Goal: Transaction & Acquisition: Purchase product/service

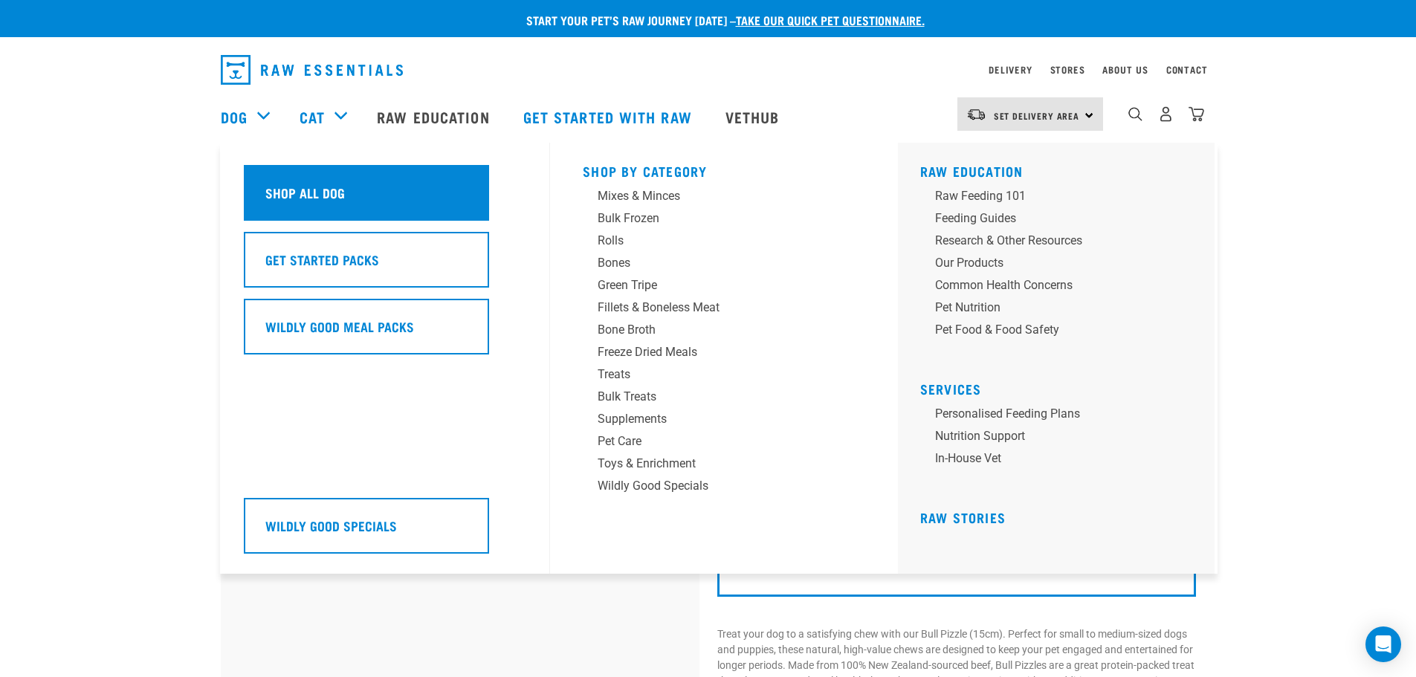
click at [326, 190] on h5 "Shop All Dog" at bounding box center [305, 192] width 80 height 19
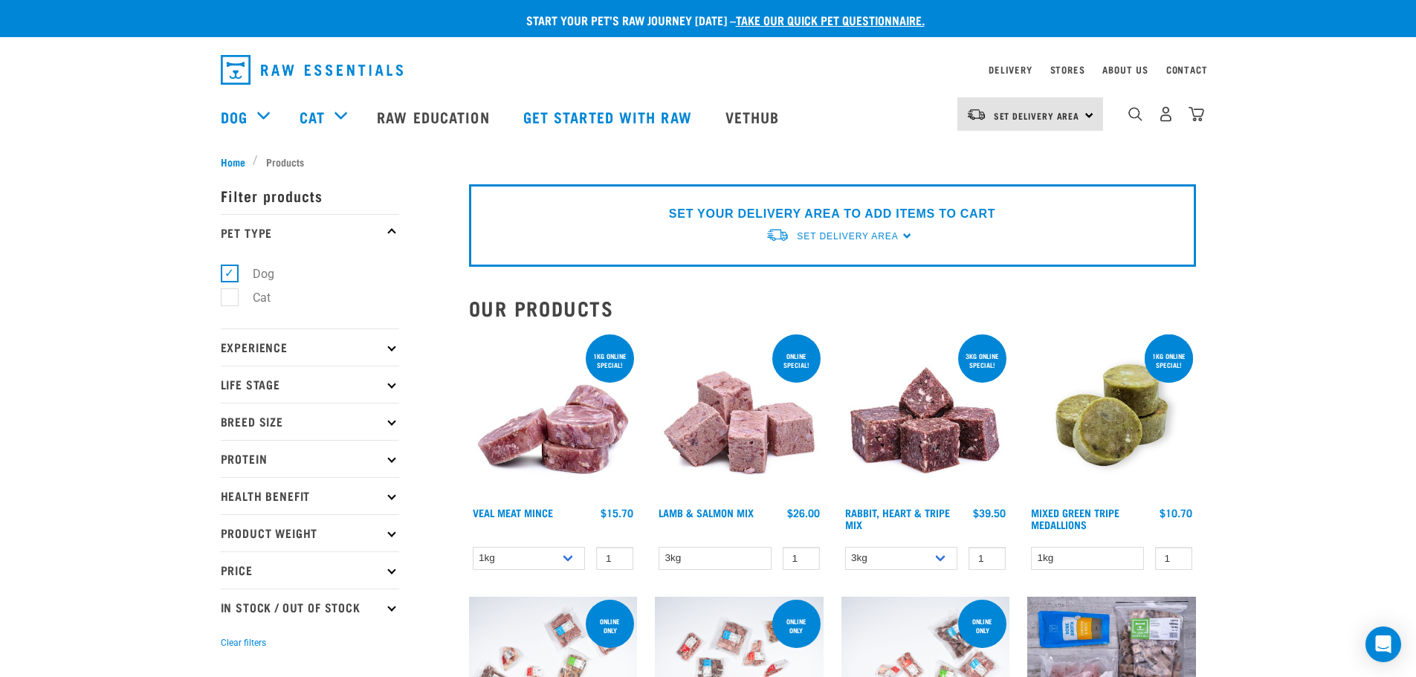
click at [392, 450] on p "Protein" at bounding box center [310, 458] width 178 height 37
click at [229, 543] on label "Duck" at bounding box center [257, 548] width 56 height 19
click at [224, 543] on input "Duck" at bounding box center [226, 545] width 10 height 10
checkbox input "true"
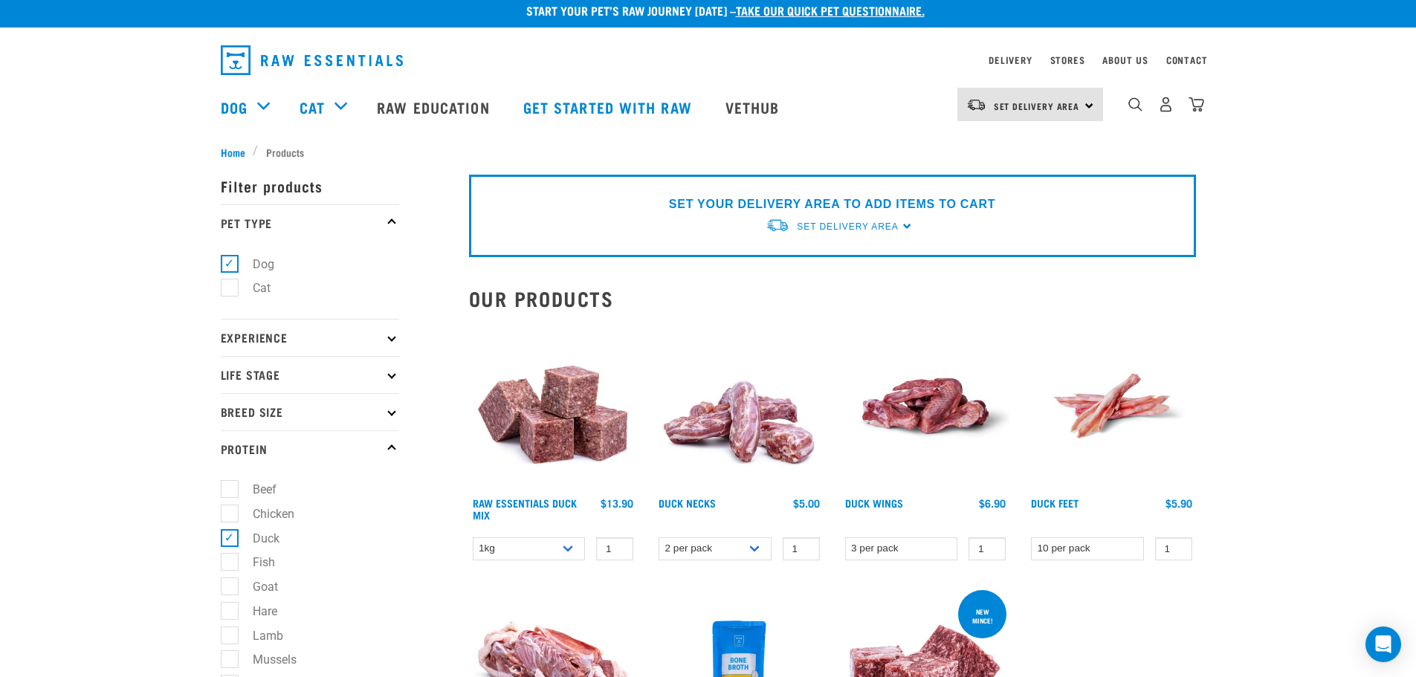
scroll to position [74, 0]
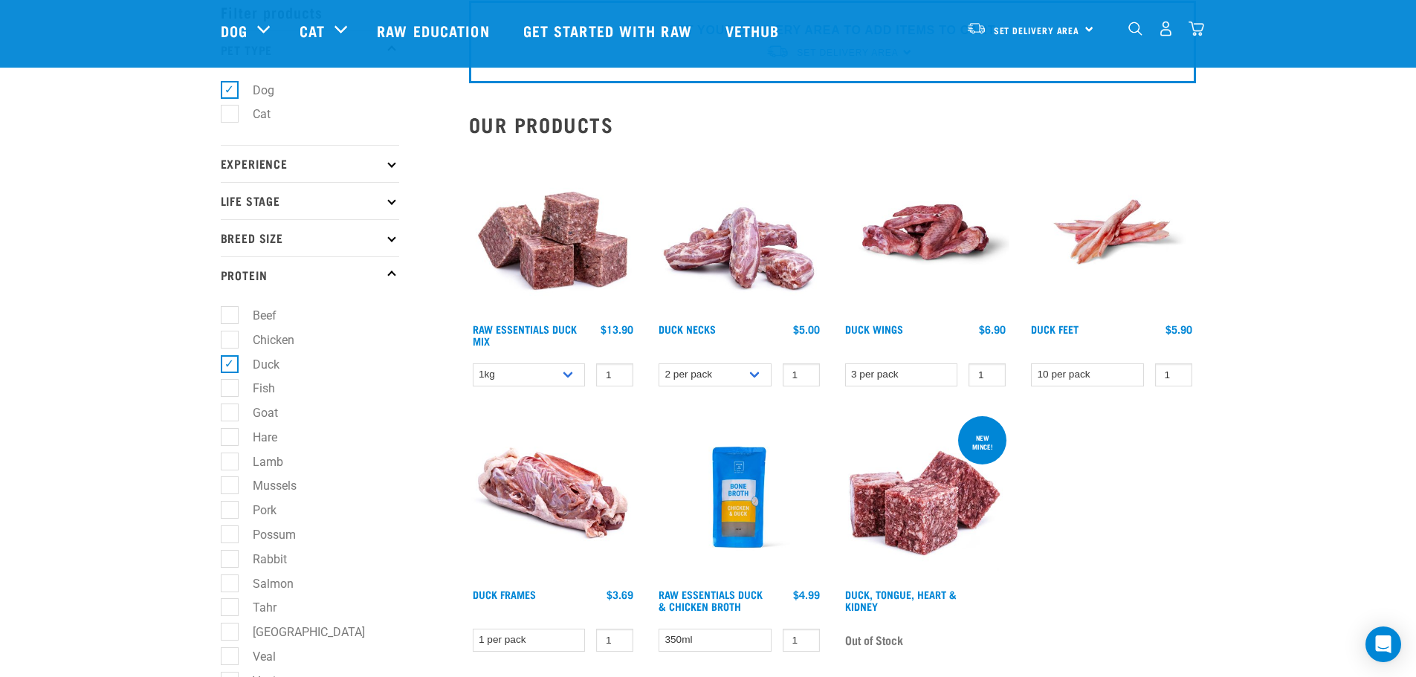
click at [717, 242] on img at bounding box center [739, 232] width 169 height 169
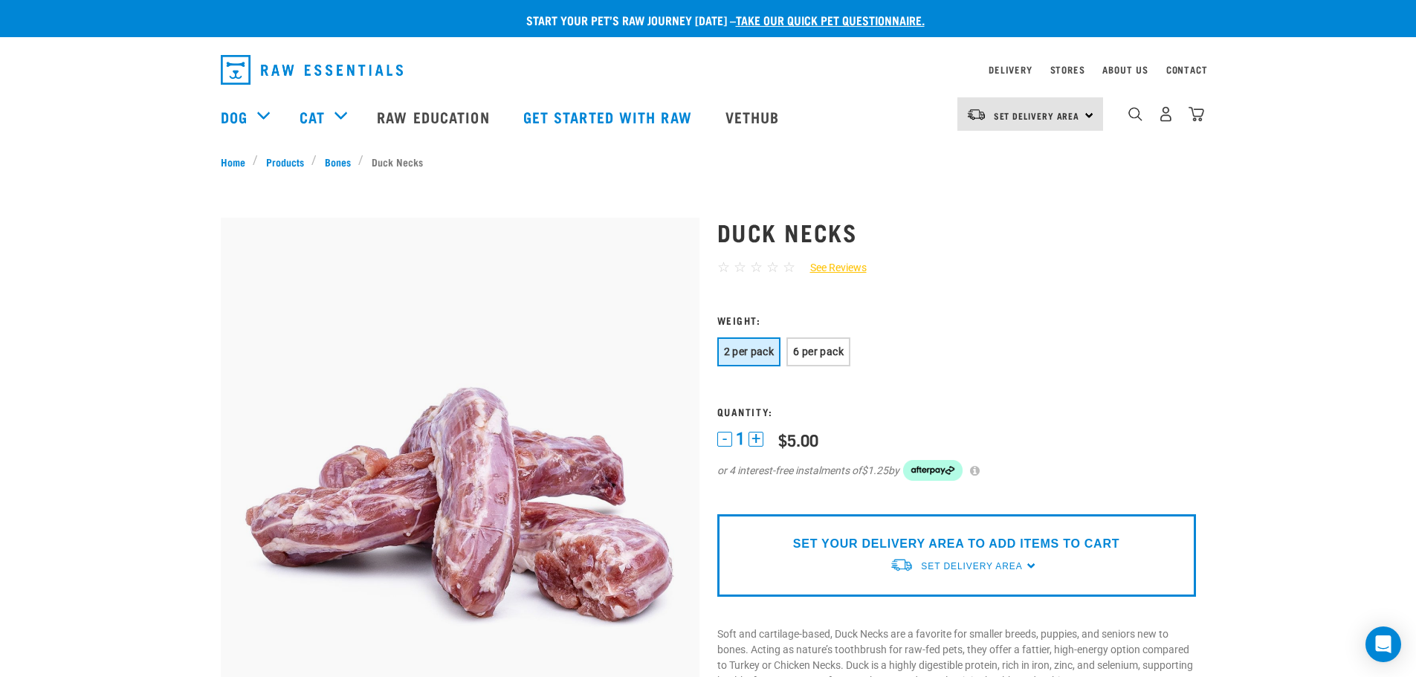
click at [751, 436] on button "+" at bounding box center [755, 439] width 15 height 15
click at [757, 438] on button "+" at bounding box center [755, 439] width 15 height 15
click at [943, 563] on span "Set Delivery Area" at bounding box center [971, 566] width 101 height 10
click at [927, 628] on link "[GEOGRAPHIC_DATA]" at bounding box center [964, 625] width 148 height 25
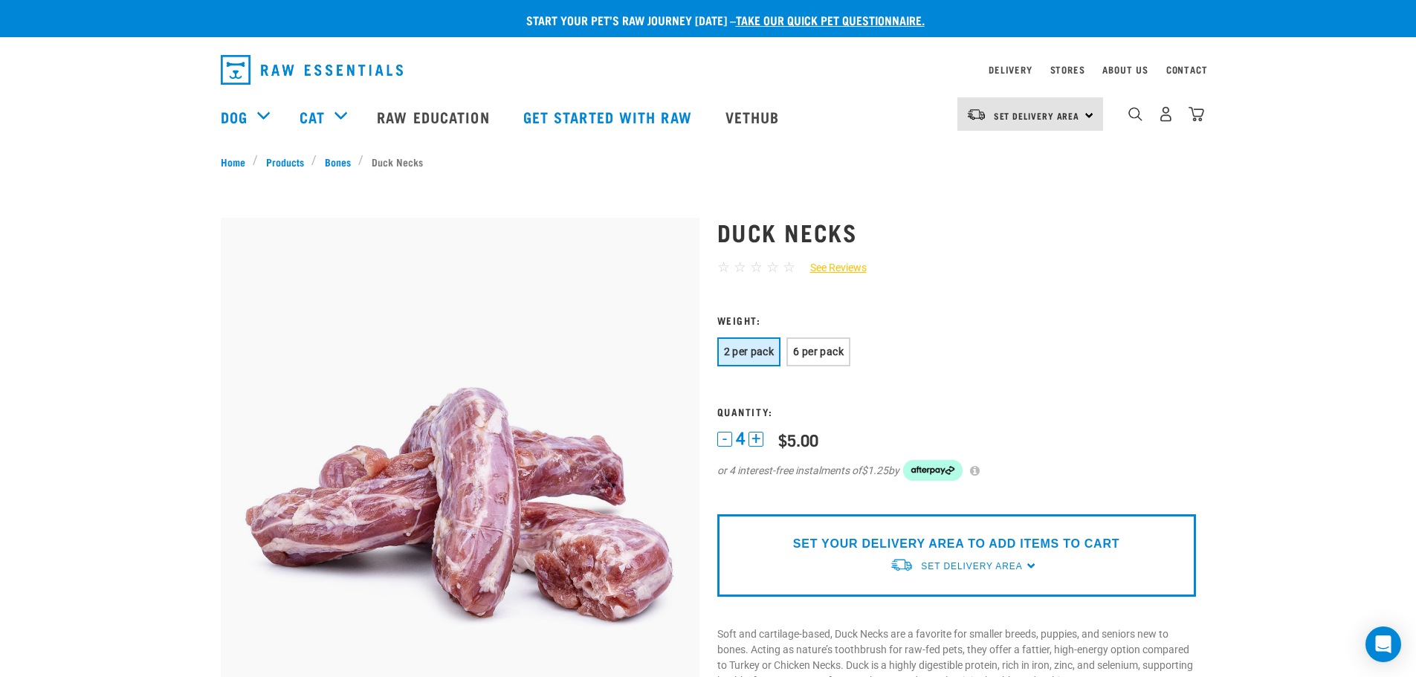
scroll to position [74, 0]
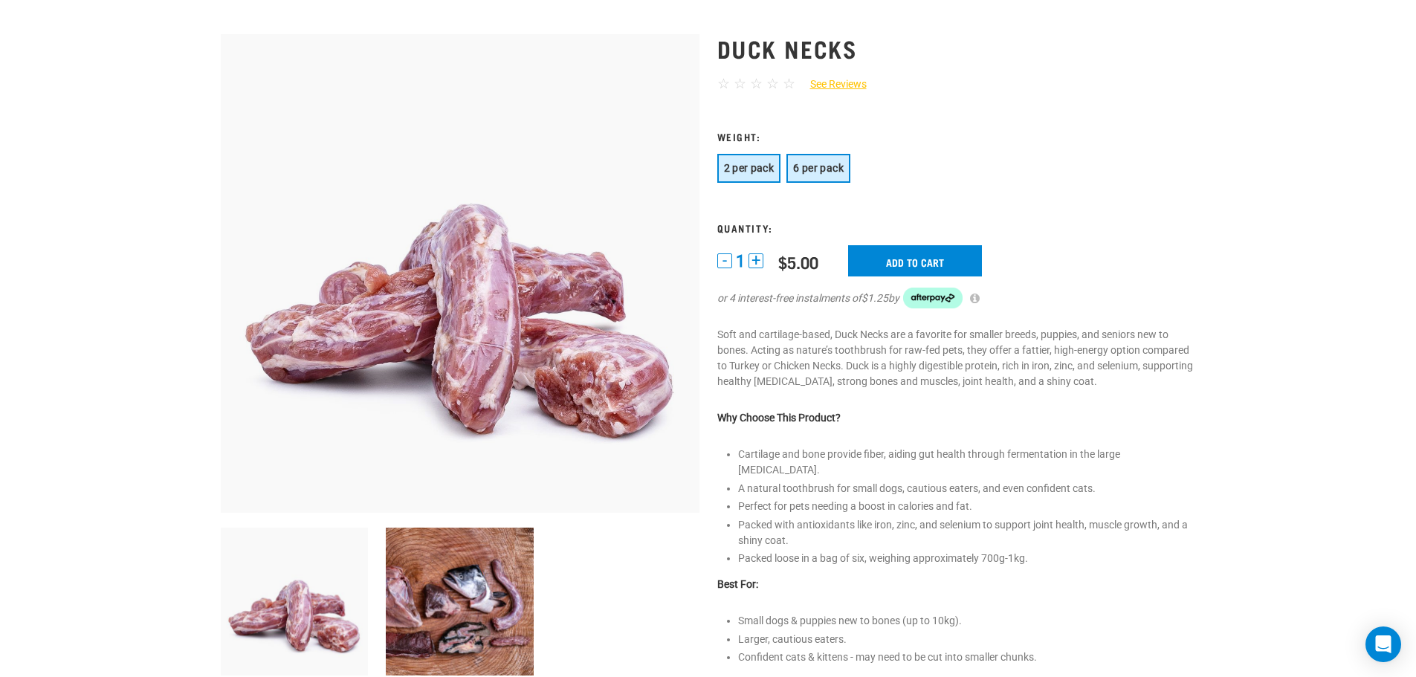
click at [837, 169] on span "6 per pack" at bounding box center [818, 168] width 51 height 12
click at [723, 259] on button "-" at bounding box center [724, 260] width 15 height 15
click at [757, 262] on button "+" at bounding box center [755, 260] width 15 height 15
click at [940, 256] on input "Add to cart" at bounding box center [924, 260] width 134 height 31
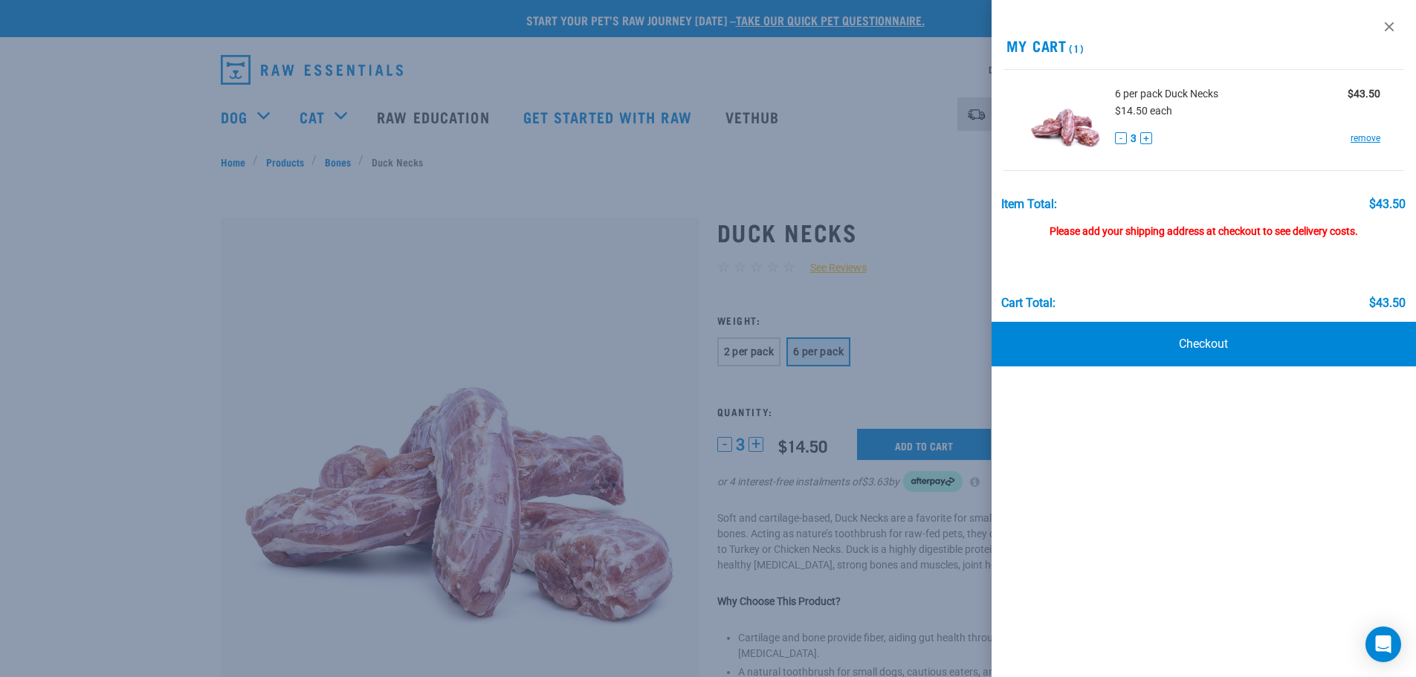
click at [322, 185] on div at bounding box center [708, 338] width 1416 height 677
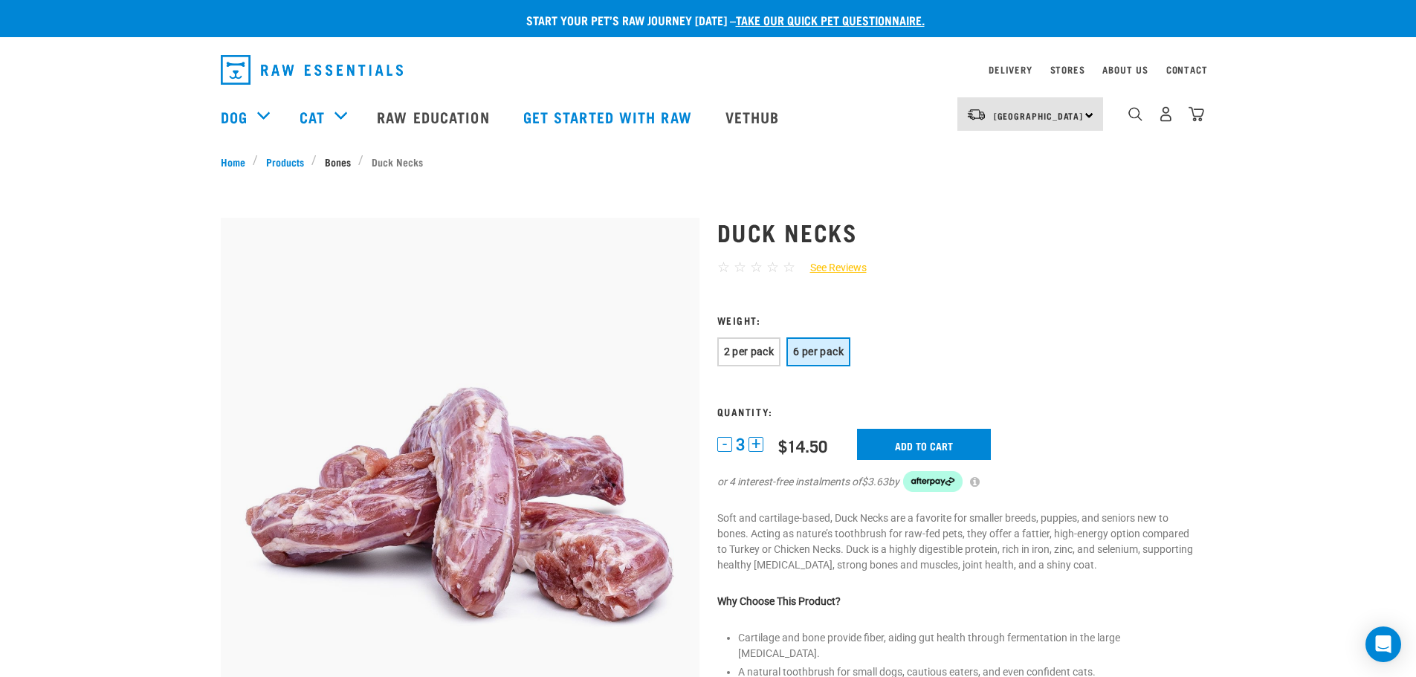
click at [337, 161] on link "Bones" at bounding box center [338, 162] width 42 height 16
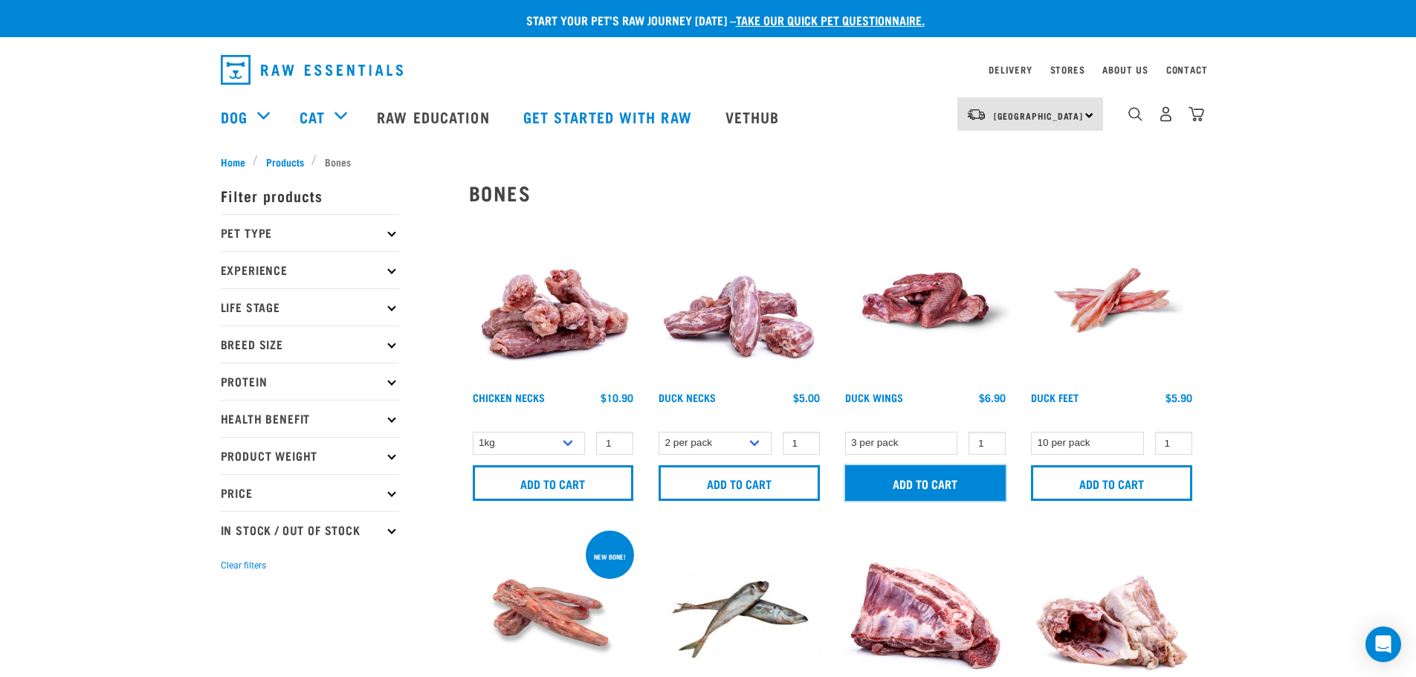
click at [896, 491] on input "Add to cart" at bounding box center [925, 483] width 161 height 36
click at [937, 307] on img at bounding box center [925, 300] width 169 height 169
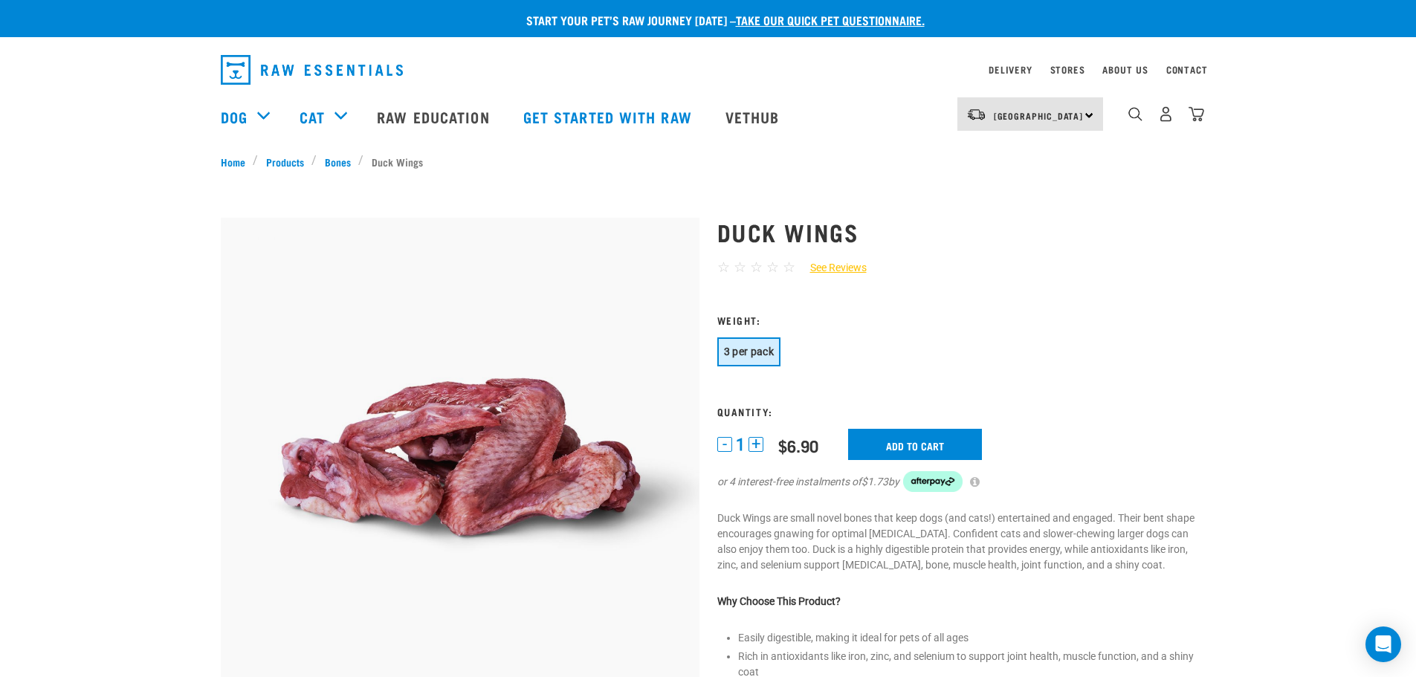
click at [751, 440] on button "+" at bounding box center [755, 444] width 15 height 15
click at [752, 441] on button "+" at bounding box center [755, 444] width 15 height 15
click at [888, 446] on input "Add to cart" at bounding box center [915, 444] width 134 height 31
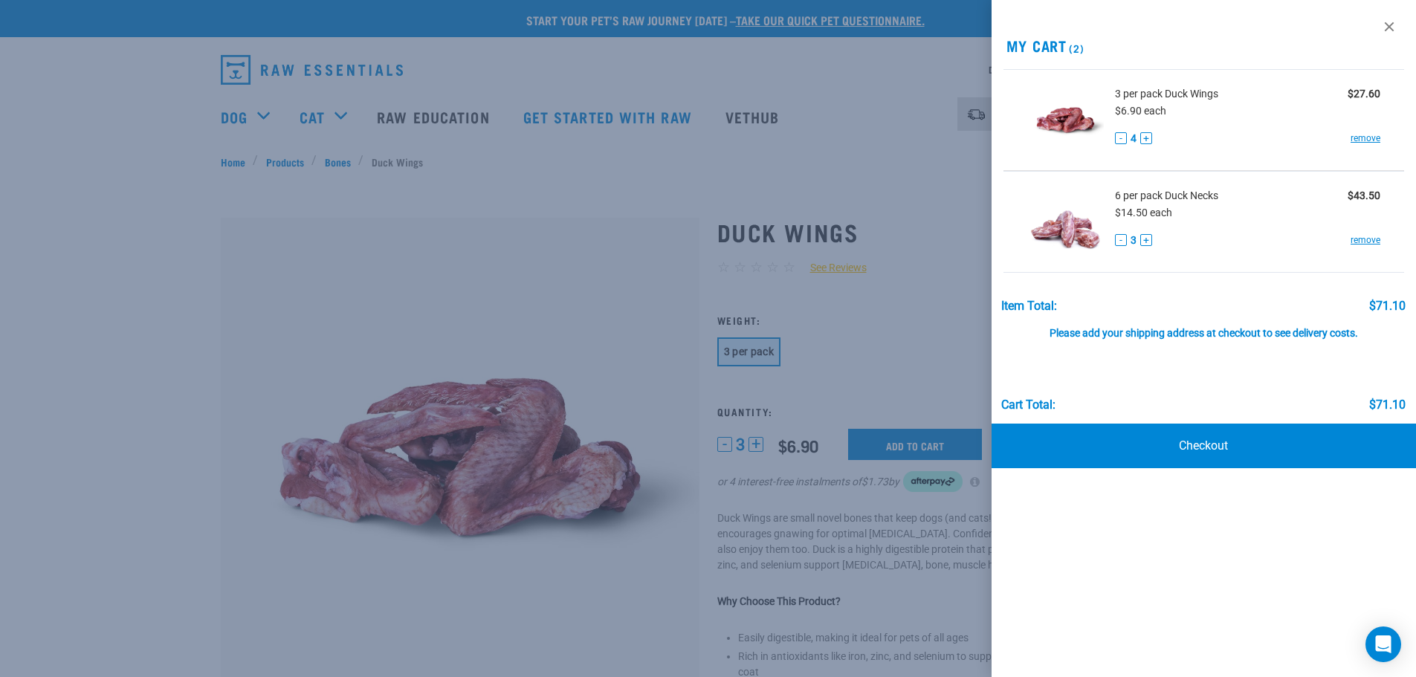
click at [486, 236] on div at bounding box center [708, 338] width 1416 height 677
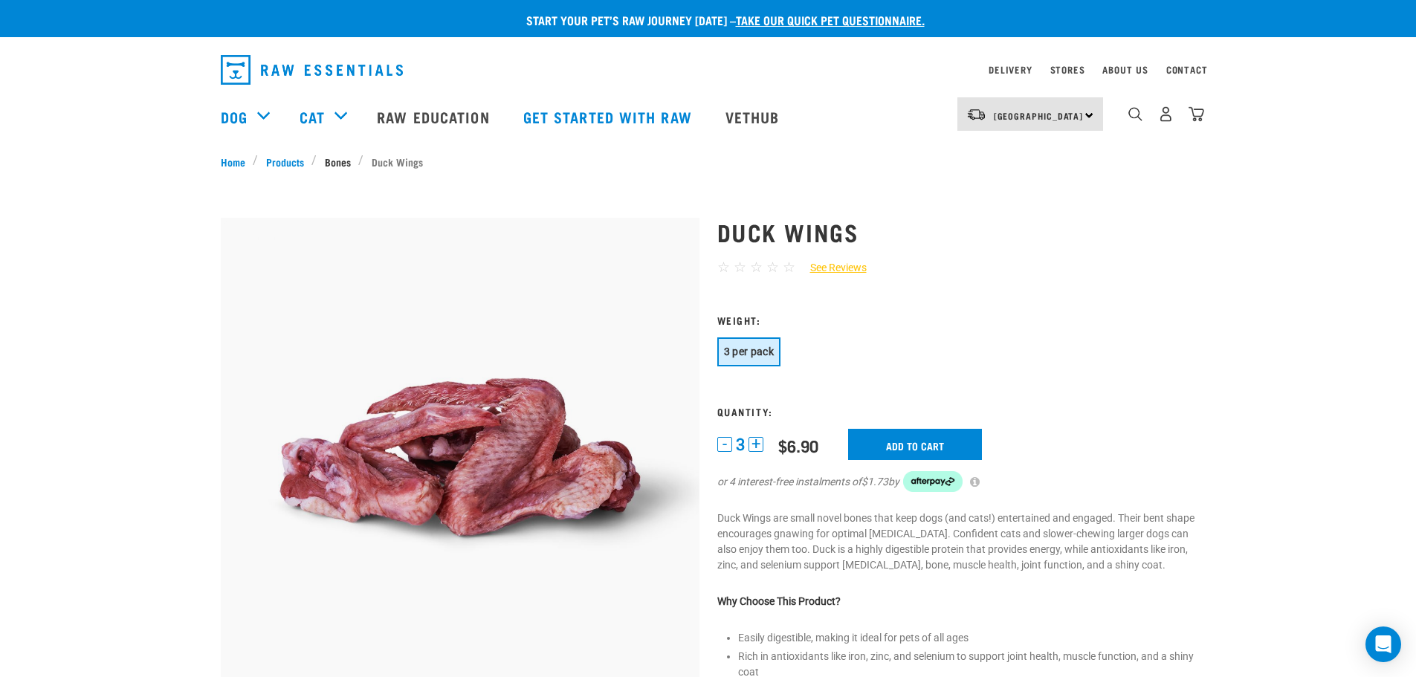
click at [338, 161] on link "Bones" at bounding box center [338, 162] width 42 height 16
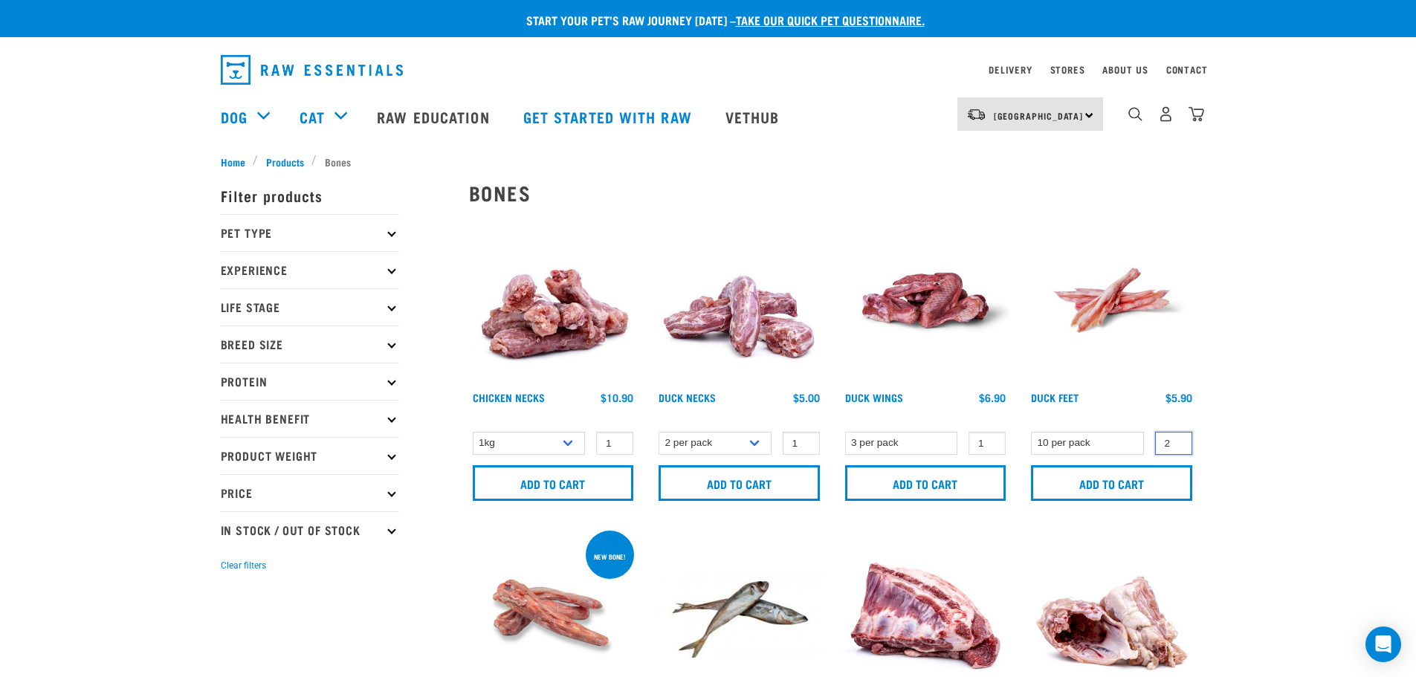
type input "2"
click at [1176, 439] on input "2" at bounding box center [1173, 443] width 37 height 23
click at [1119, 479] on input "Add to cart" at bounding box center [1111, 483] width 161 height 36
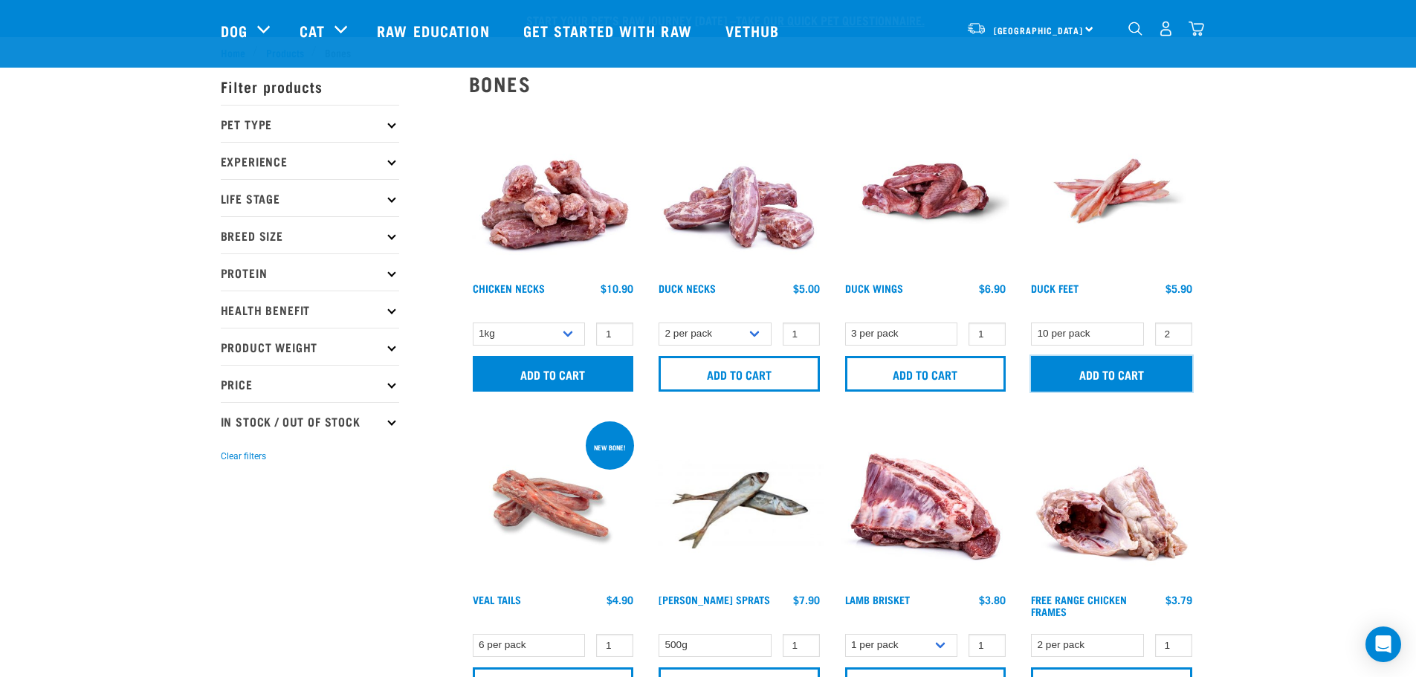
scroll to position [149, 0]
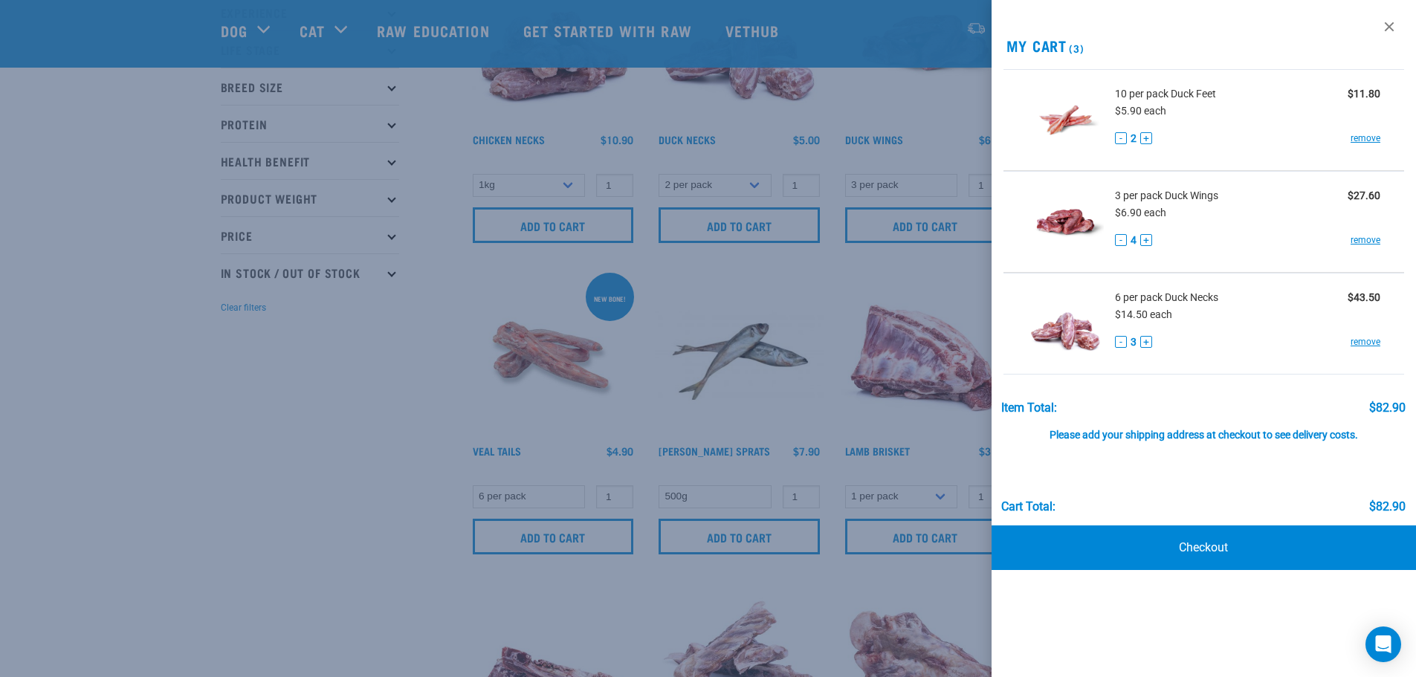
click at [394, 426] on div at bounding box center [708, 338] width 1416 height 677
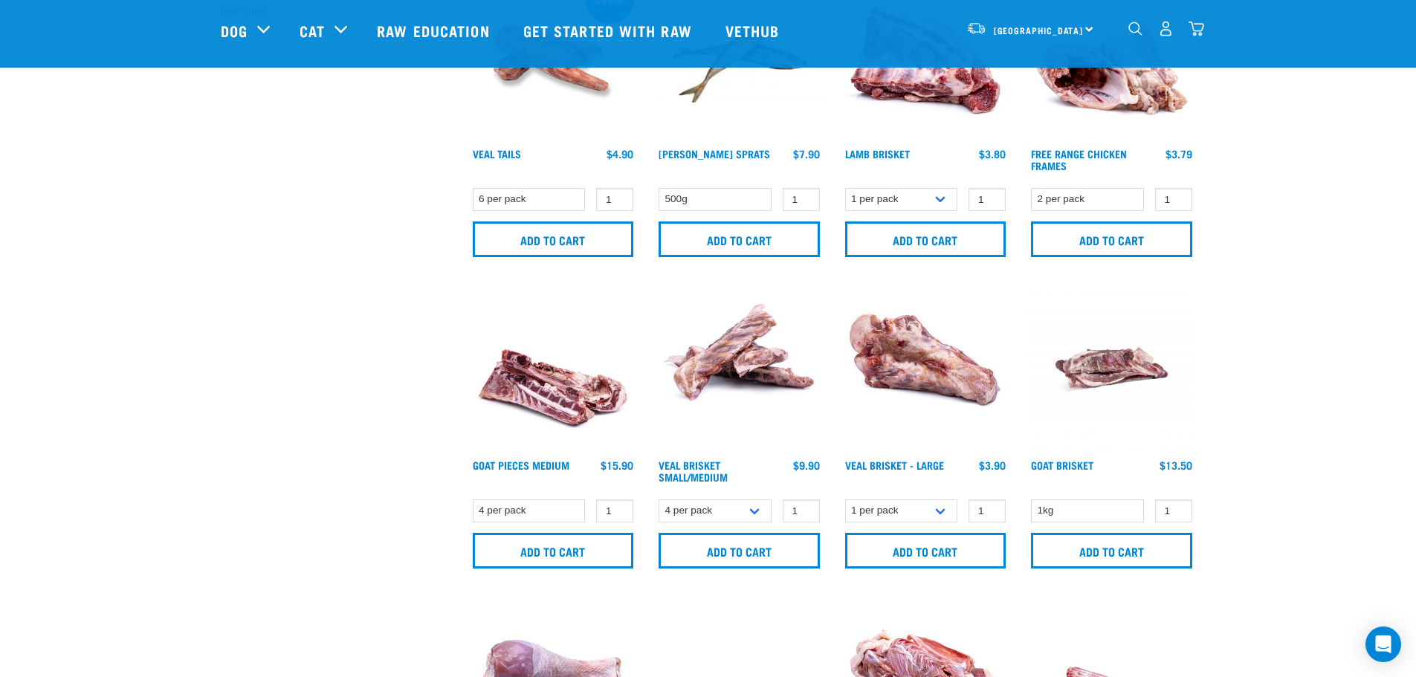
scroll to position [0, 0]
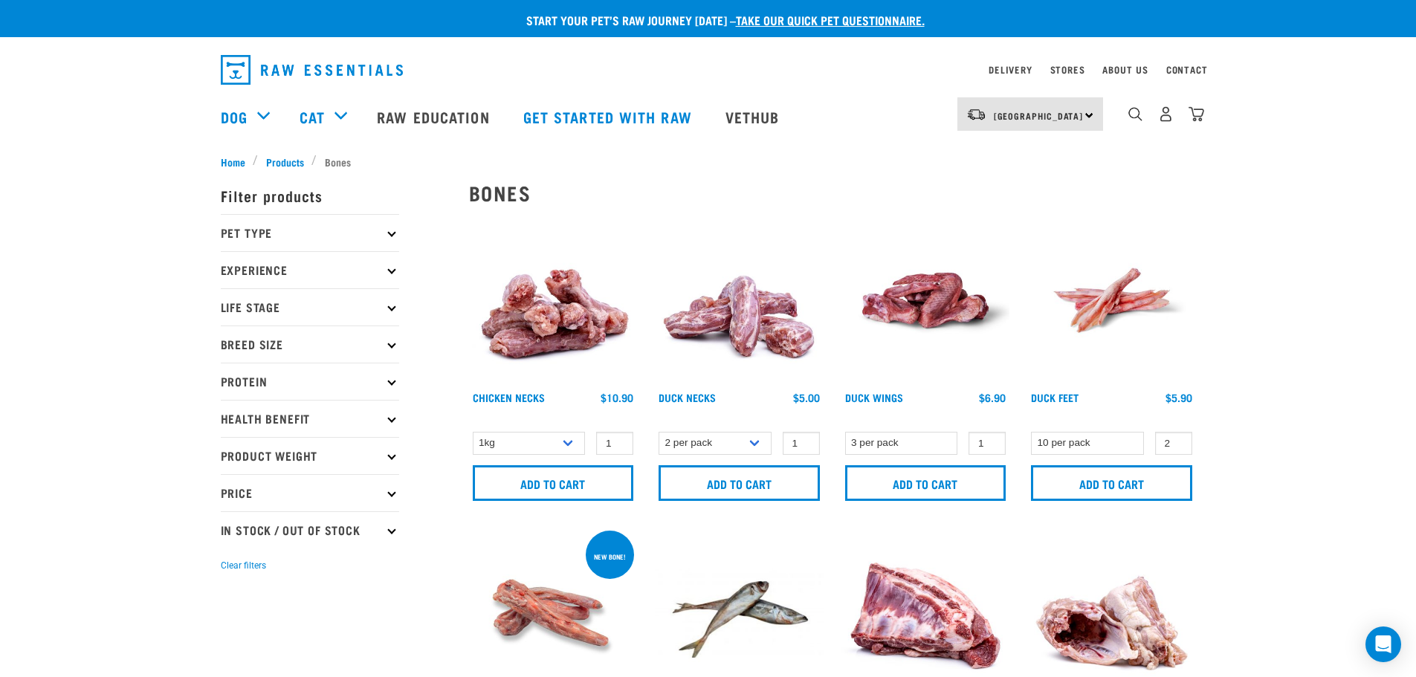
click at [1199, 122] on img "dropdown navigation" at bounding box center [1196, 114] width 16 height 16
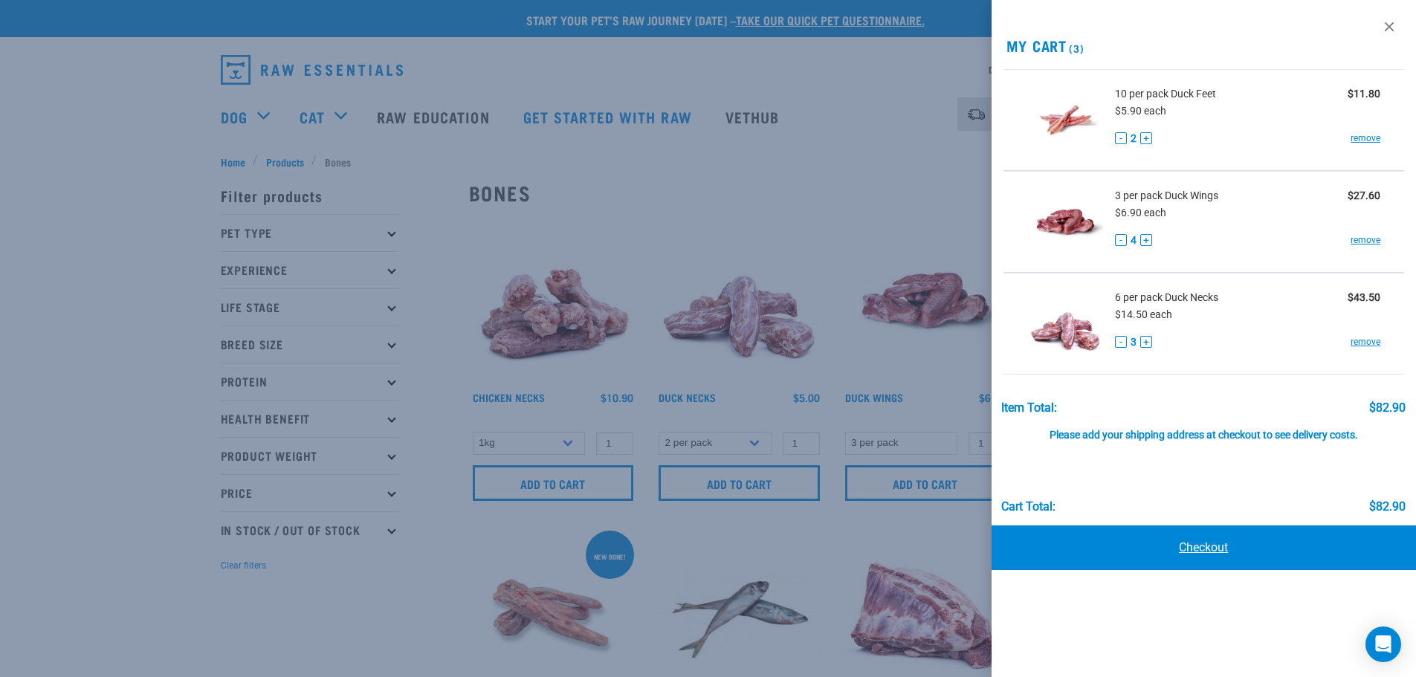
click at [1202, 548] on link "Checkout" at bounding box center [1203, 547] width 425 height 45
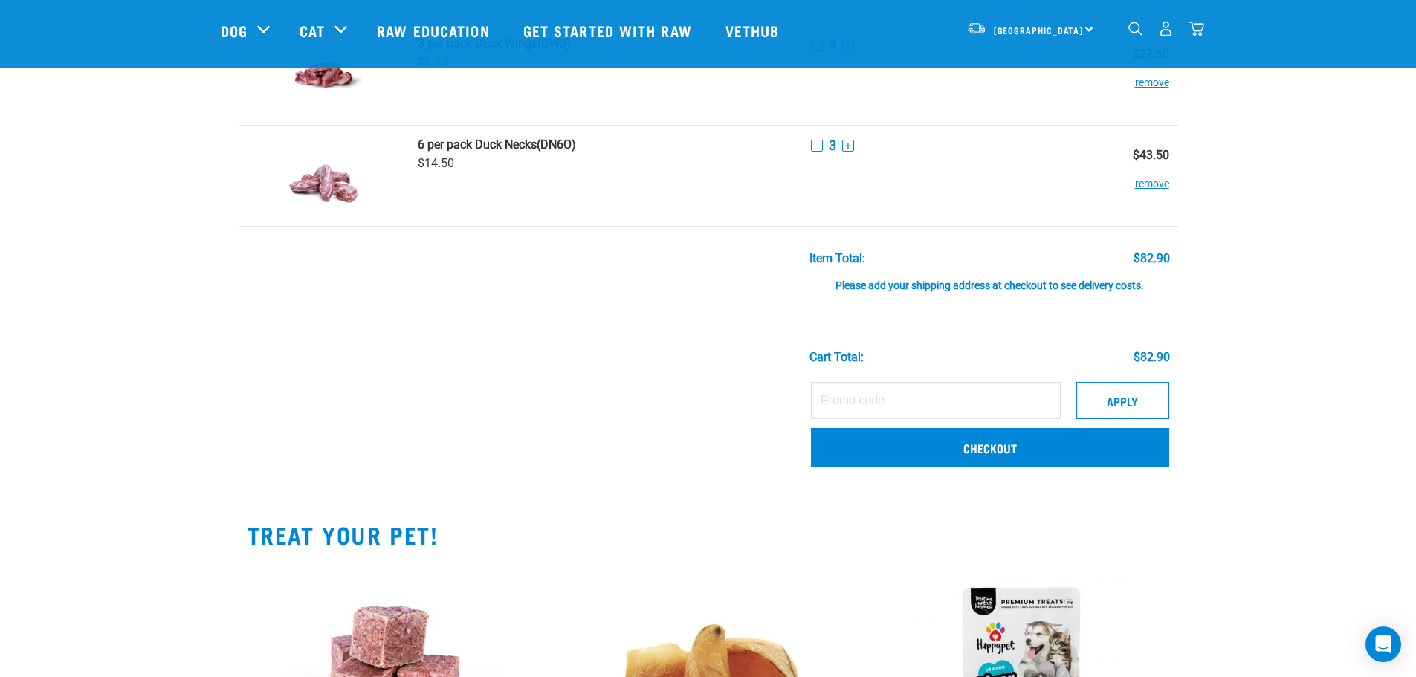
scroll to position [74, 0]
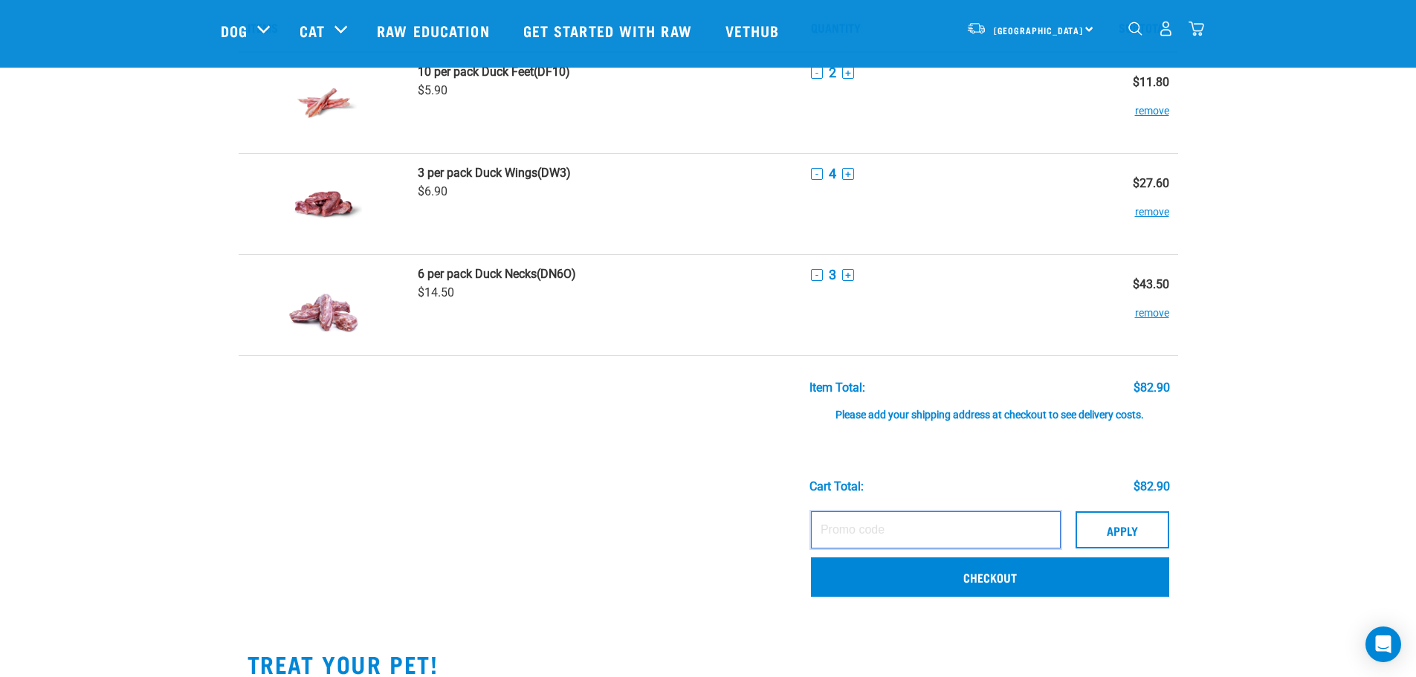
click at [928, 538] on input "text" at bounding box center [936, 529] width 250 height 37
paste input "BRODIES15"
type input "BRODIES15"
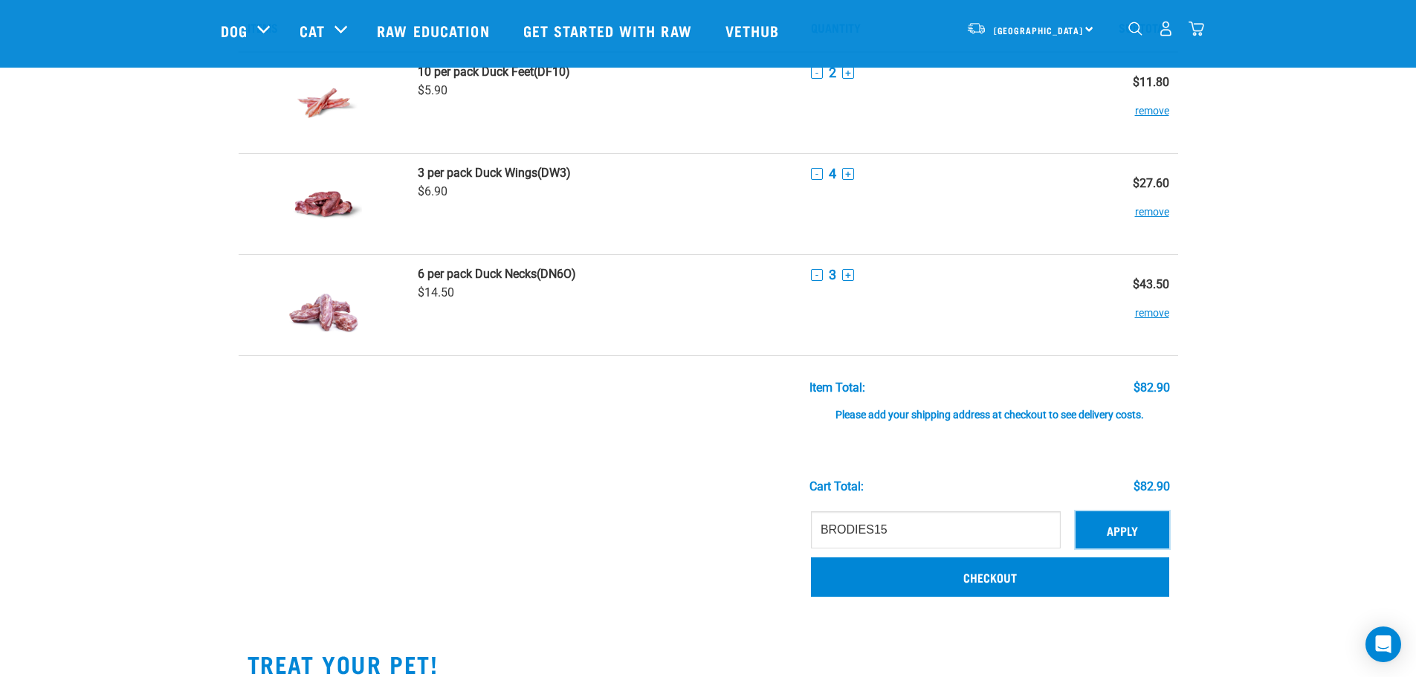
click at [1146, 525] on button "Apply" at bounding box center [1122, 529] width 94 height 37
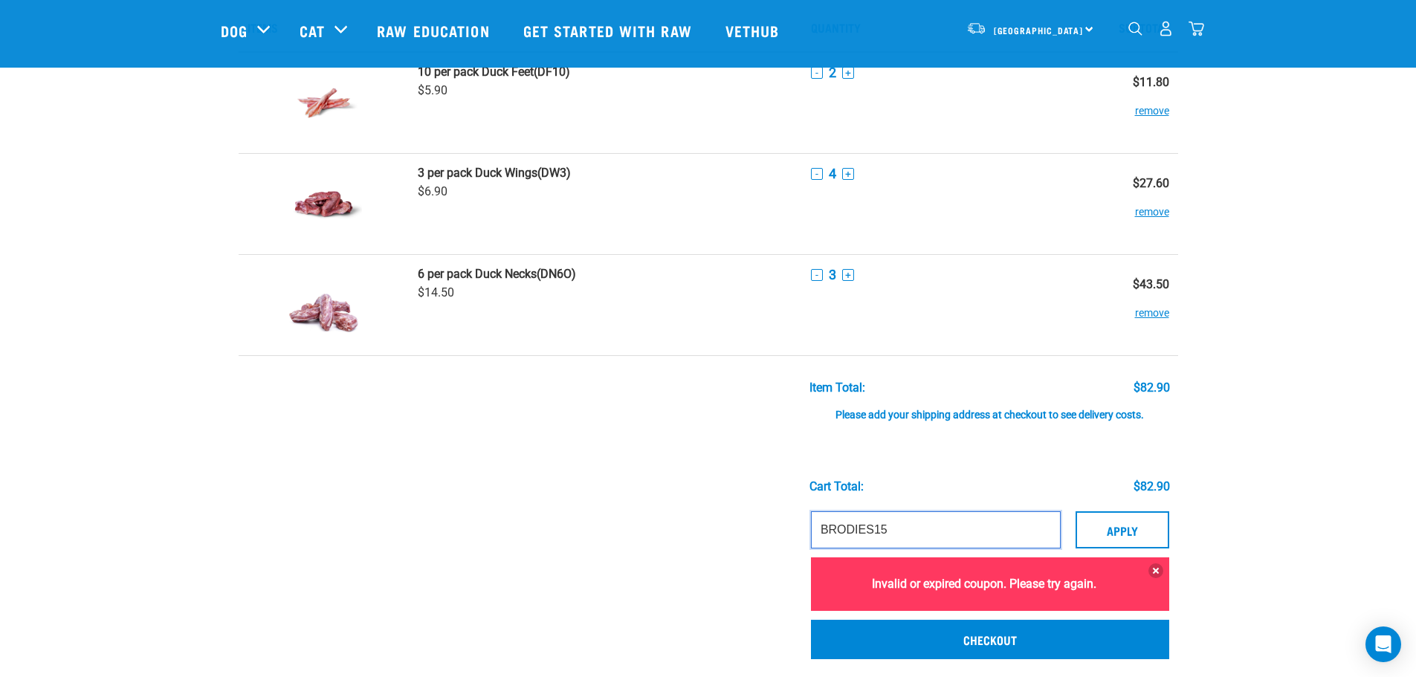
click at [803, 511] on td "BRODIES15 Apply Invalid or expired coupon. Please try again. Checkout" at bounding box center [990, 587] width 376 height 167
click at [902, 525] on input "BRODIES15" at bounding box center [936, 529] width 250 height 37
drag, startPoint x: 907, startPoint y: 525, endPoint x: 760, endPoint y: 526, distance: 147.2
click at [760, 526] on tr "BRODIES15 Apply Invalid or expired coupon. Please try again. Checkout" at bounding box center [708, 587] width 939 height 167
click at [1157, 570] on button at bounding box center [1155, 570] width 15 height 15
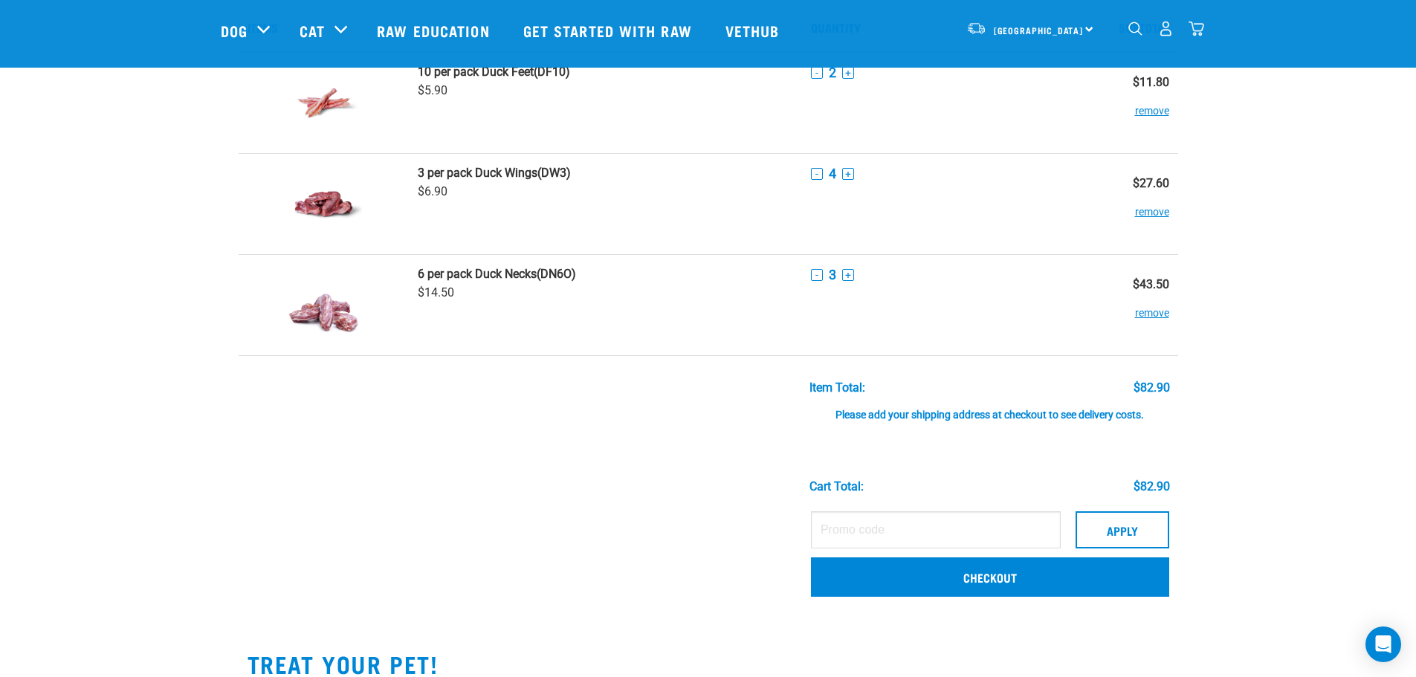
click at [1001, 557] on link "Checkout" at bounding box center [990, 576] width 358 height 39
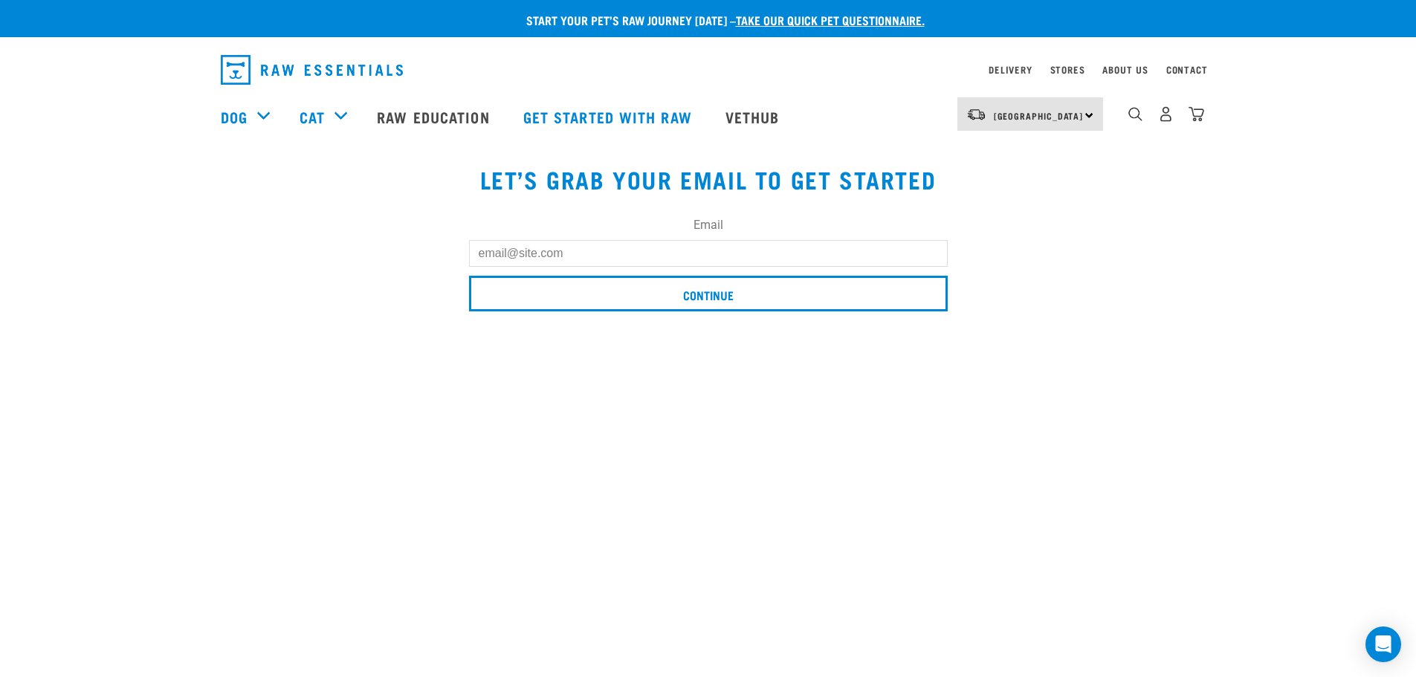
click at [716, 240] on input "Email" at bounding box center [708, 253] width 479 height 27
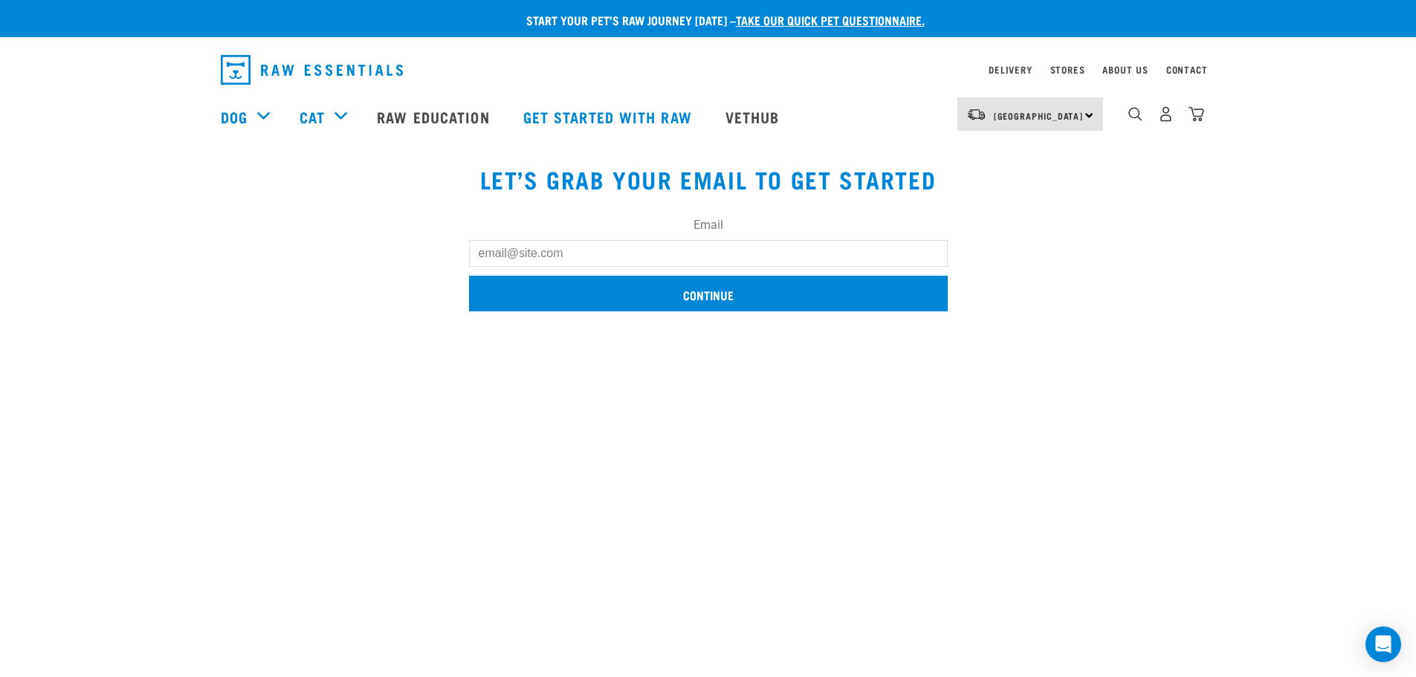
type input "[EMAIL_ADDRESS][DOMAIN_NAME]"
click at [654, 293] on input "Continue" at bounding box center [708, 294] width 479 height 36
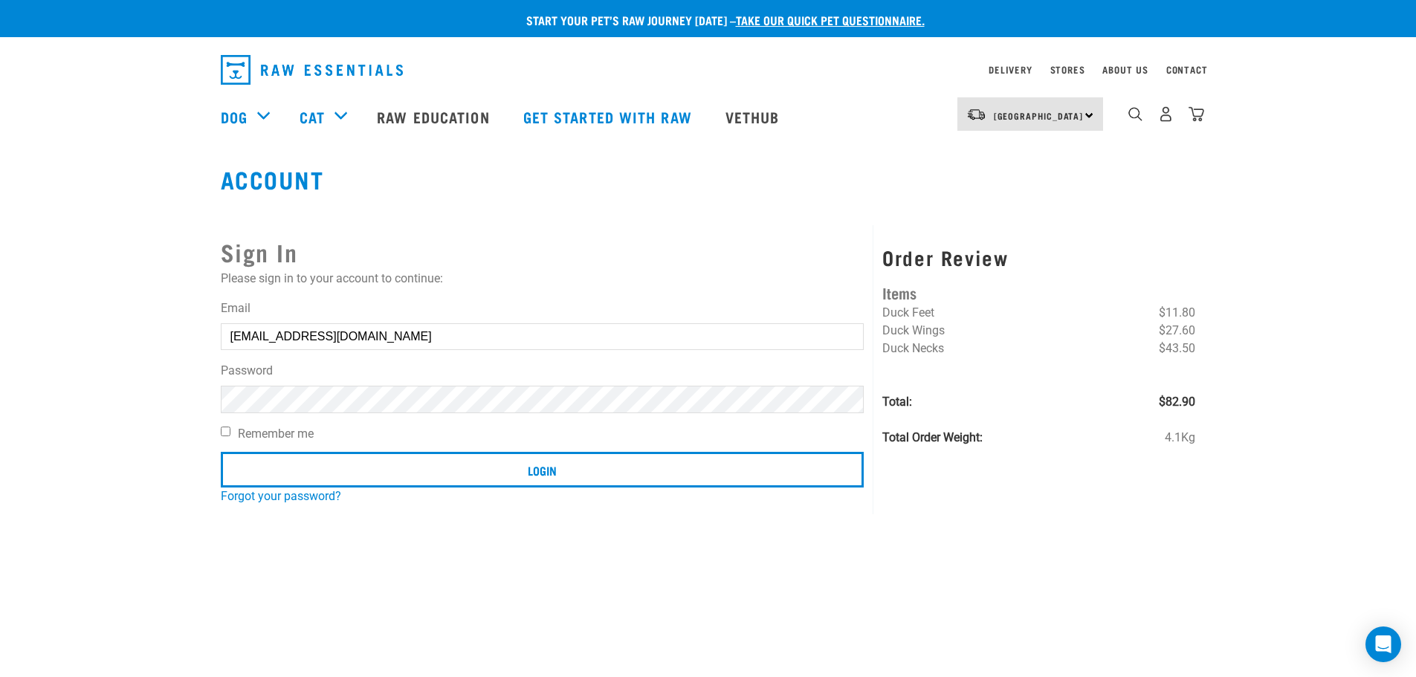
click at [272, 436] on label "Remember me" at bounding box center [543, 434] width 644 height 18
click at [230, 436] on input "Remember me" at bounding box center [226, 432] width 10 height 10
checkbox input "true"
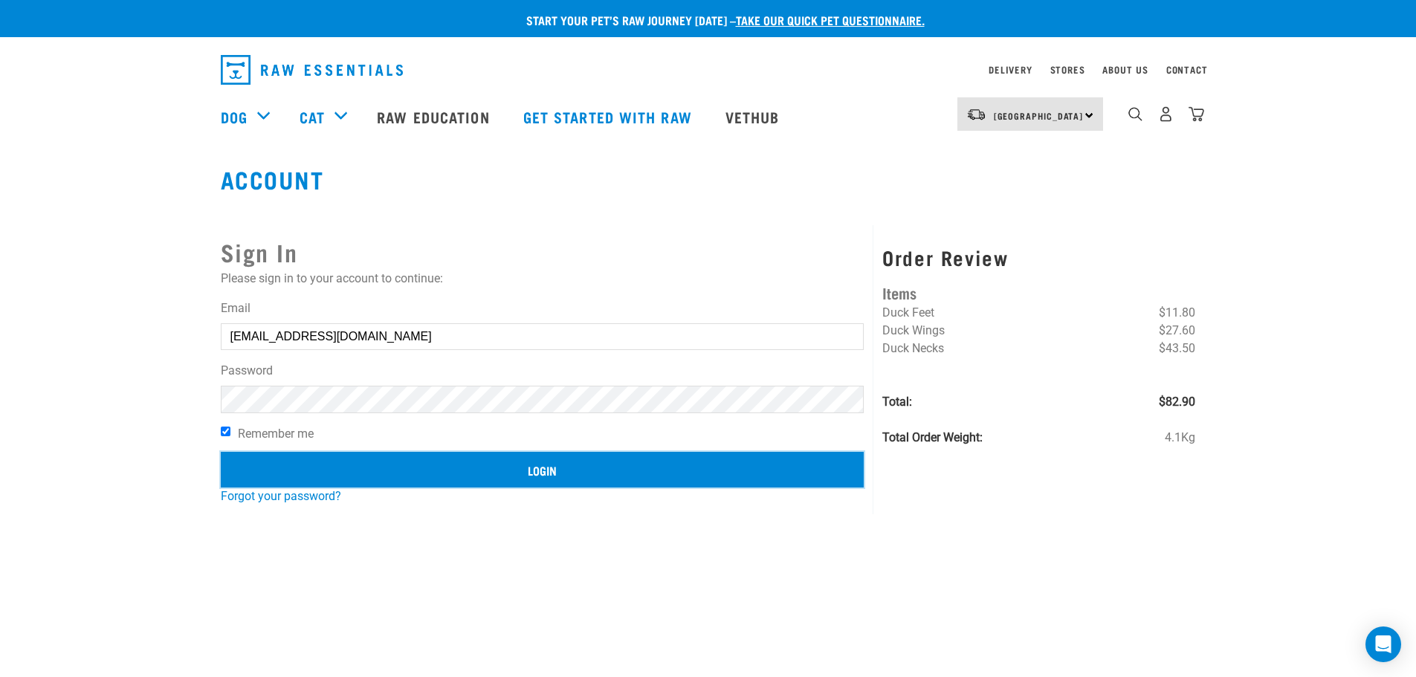
click at [310, 473] on input "Login" at bounding box center [543, 470] width 644 height 36
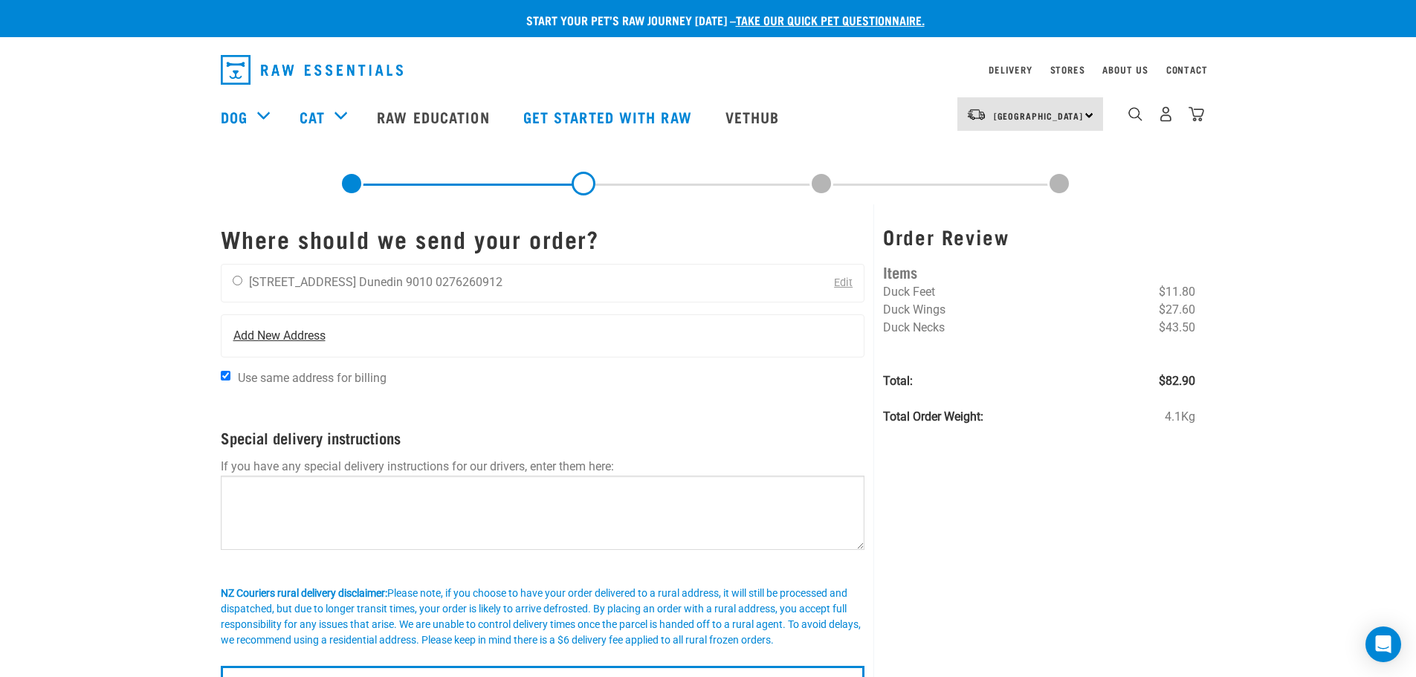
click at [287, 334] on span "Add New Address" at bounding box center [279, 336] width 92 height 18
click at [281, 343] on span "Add New Address" at bounding box center [279, 336] width 92 height 18
click at [264, 381] on span "Use same address for billing" at bounding box center [312, 378] width 149 height 14
click at [230, 381] on input "Use same address for billing" at bounding box center [226, 376] width 10 height 10
checkbox input "false"
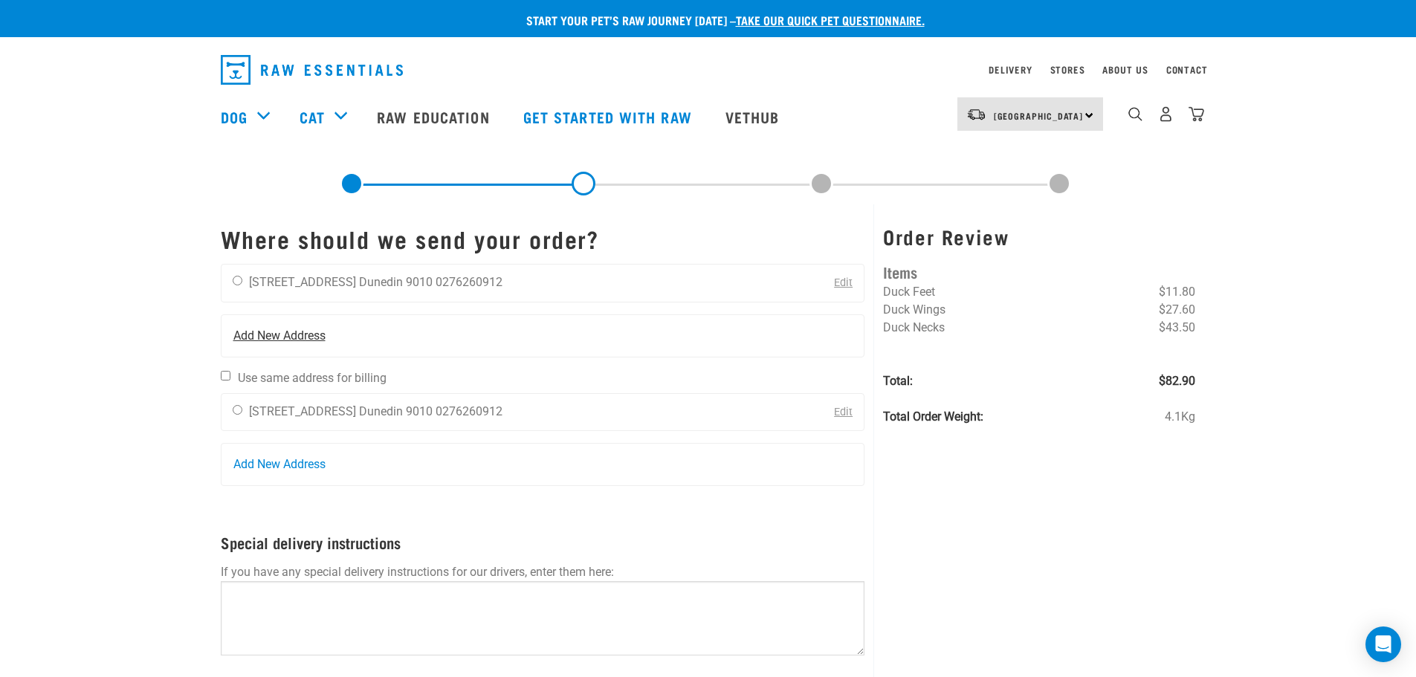
click at [264, 334] on span "Add New Address" at bounding box center [279, 336] width 92 height 18
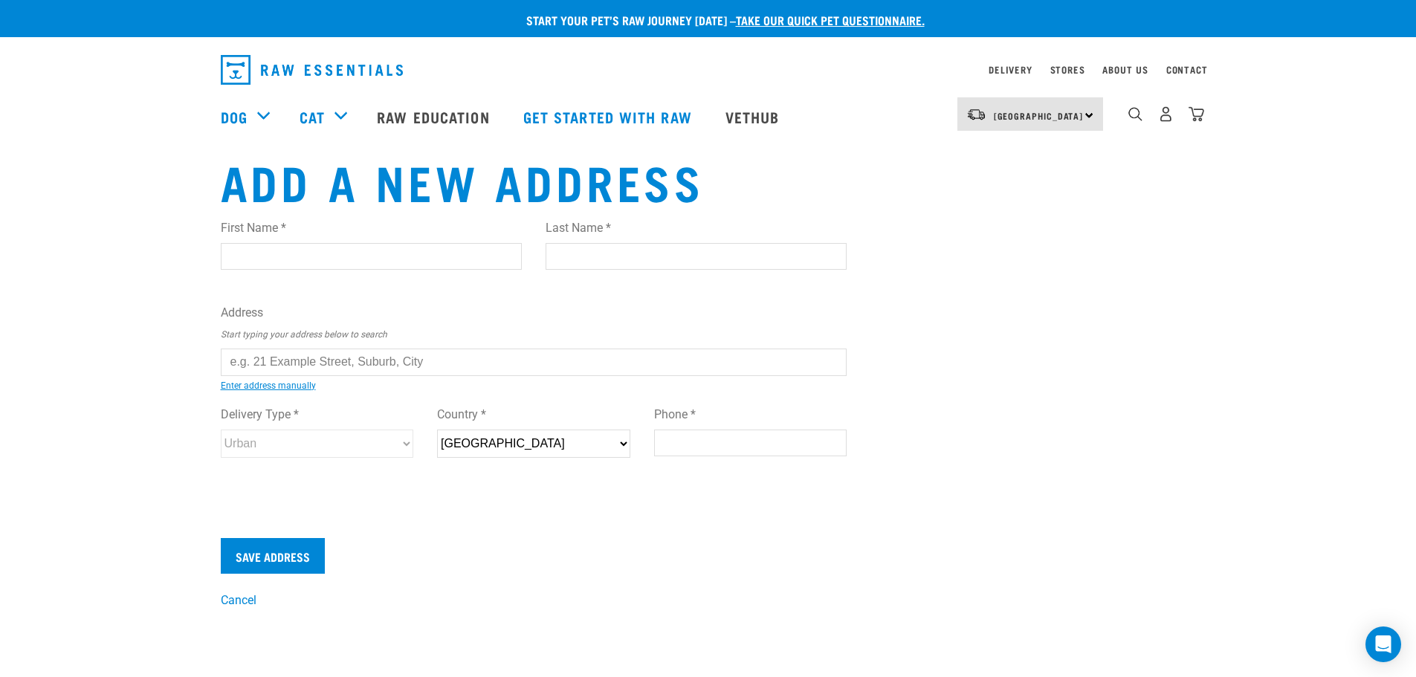
click at [302, 262] on input "First Name *" at bounding box center [371, 256] width 301 height 27
type input "Jenna"
type input "Anderson"
type input "21 Wakari Road, Halfway Bush"
type input "Dunedin"
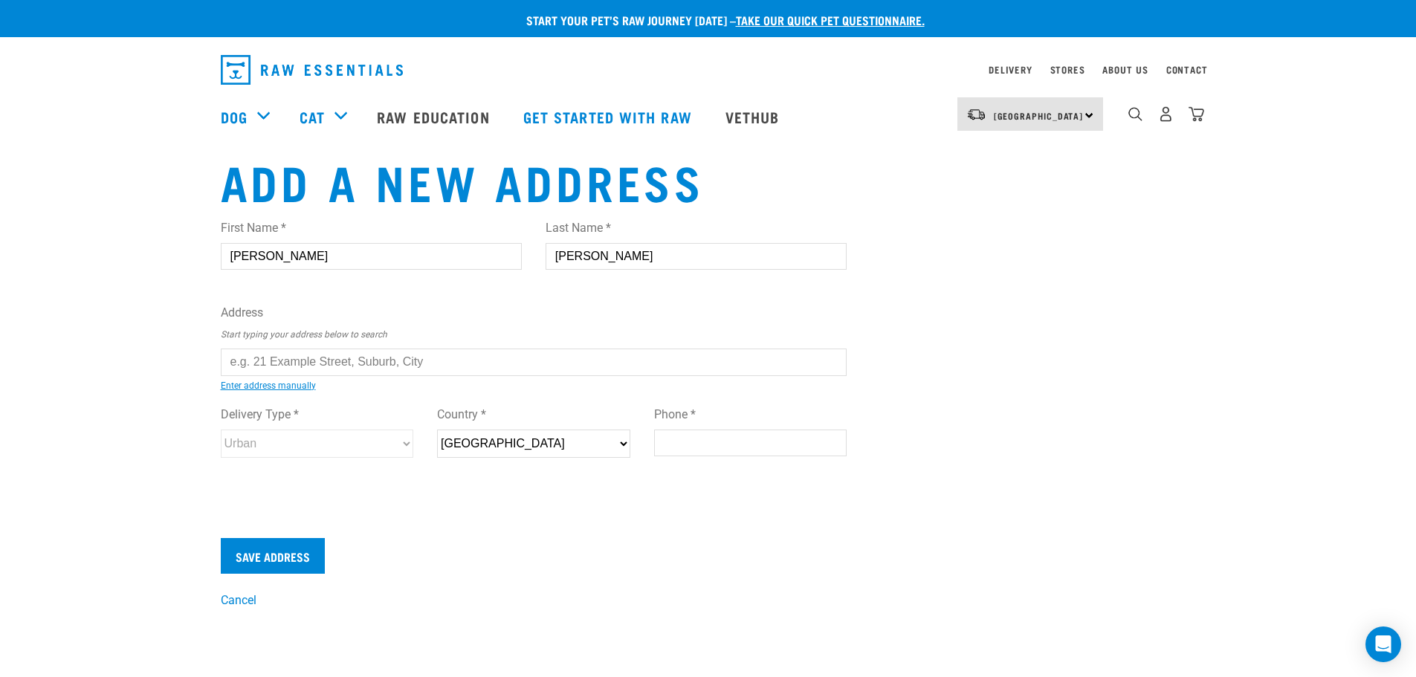
type input "9010"
type input "0276260912"
click at [265, 365] on input "text" at bounding box center [534, 362] width 627 height 27
click at [237, 373] on li "77A Stirling Crescent, Mosgiel 9024" at bounding box center [237, 373] width 0 height 0
type input "77A Stirling Crescent, Mosgiel 9024"
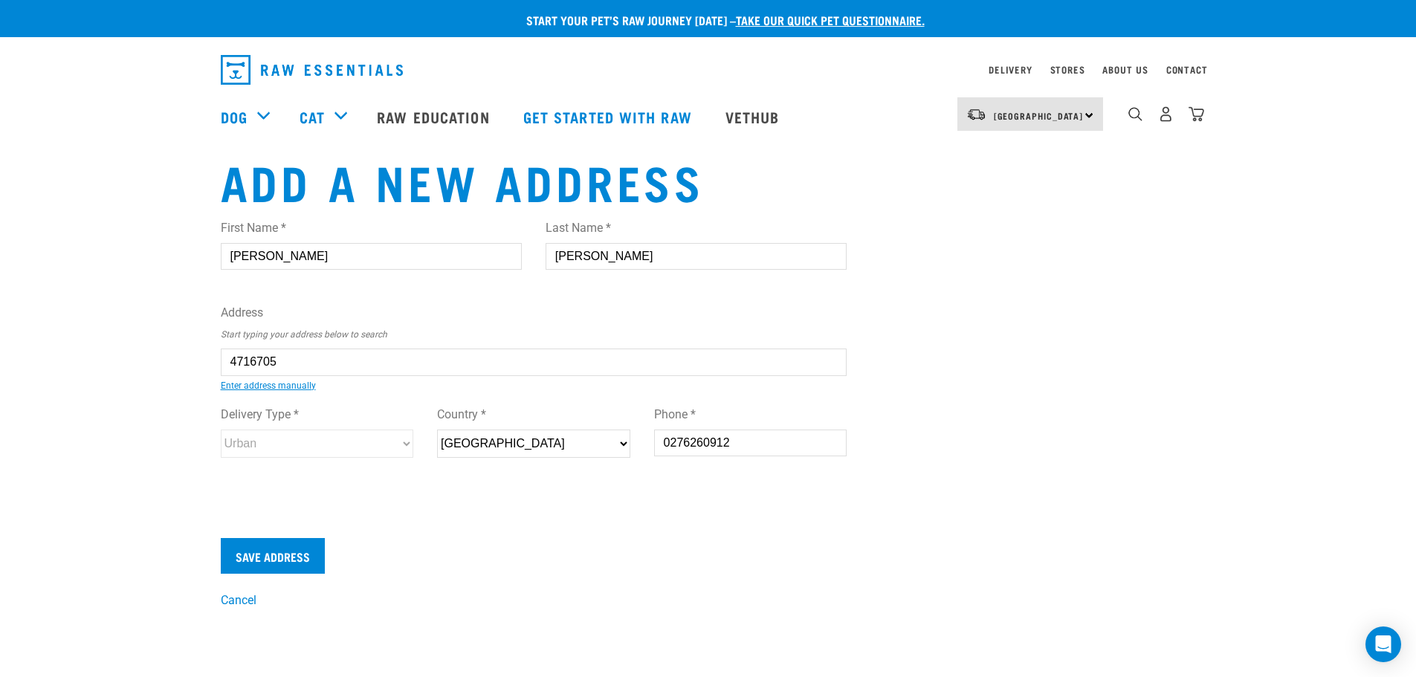
type input "[STREET_ADDRESS]"
type input "Mosgiel"
type input "Otago"
select select "OTA"
type input "9024"
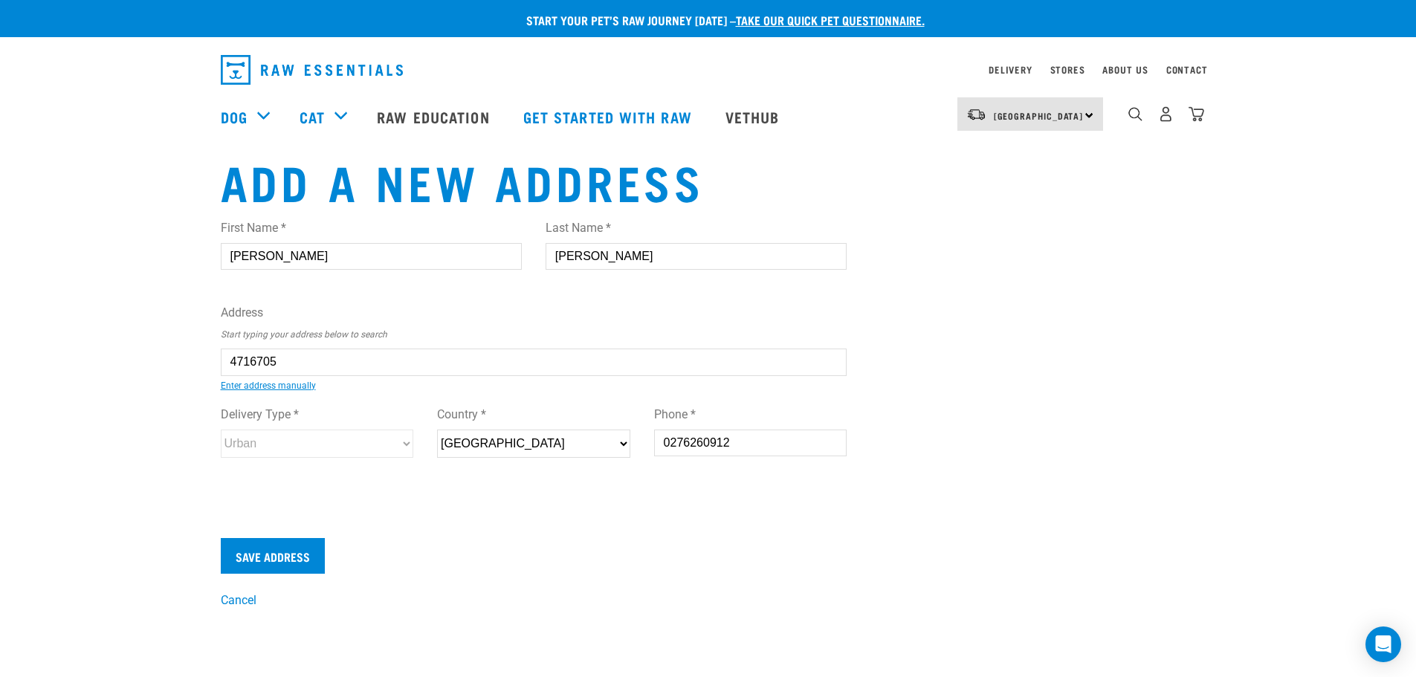
select select "Urban"
type input "77A Stirling Crescent, Mosgiel 9024"
click at [281, 556] on input "Save Address" at bounding box center [273, 556] width 104 height 36
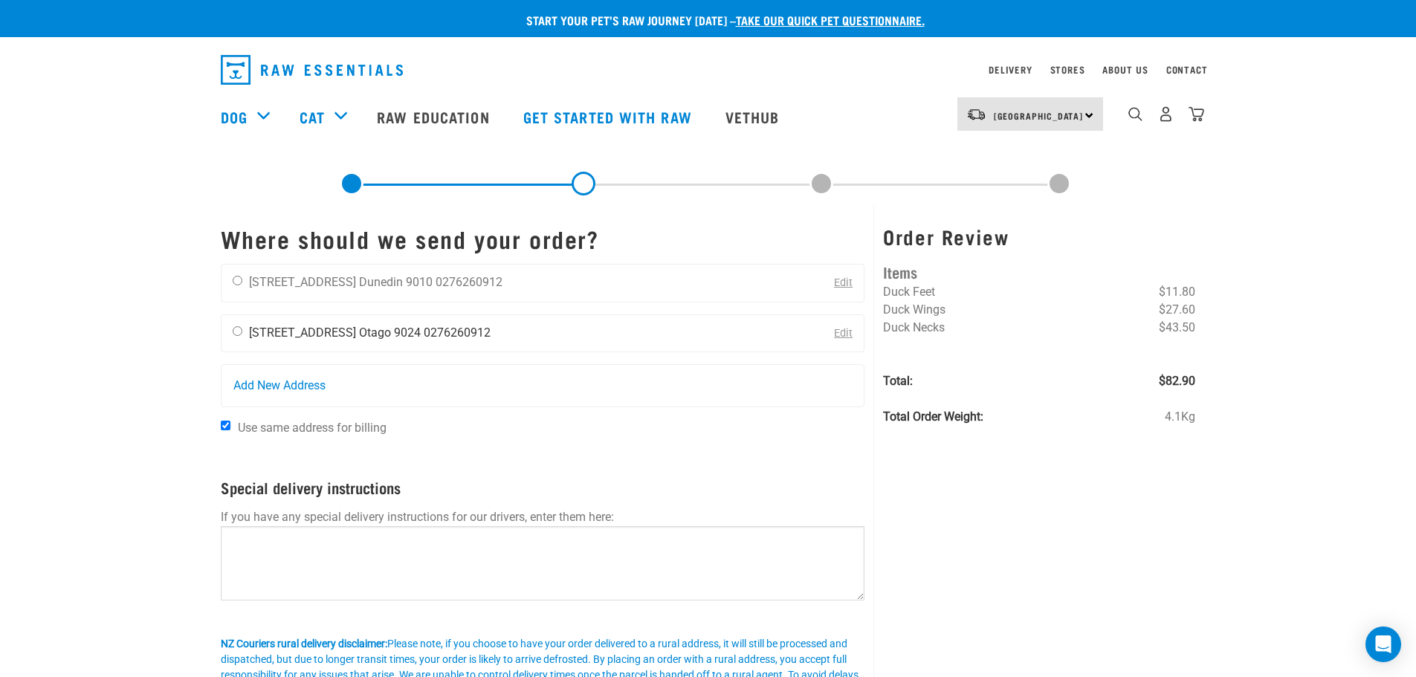
click at [327, 337] on li "[STREET_ADDRESS]" at bounding box center [302, 333] width 107 height 14
click at [239, 328] on input "radio" at bounding box center [238, 331] width 10 height 10
radio input "true"
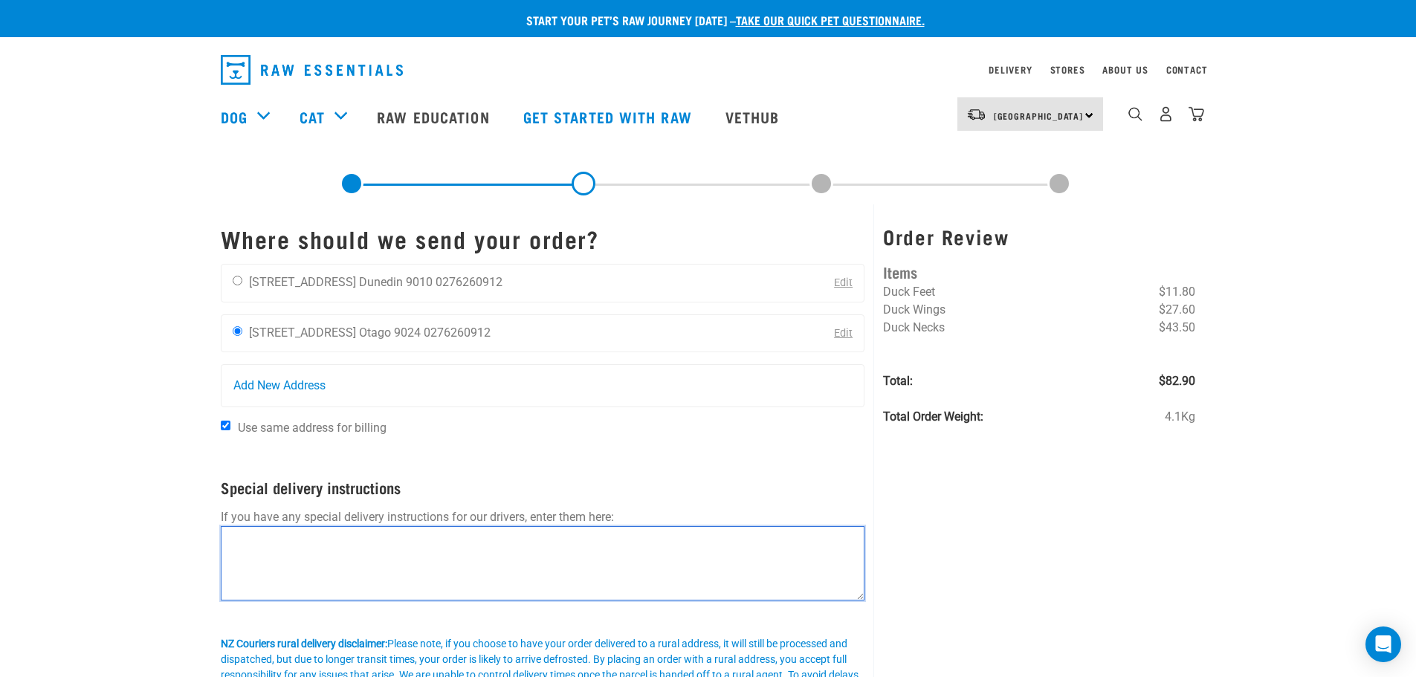
click at [264, 537] on textarea at bounding box center [543, 563] width 644 height 74
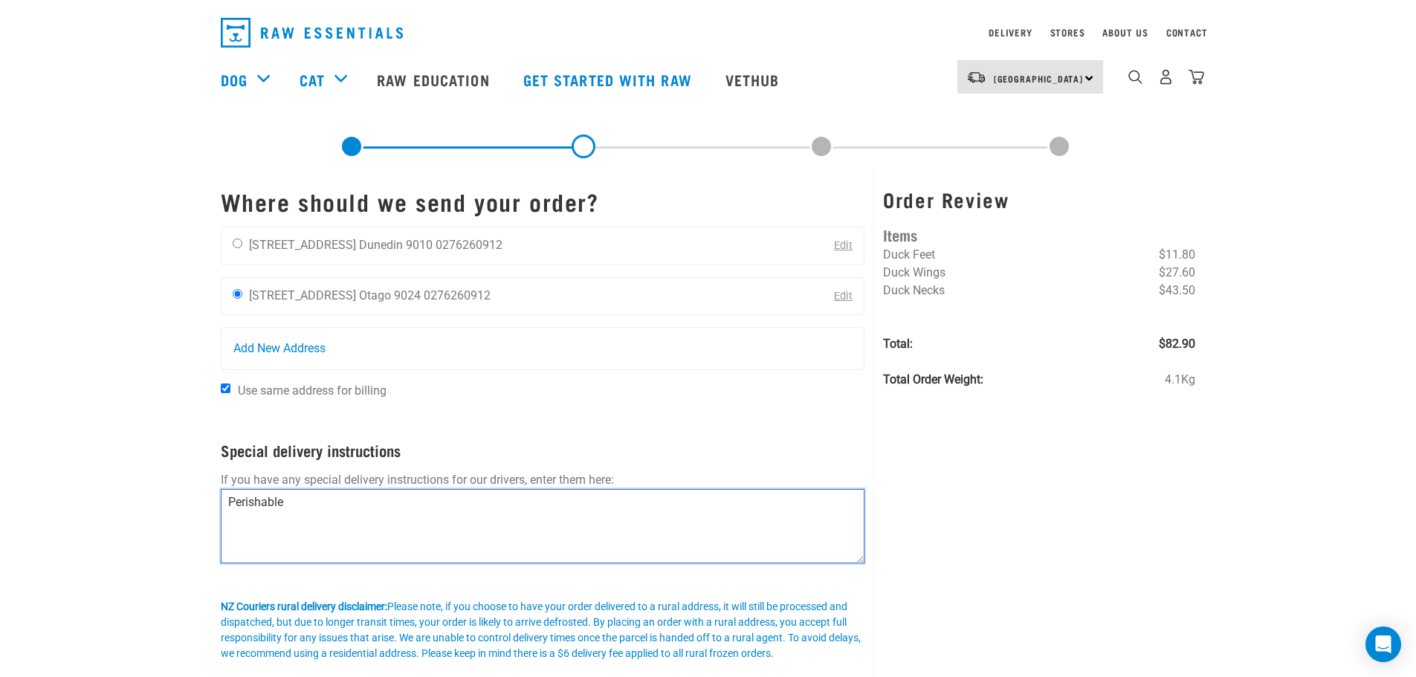
scroll to position [74, 0]
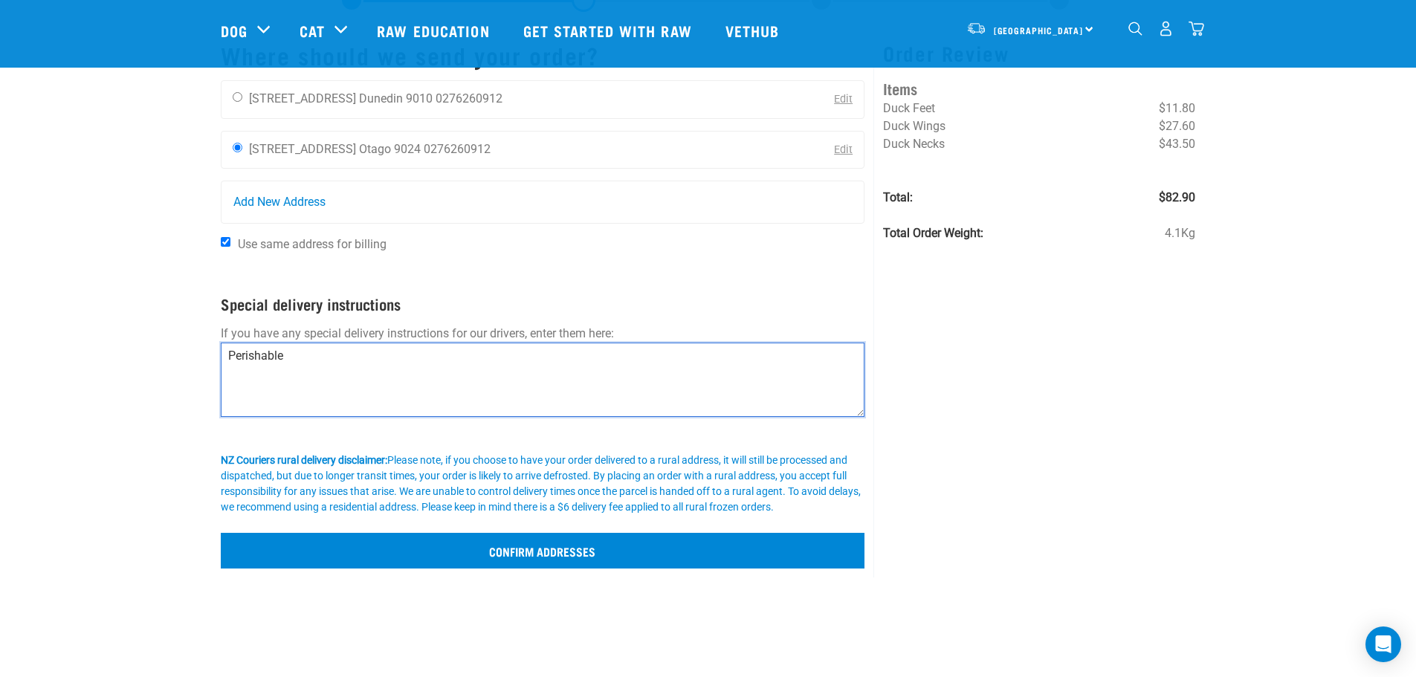
type textarea "Perishable"
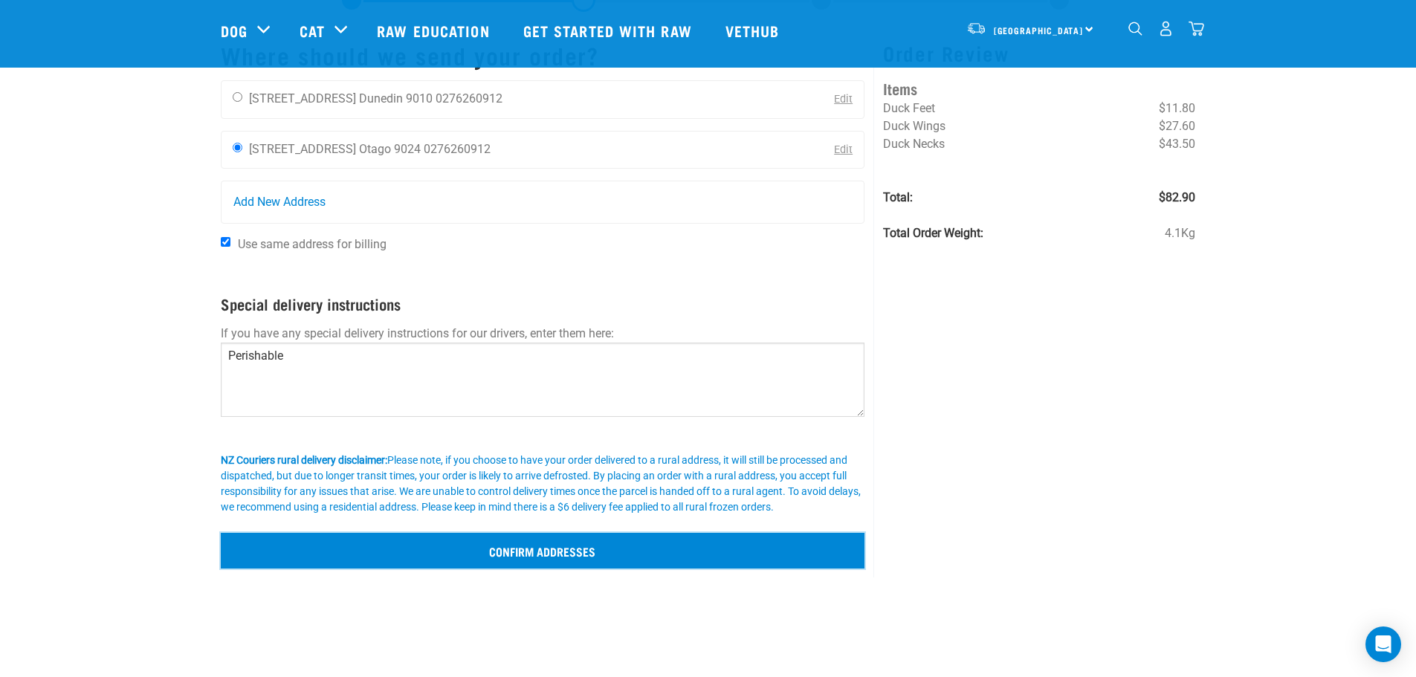
click at [438, 550] on input "Confirm addresses" at bounding box center [543, 551] width 644 height 36
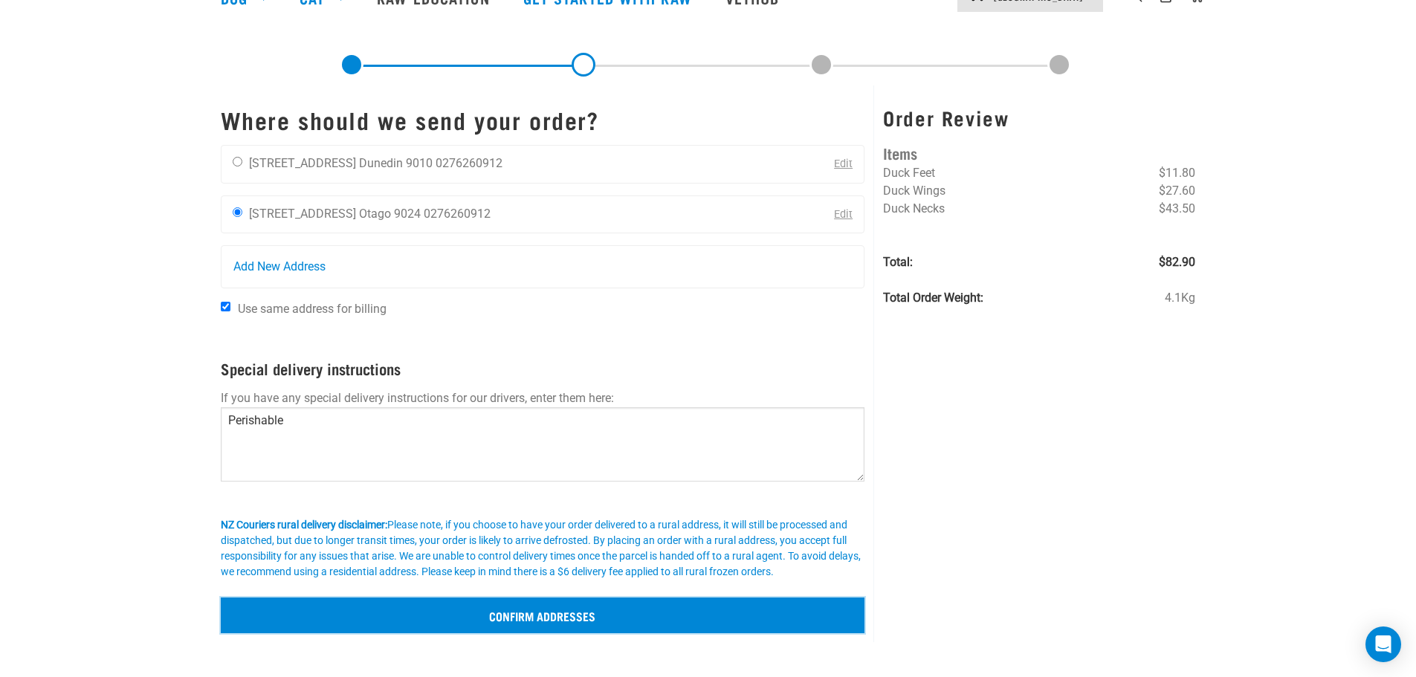
scroll to position [223, 0]
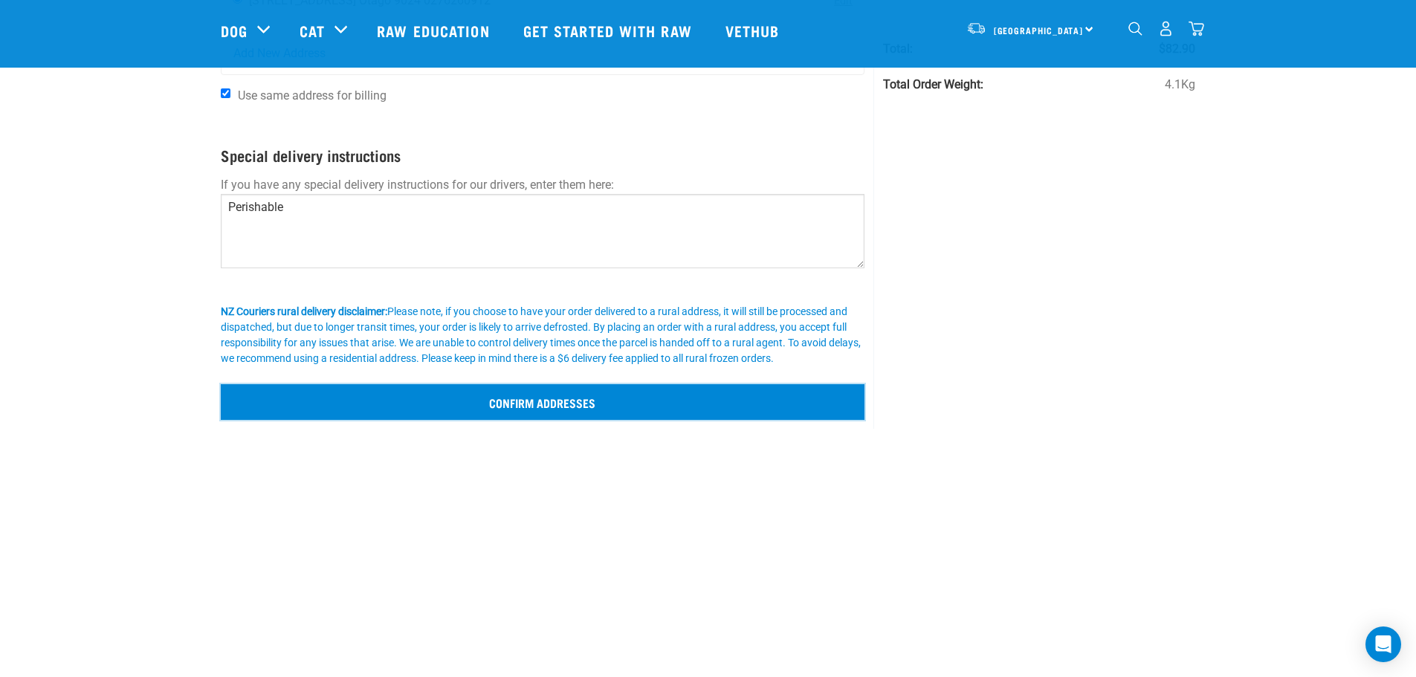
click at [461, 394] on input "Confirm addresses" at bounding box center [543, 402] width 644 height 36
click at [490, 401] on input "Confirm addresses" at bounding box center [543, 402] width 644 height 36
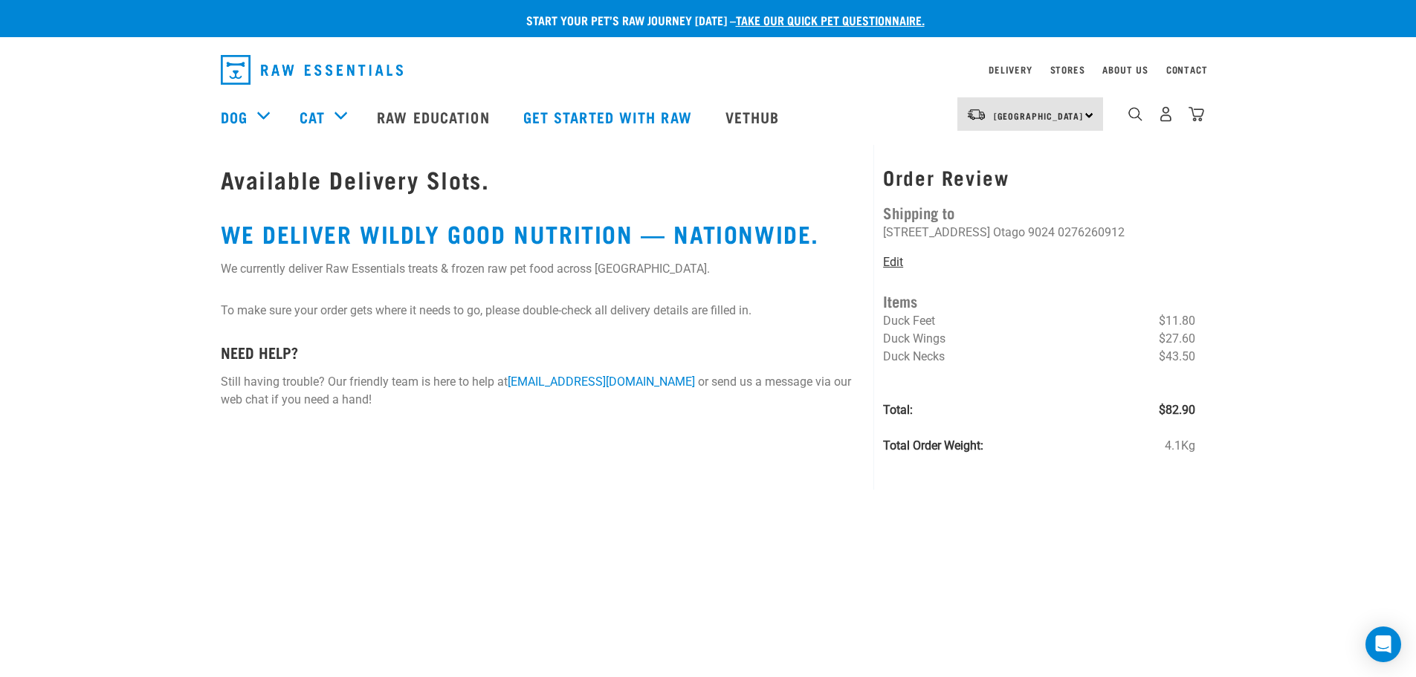
click at [888, 262] on link "Edit" at bounding box center [893, 262] width 20 height 14
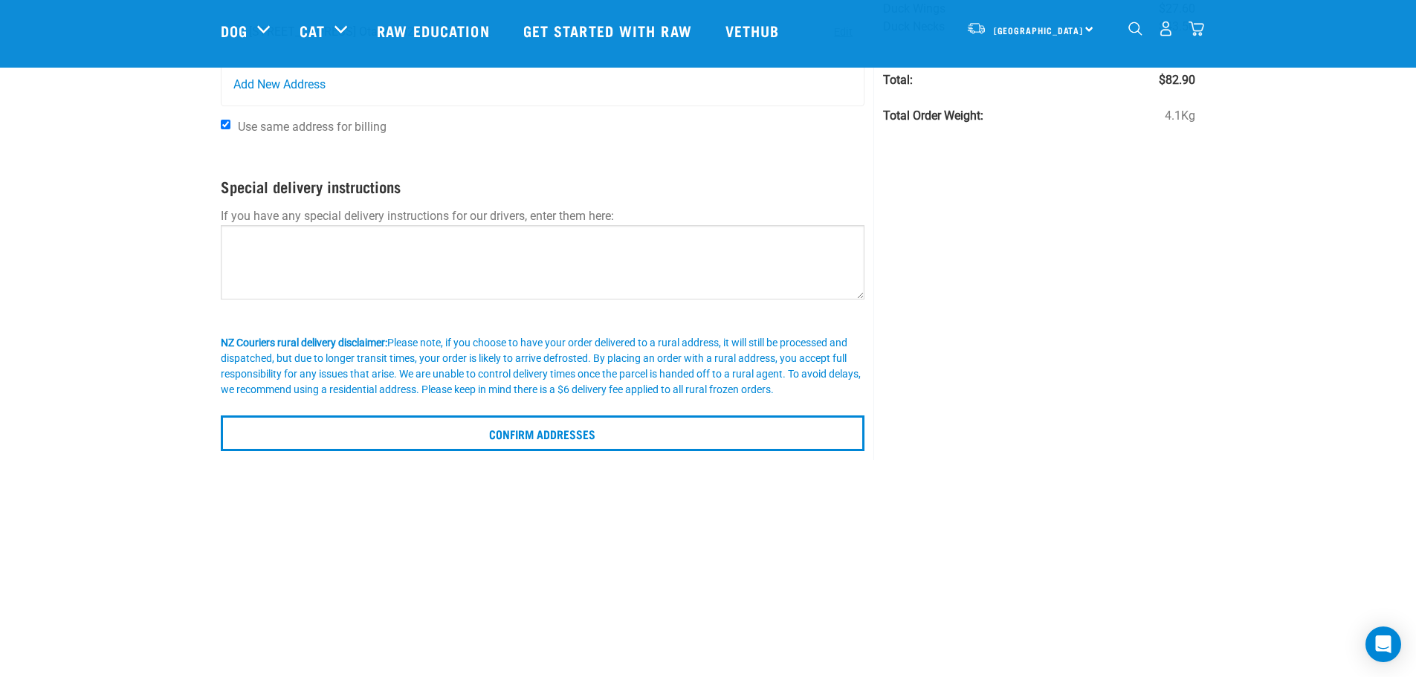
scroll to position [372, 0]
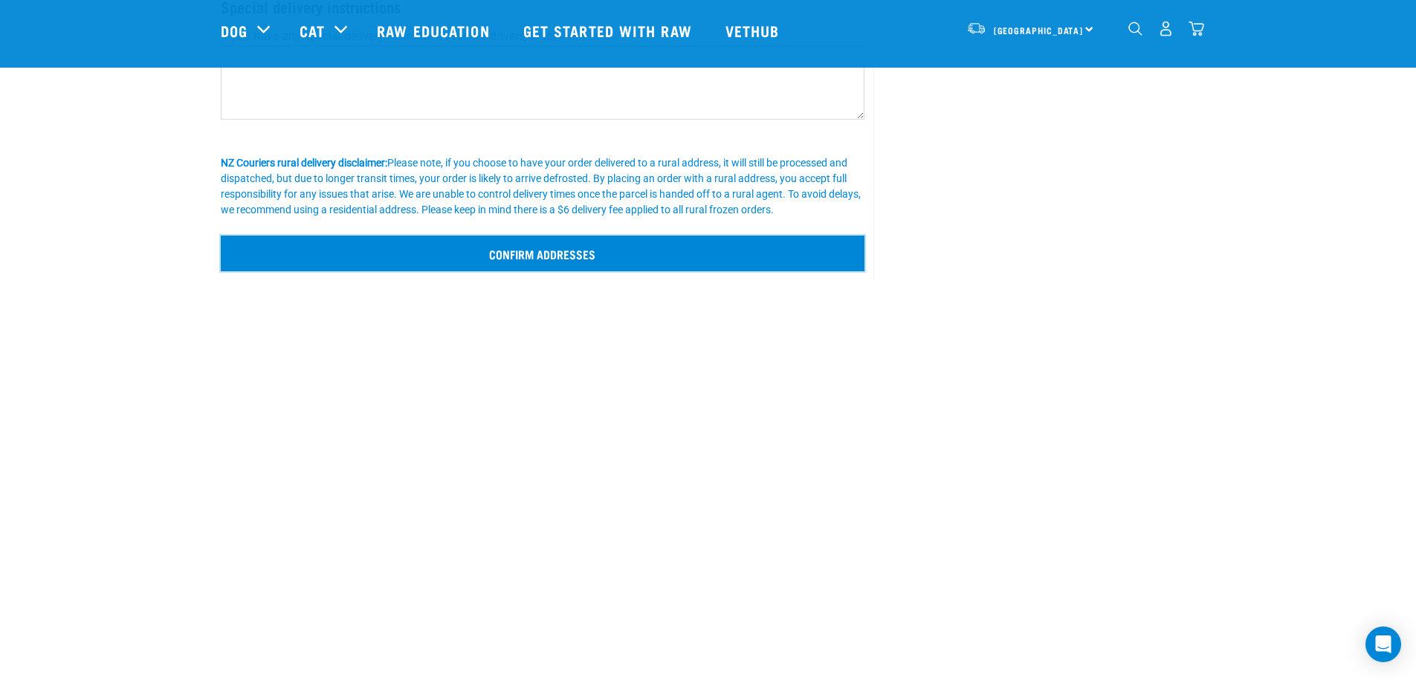
click at [550, 250] on input "Confirm addresses" at bounding box center [543, 254] width 644 height 36
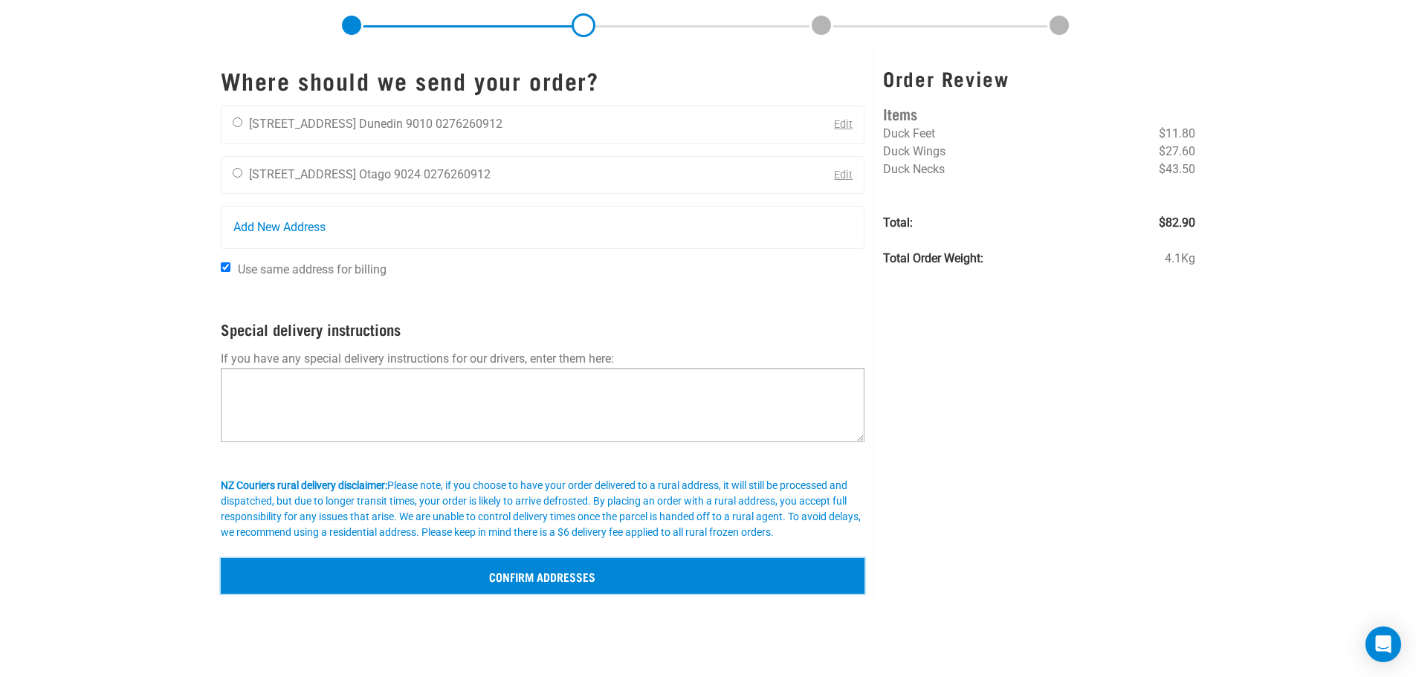
scroll to position [0, 0]
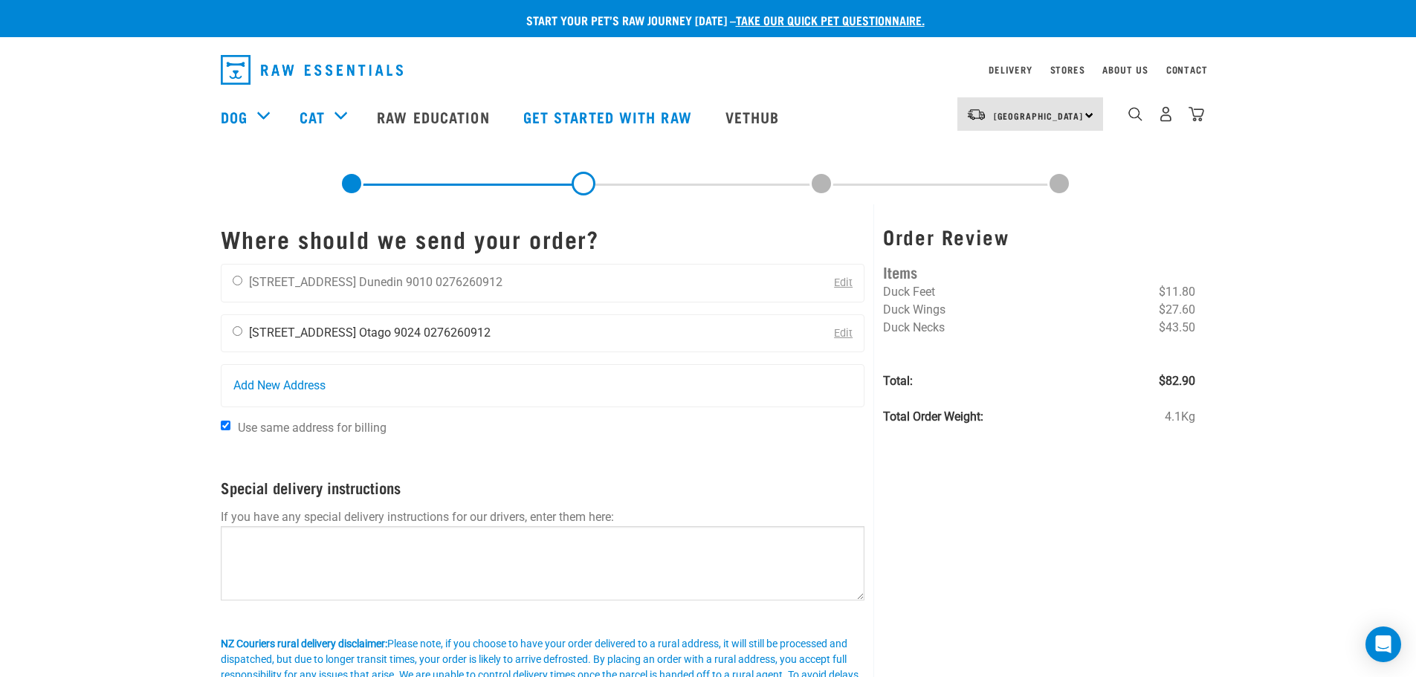
click at [287, 327] on li "[STREET_ADDRESS]" at bounding box center [302, 333] width 107 height 14
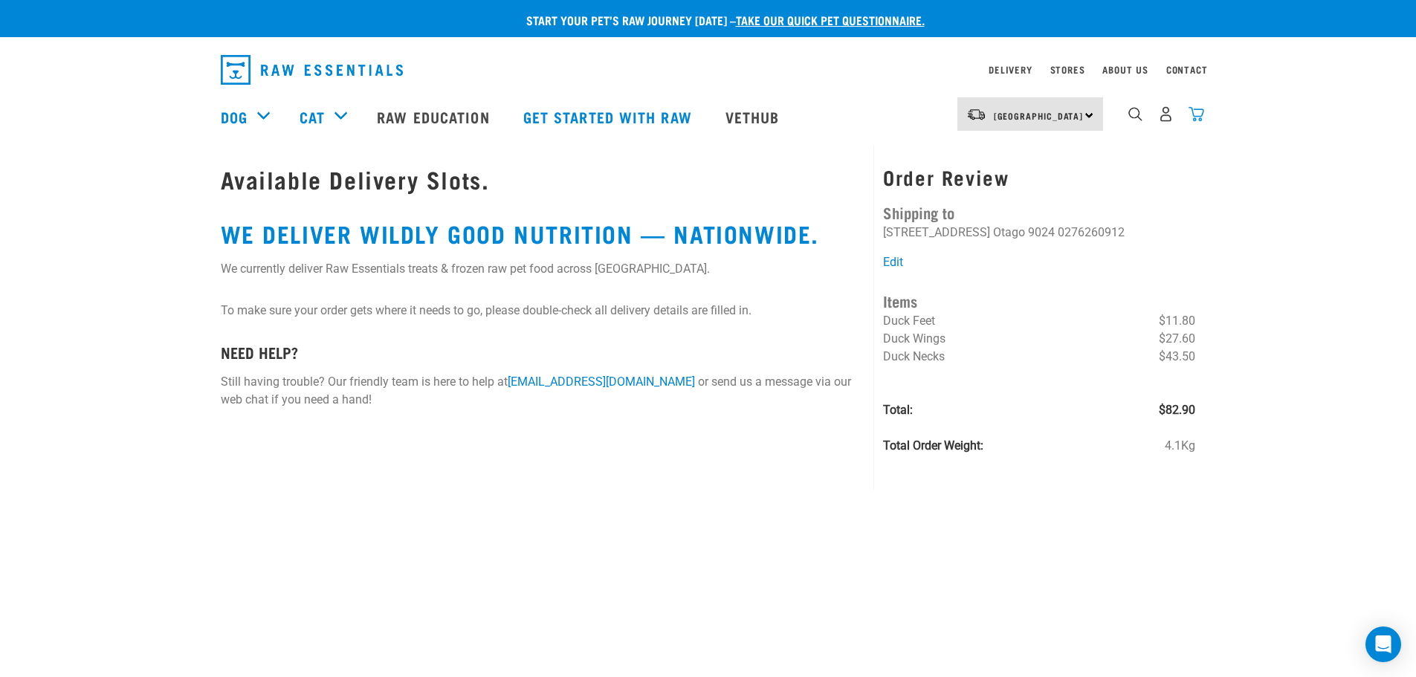
click at [1200, 118] on img "dropdown navigation" at bounding box center [1196, 114] width 16 height 16
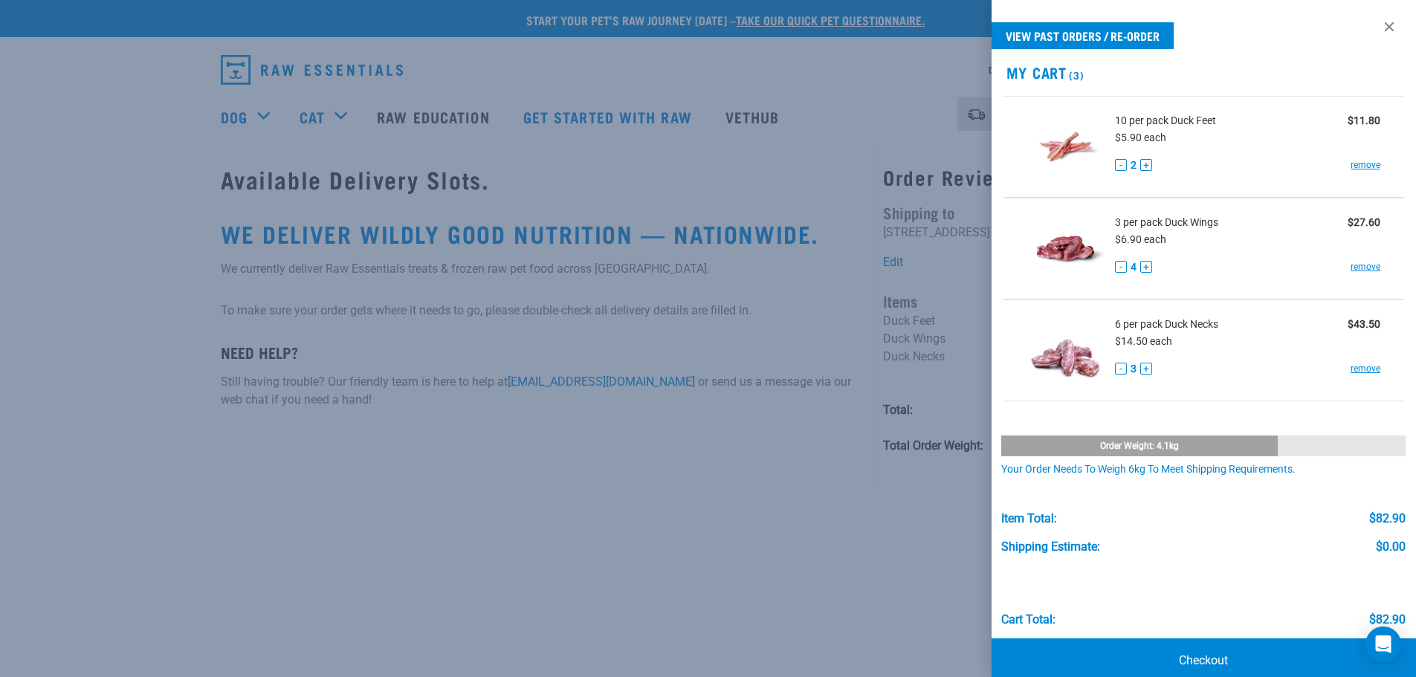
click at [507, 489] on div at bounding box center [708, 338] width 1416 height 677
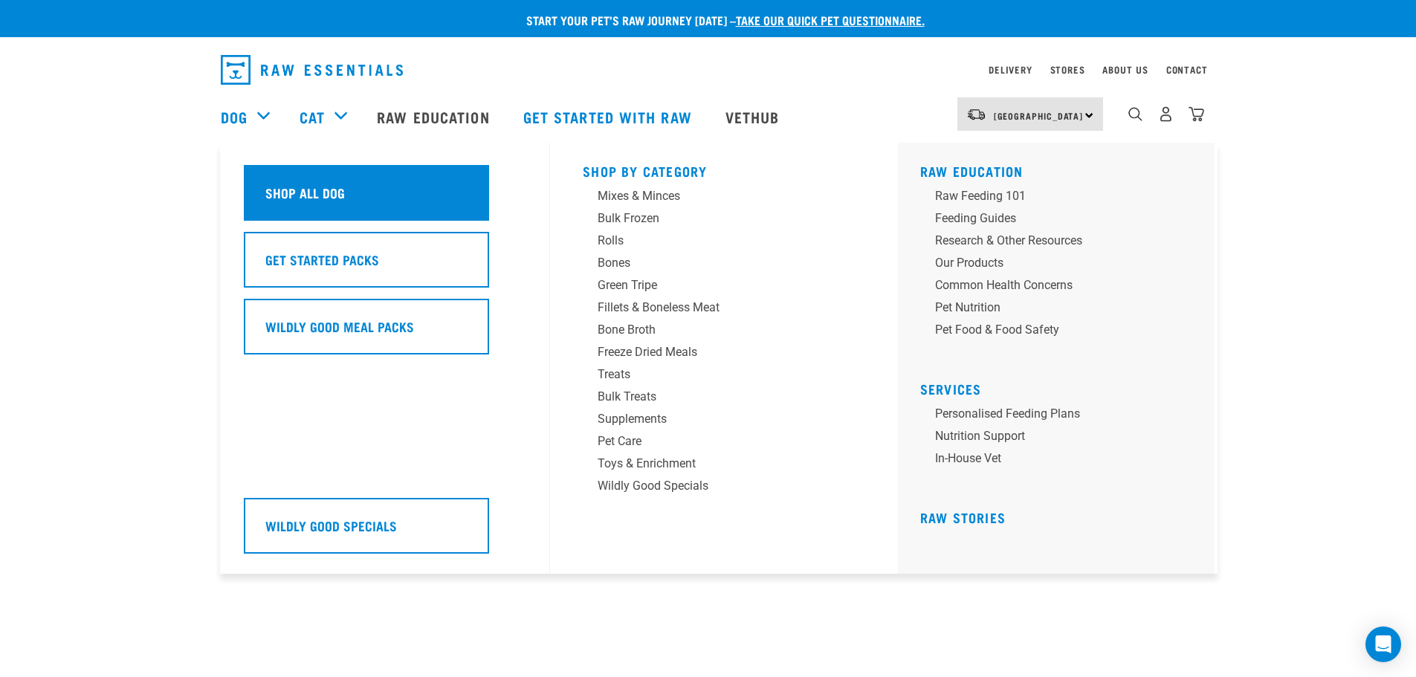
click at [294, 175] on div "Shop All Dog" at bounding box center [366, 193] width 245 height 56
click at [292, 187] on h5 "Shop All Dog" at bounding box center [305, 192] width 80 height 19
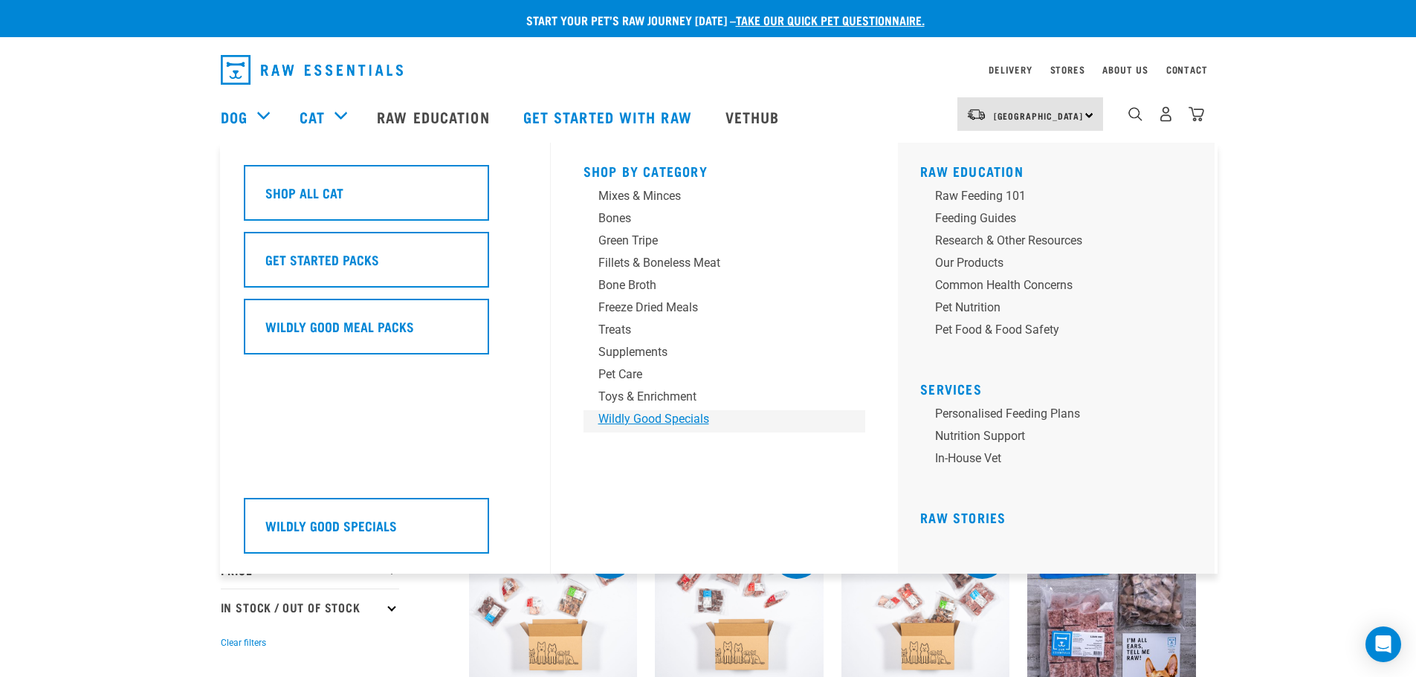
click at [626, 423] on div "Wildly Good Specials" at bounding box center [714, 419] width 232 height 18
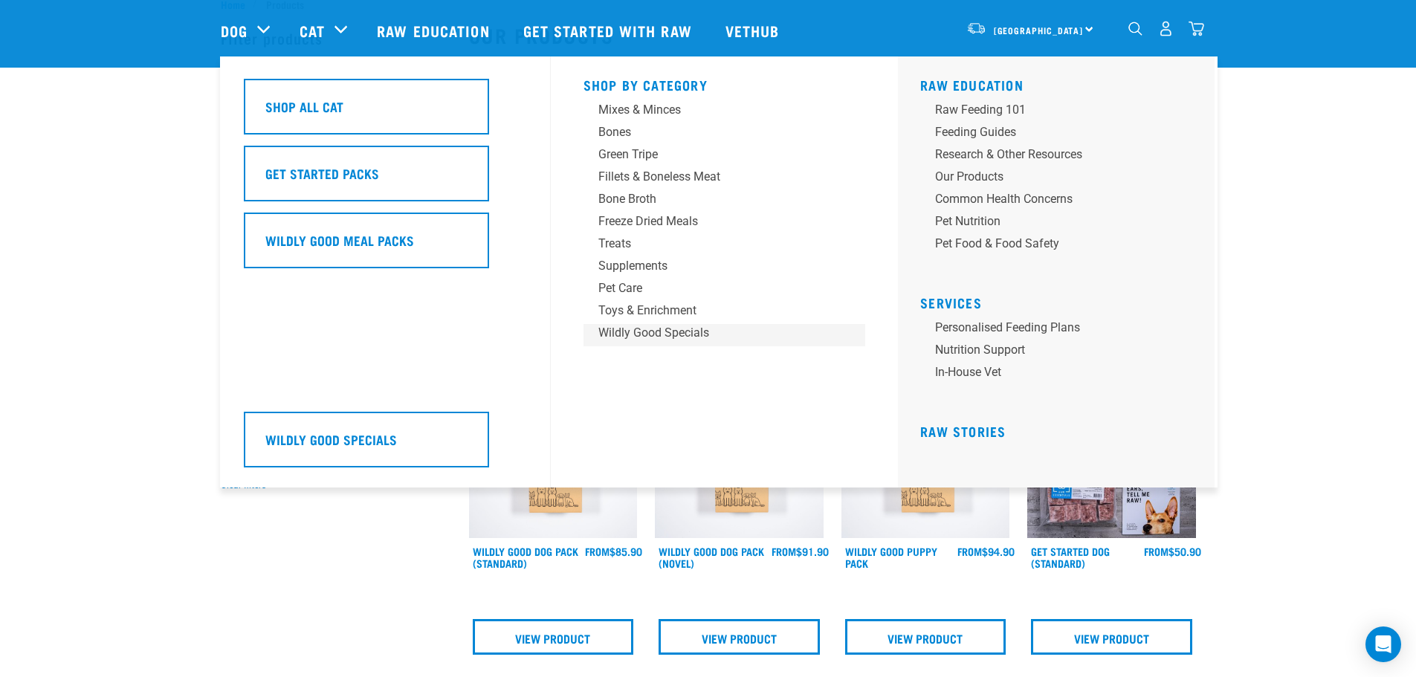
scroll to position [74, 0]
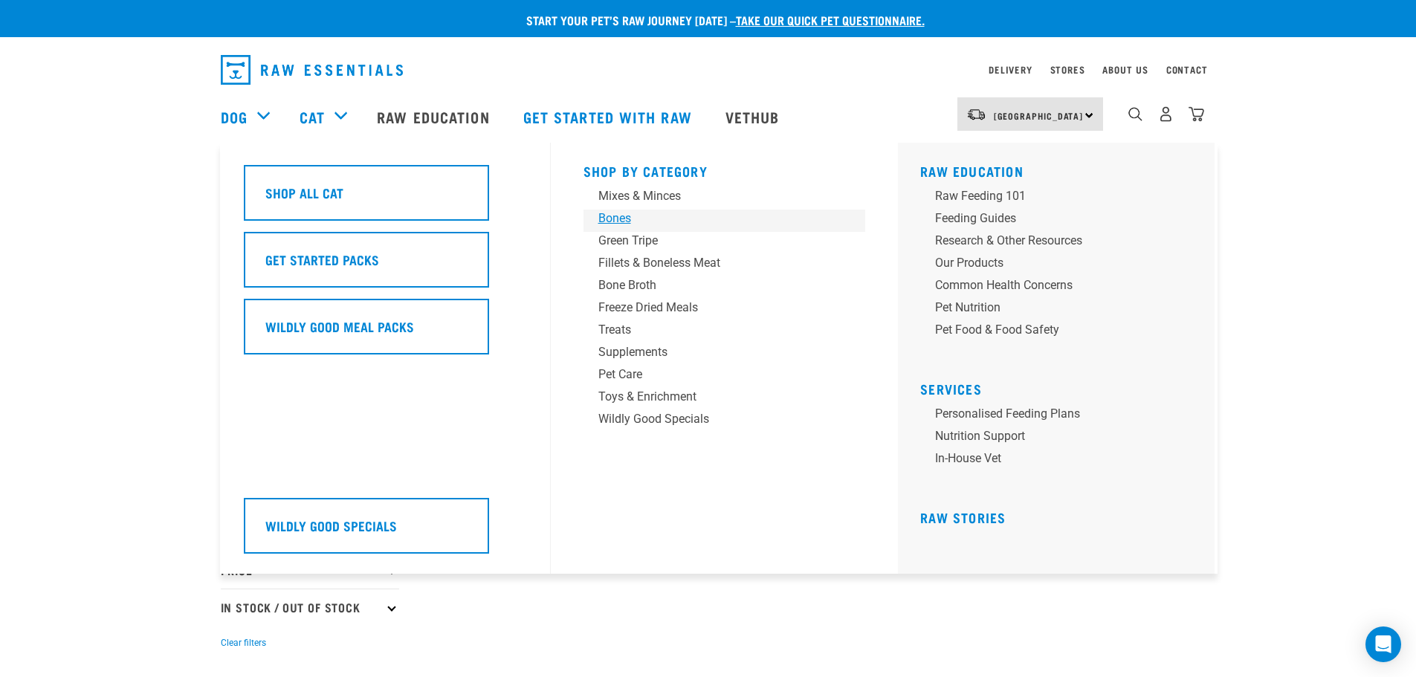
click at [621, 219] on div "Bones" at bounding box center [714, 219] width 232 height 18
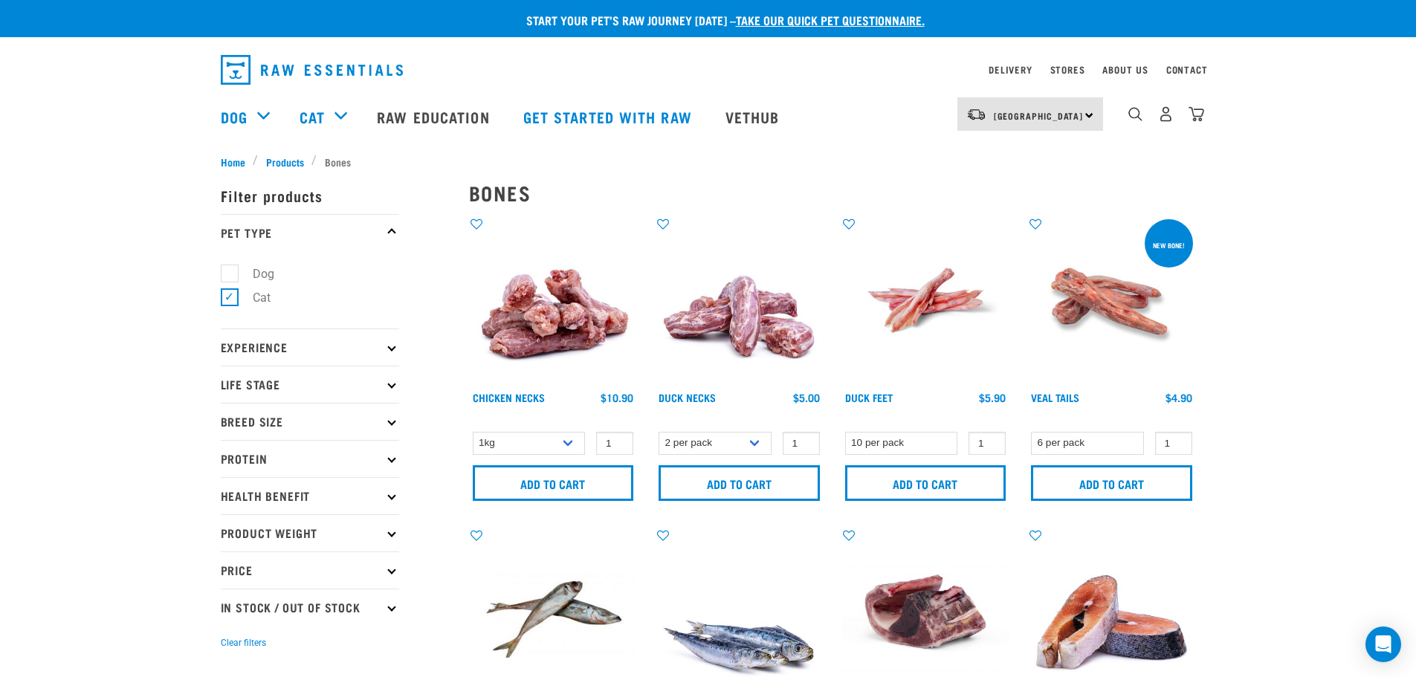
click at [393, 463] on p "Protein" at bounding box center [310, 458] width 178 height 37
click at [242, 542] on label "Duck" at bounding box center [257, 548] width 56 height 19
click at [230, 542] on input "Duck" at bounding box center [226, 545] width 10 height 10
checkbox input "true"
click at [239, 572] on label "Fish" at bounding box center [255, 572] width 52 height 19
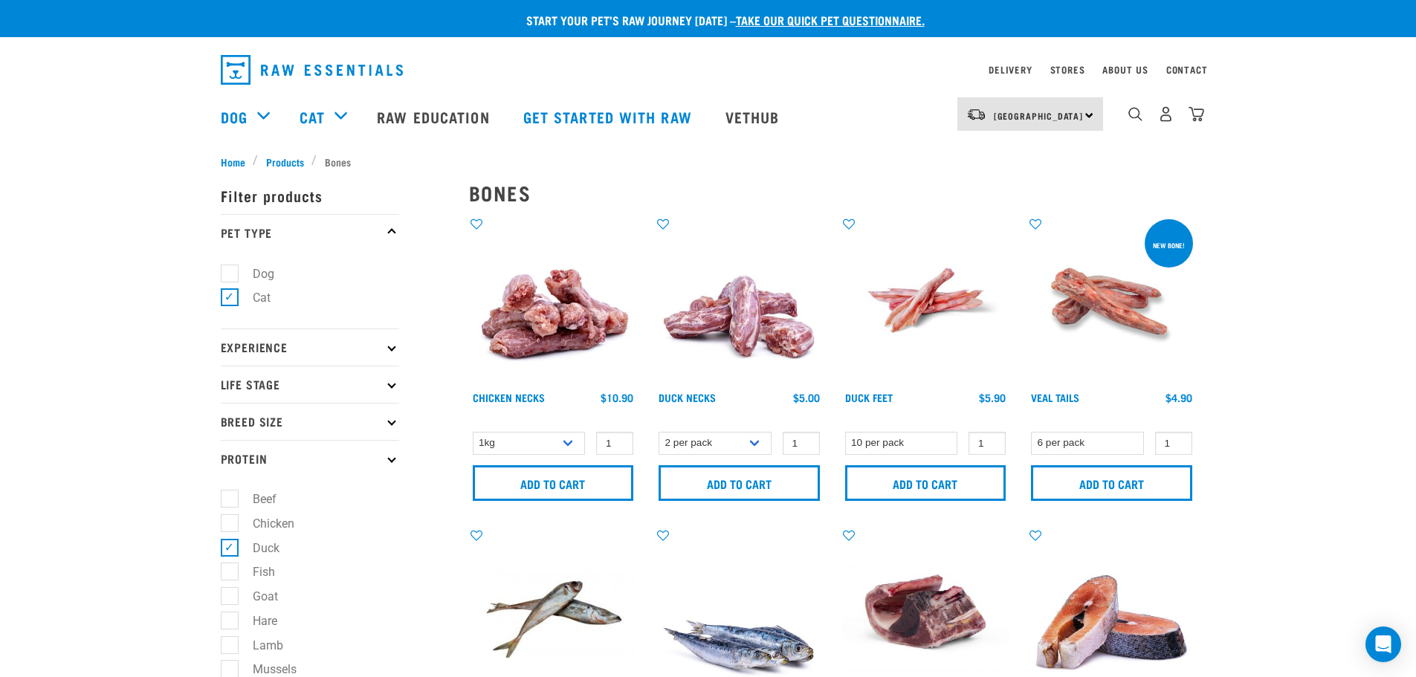
click at [230, 572] on input "Fish" at bounding box center [226, 570] width 10 height 10
checkbox input "true"
click at [230, 600] on label "Goat" at bounding box center [256, 596] width 55 height 19
click at [230, 599] on input "Goat" at bounding box center [226, 594] width 10 height 10
checkbox input "true"
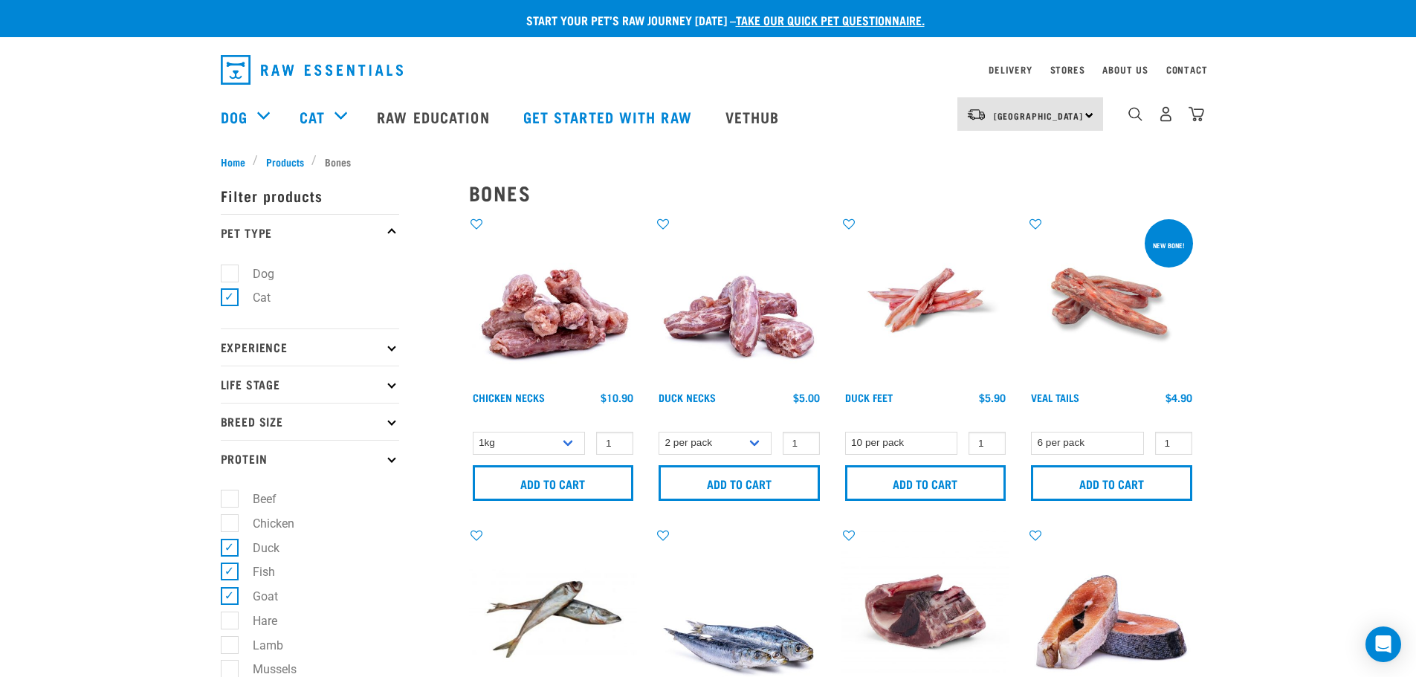
click at [230, 623] on label "Hare" at bounding box center [256, 621] width 54 height 19
click at [230, 623] on input "Hare" at bounding box center [226, 618] width 10 height 10
checkbox input "true"
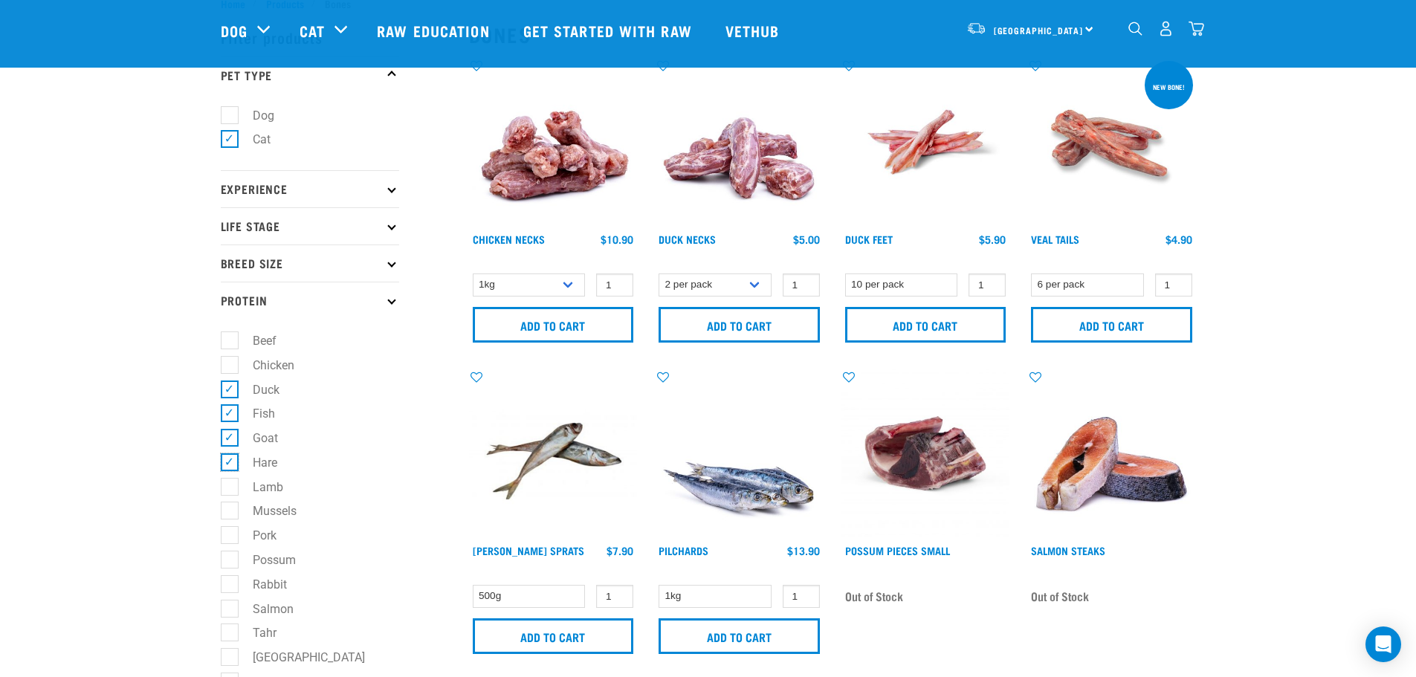
scroll to position [74, 0]
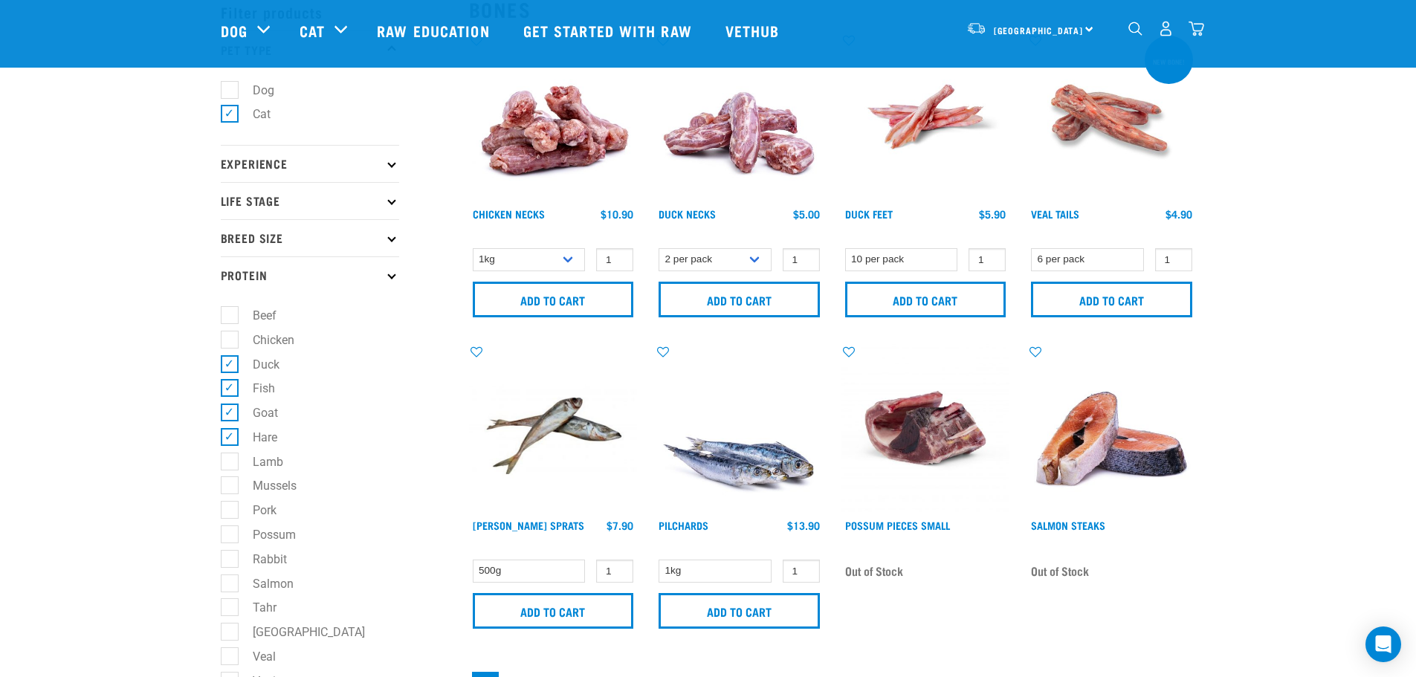
click at [232, 459] on label "Lamb" at bounding box center [259, 462] width 60 height 19
click at [230, 459] on input "Lamb" at bounding box center [226, 459] width 10 height 10
checkbox input "true"
click at [230, 487] on label "Mussels" at bounding box center [266, 485] width 74 height 19
click at [230, 487] on input "Mussels" at bounding box center [226, 484] width 10 height 10
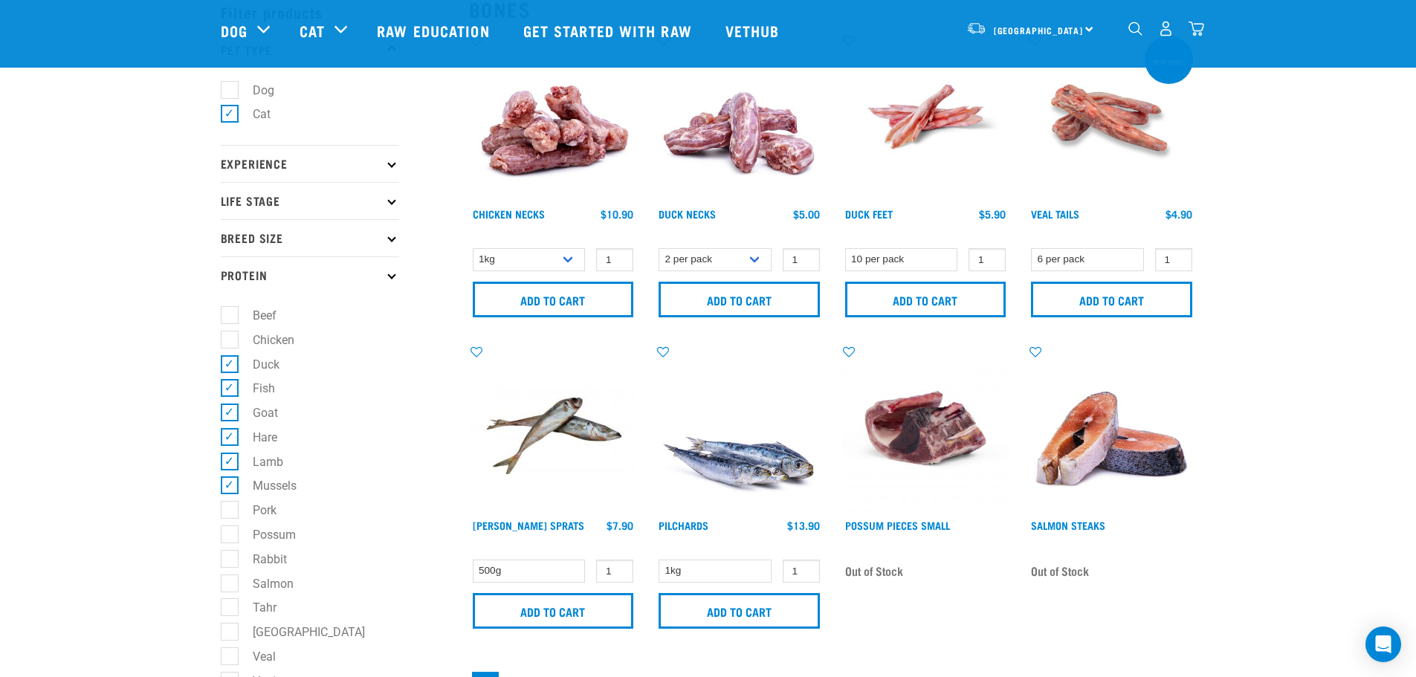
click at [230, 485] on label "Mussels" at bounding box center [266, 485] width 74 height 19
click at [230, 485] on input "Mussels" at bounding box center [226, 484] width 10 height 10
checkbox input "false"
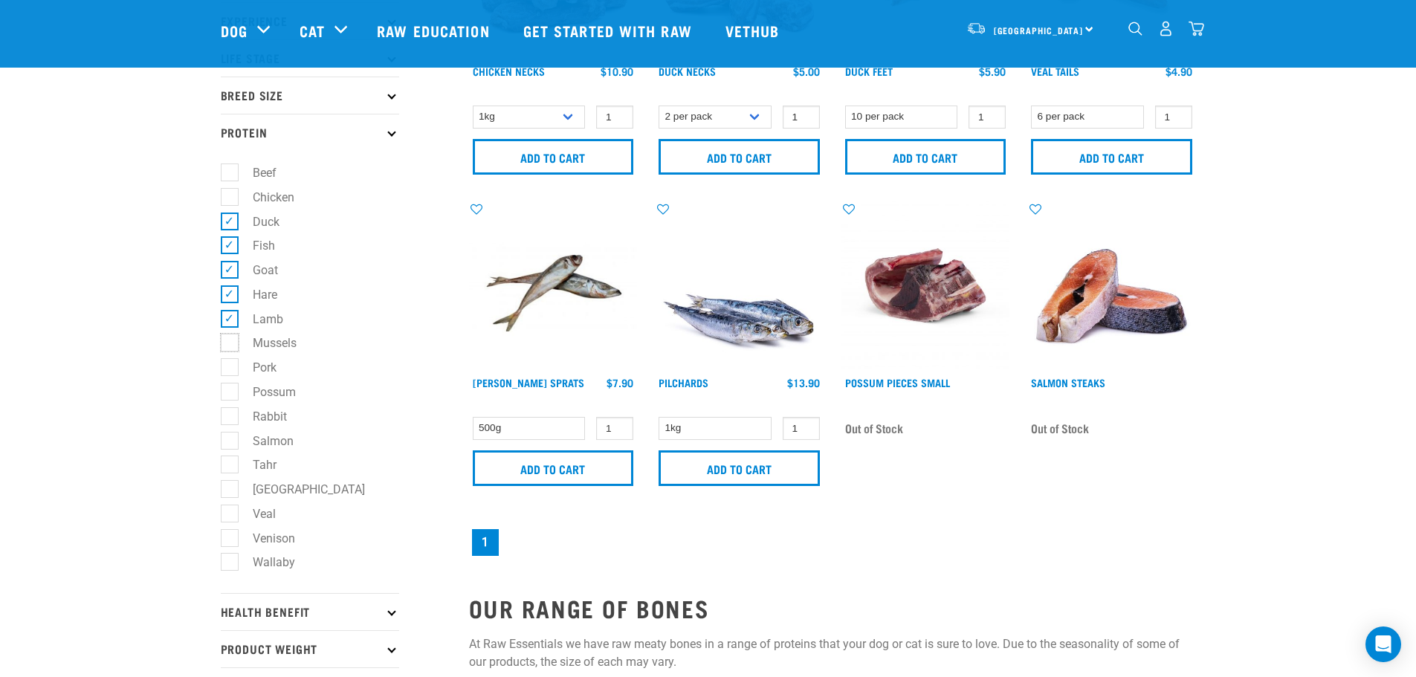
scroll to position [223, 0]
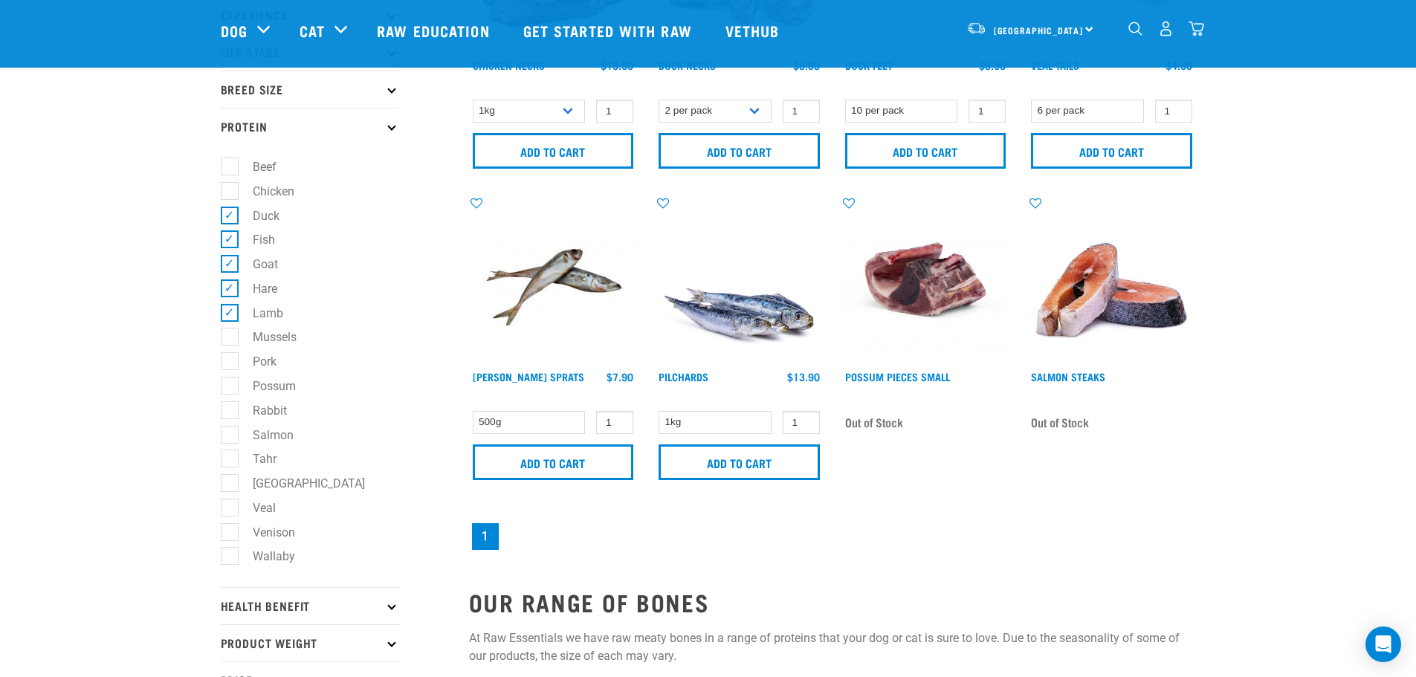
click at [229, 236] on label "Fish" at bounding box center [255, 239] width 52 height 19
click at [229, 236] on input "Fish" at bounding box center [226, 238] width 10 height 10
checkbox input "false"
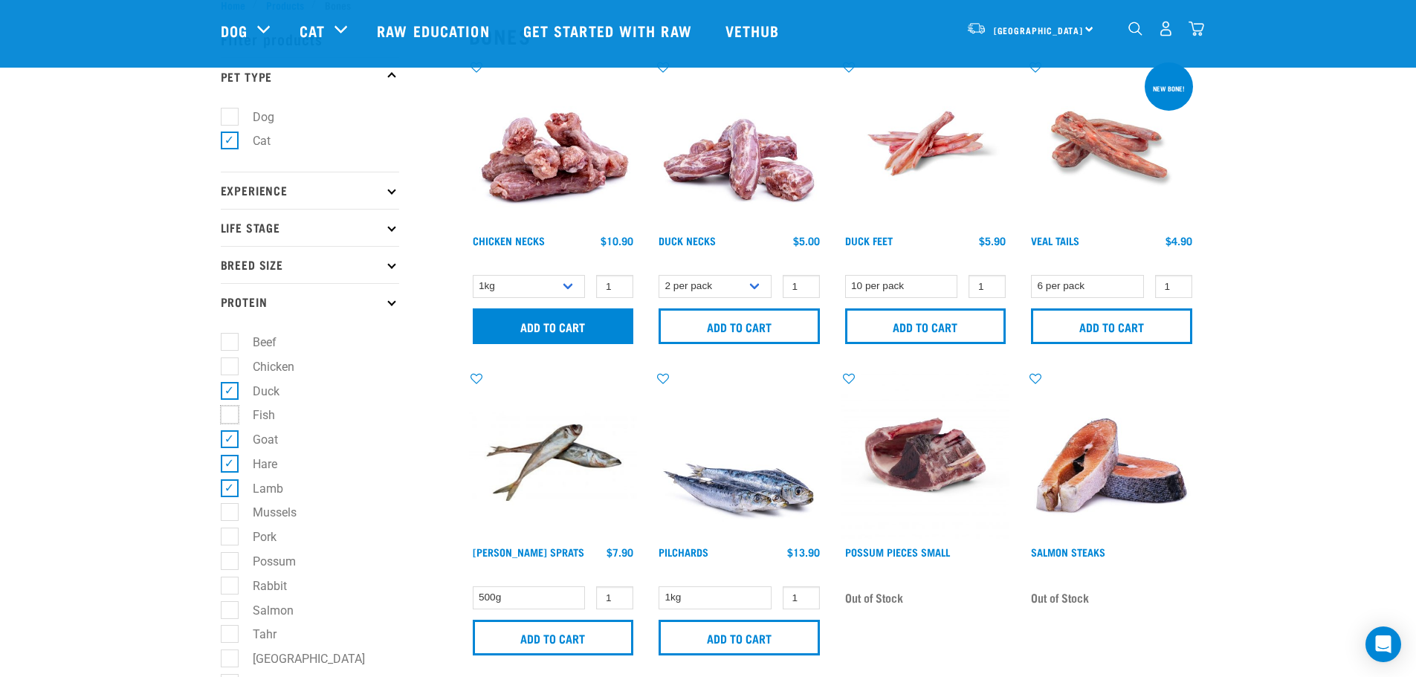
scroll to position [0, 0]
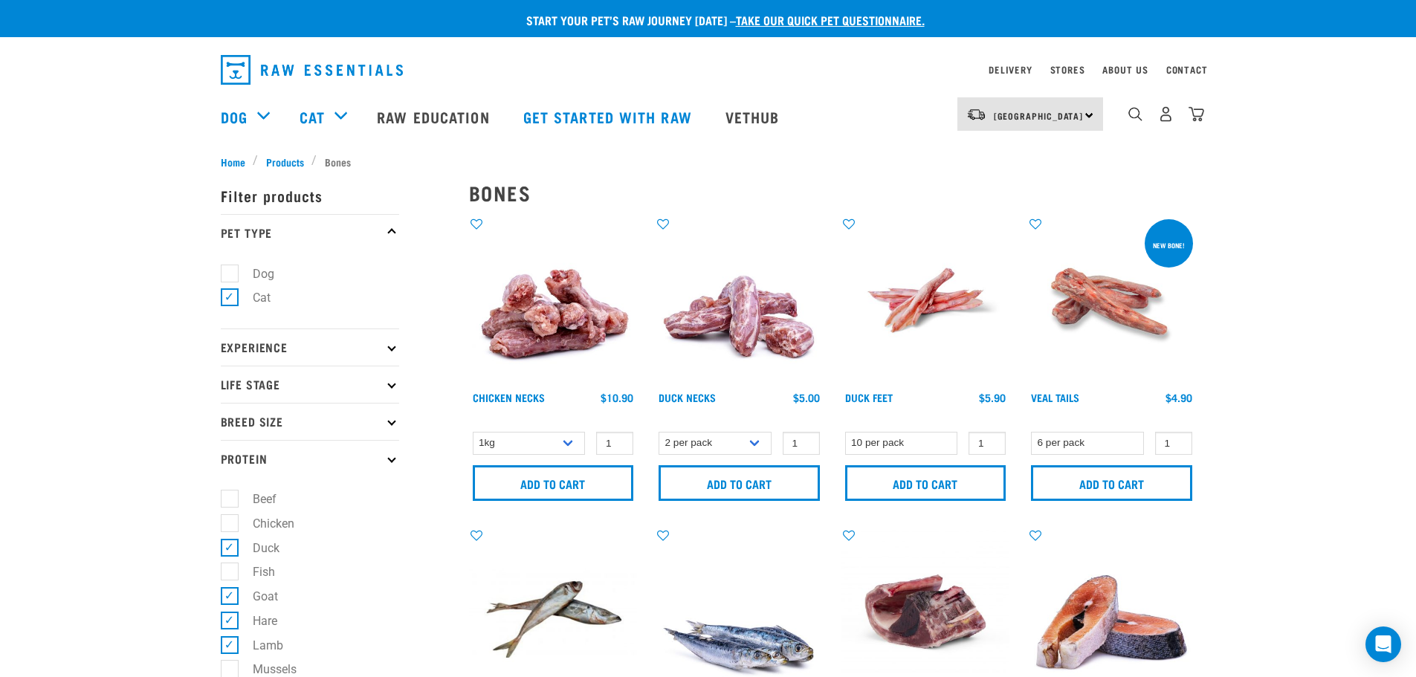
click at [229, 291] on label "Cat" at bounding box center [253, 297] width 48 height 19
click at [224, 291] on input "Cat" at bounding box center [226, 296] width 10 height 10
checkbox input "false"
click at [229, 271] on label "Dog" at bounding box center [254, 274] width 51 height 19
click at [224, 271] on input "Dog" at bounding box center [226, 271] width 10 height 10
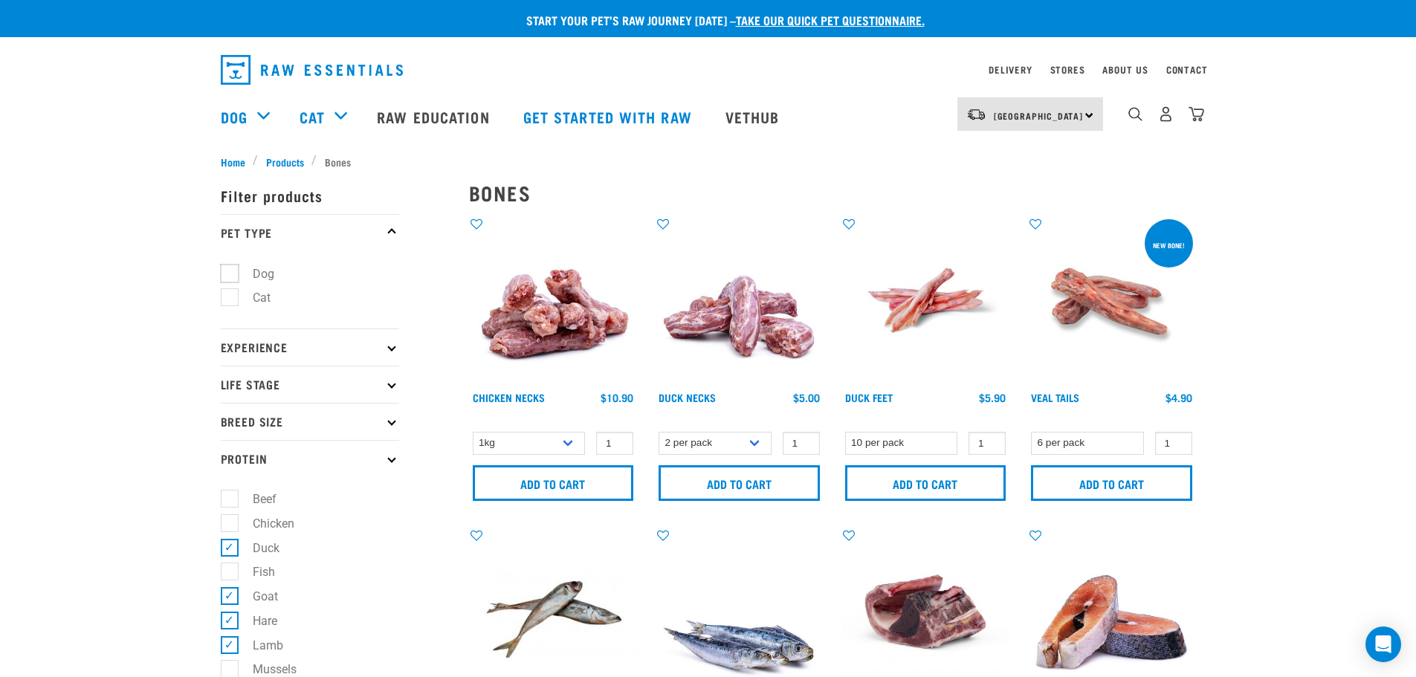
checkbox input "true"
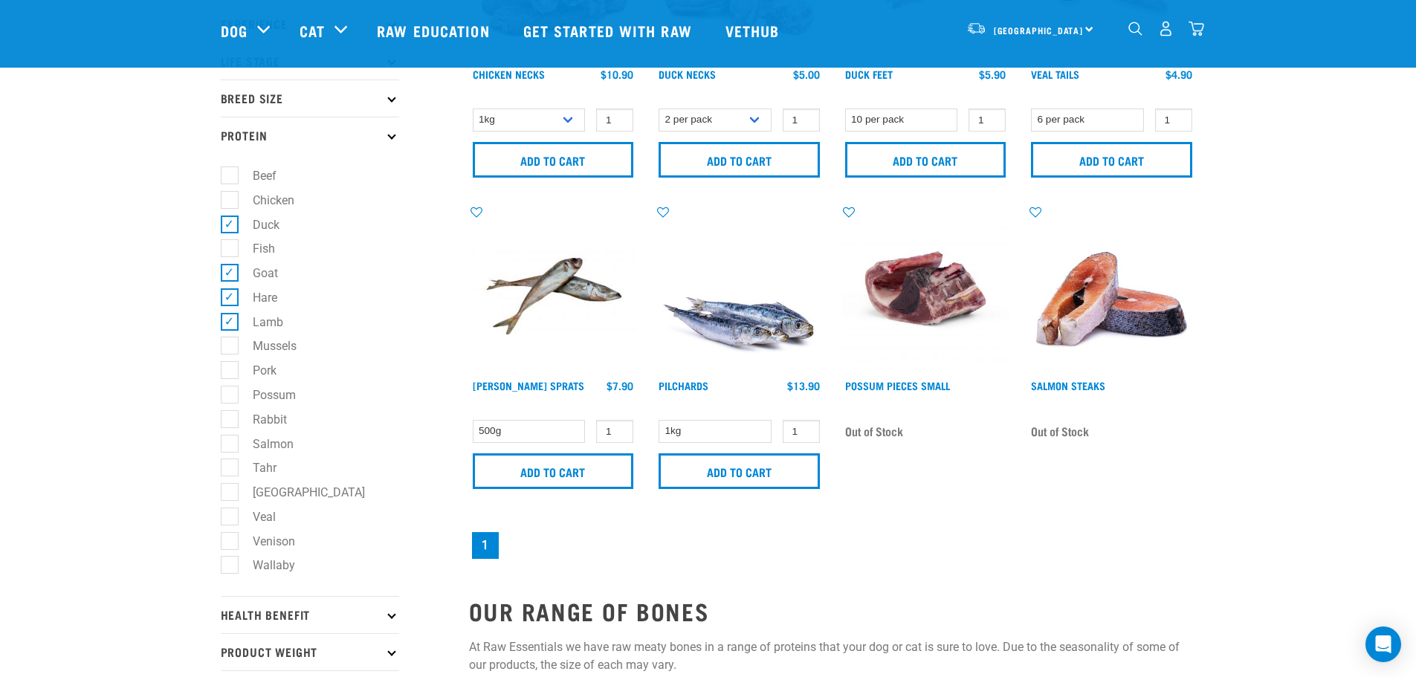
scroll to position [446, 0]
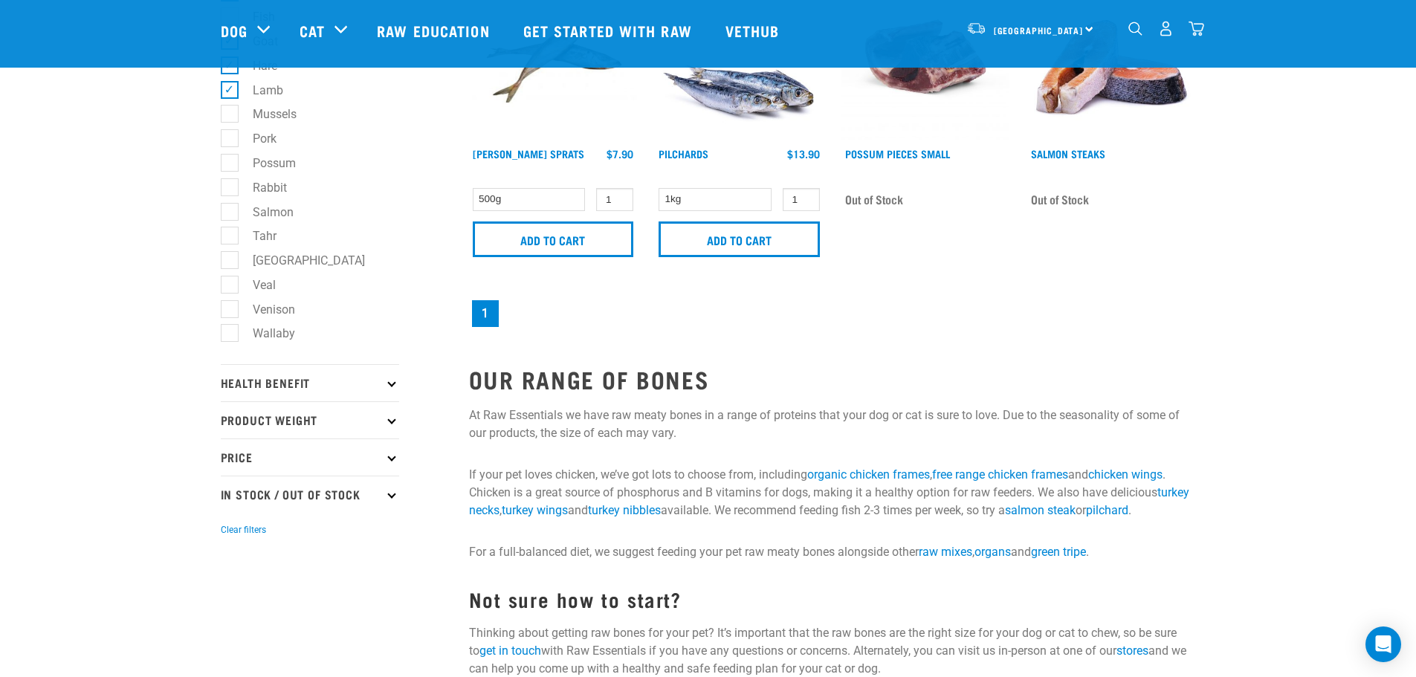
drag, startPoint x: 150, startPoint y: 475, endPoint x: 157, endPoint y: 453, distance: 22.6
click at [152, 467] on div "Start your pet’s raw journey today – take our quick pet questionnaire. Delivery…" at bounding box center [708, 116] width 1416 height 1124
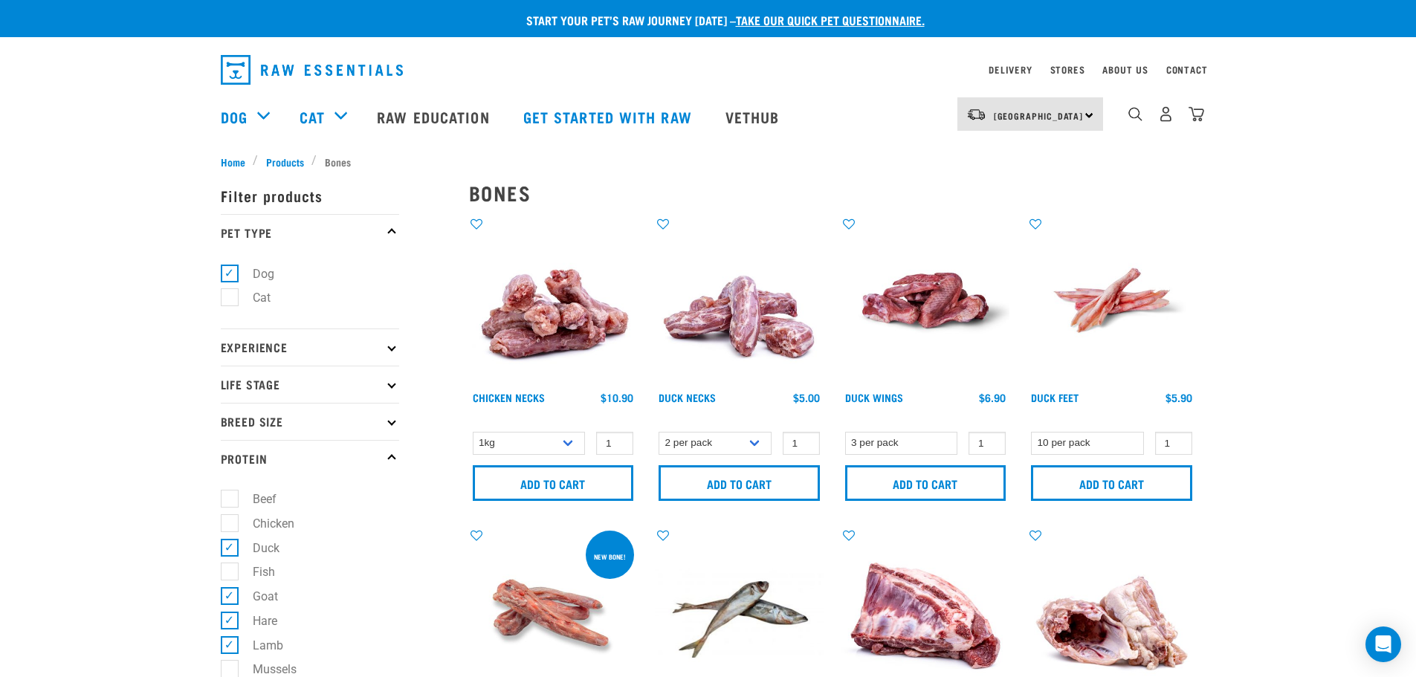
click at [281, 156] on span "Products" at bounding box center [285, 162] width 38 height 16
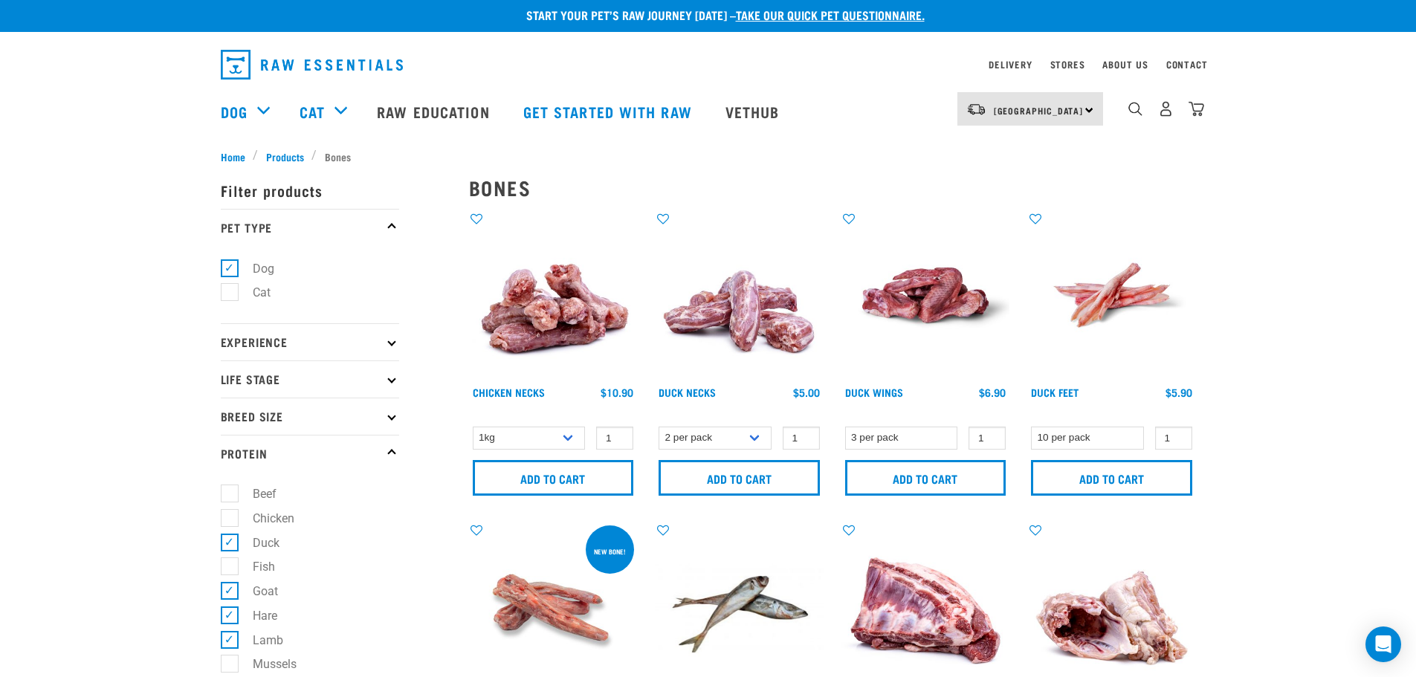
scroll to position [149, 0]
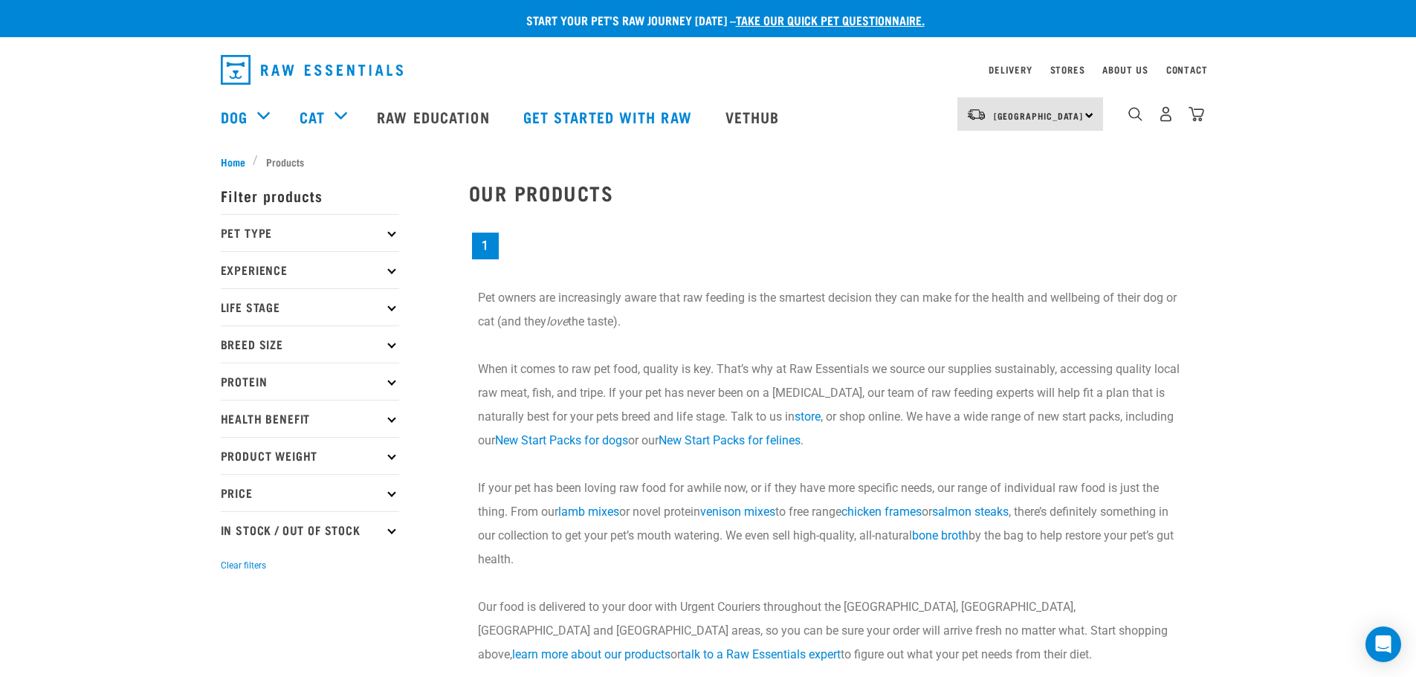
click at [375, 376] on p "Protein" at bounding box center [310, 381] width 178 height 37
click at [229, 473] on label "Duck" at bounding box center [257, 471] width 56 height 19
click at [227, 473] on input "Duck" at bounding box center [226, 469] width 10 height 10
checkbox input "true"
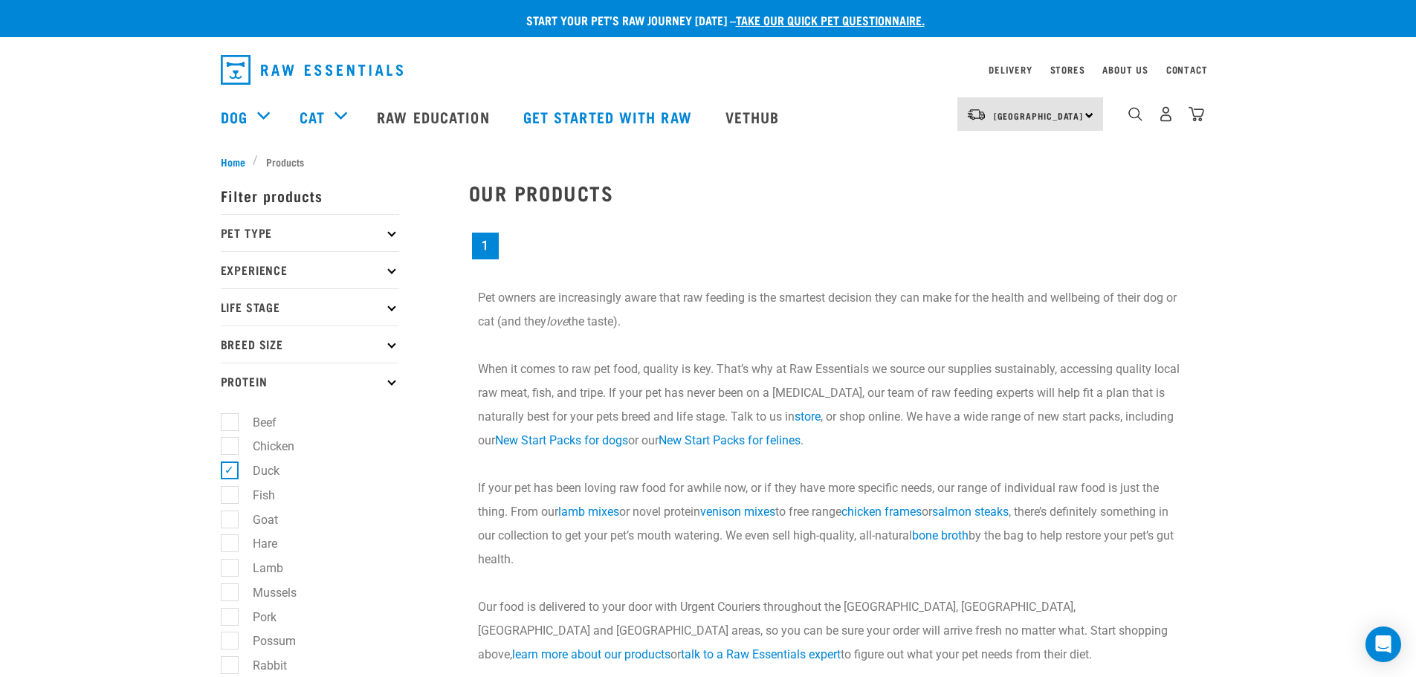
drag, startPoint x: 230, startPoint y: 518, endPoint x: 233, endPoint y: 547, distance: 29.2
click at [230, 519] on label "Goat" at bounding box center [256, 520] width 55 height 19
click at [230, 519] on input "Goat" at bounding box center [226, 517] width 10 height 10
checkbox input "true"
click at [229, 546] on label "Hare" at bounding box center [256, 543] width 54 height 19
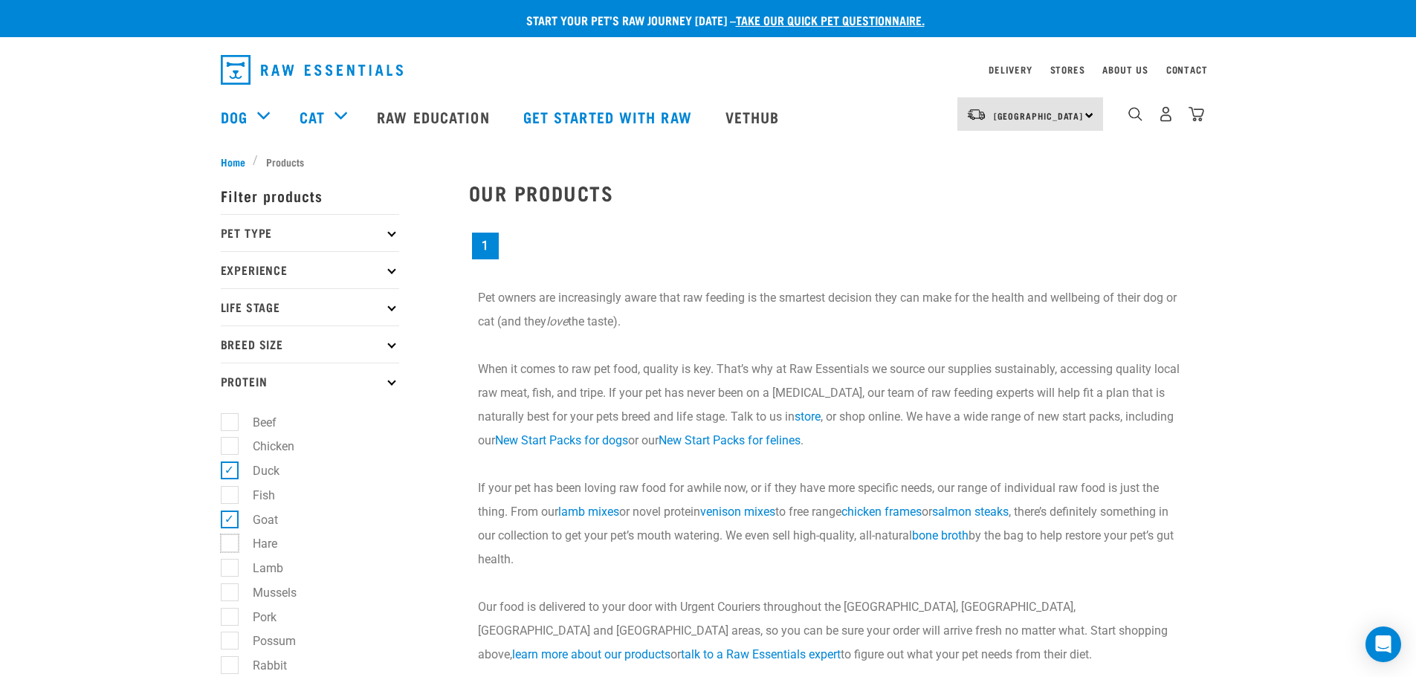
click at [229, 546] on input "Hare" at bounding box center [226, 542] width 10 height 10
checkbox input "true"
click at [232, 577] on label "Lamb" at bounding box center [259, 568] width 60 height 19
click at [230, 571] on input "Lamb" at bounding box center [226, 566] width 10 height 10
checkbox input "true"
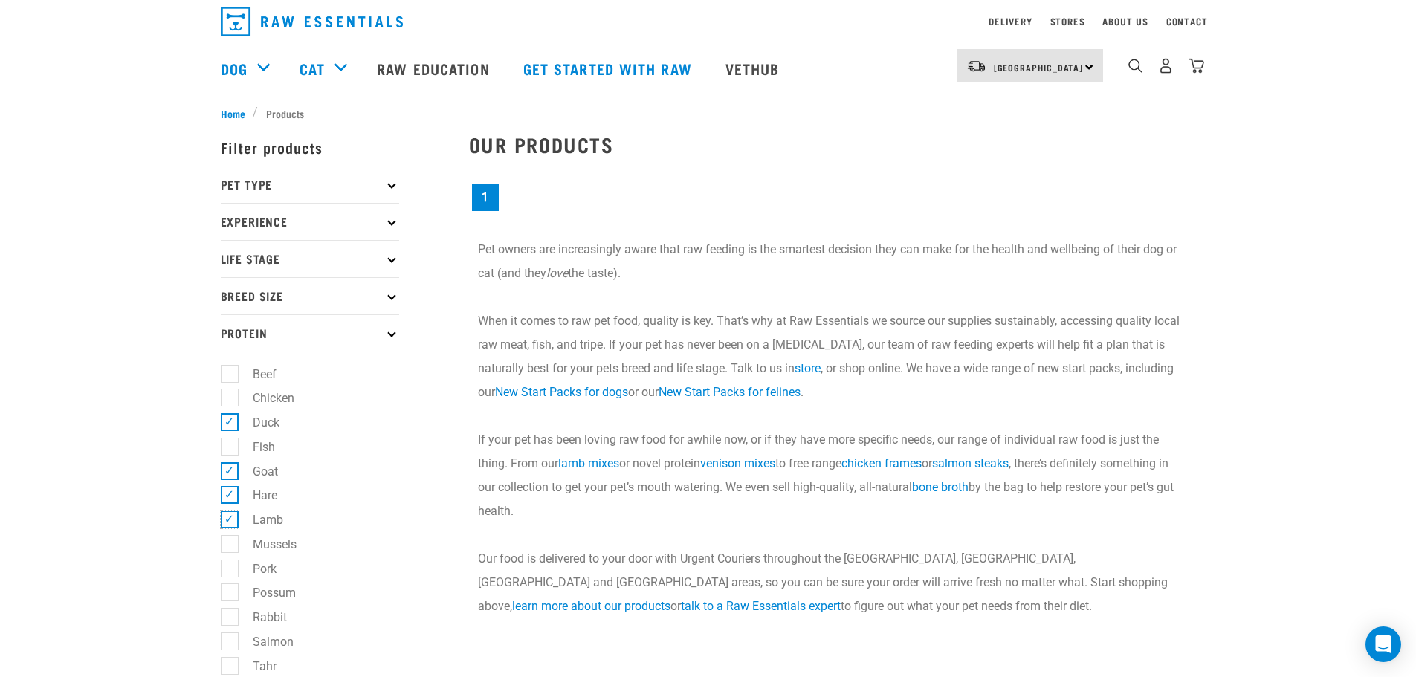
scroll to position [74, 0]
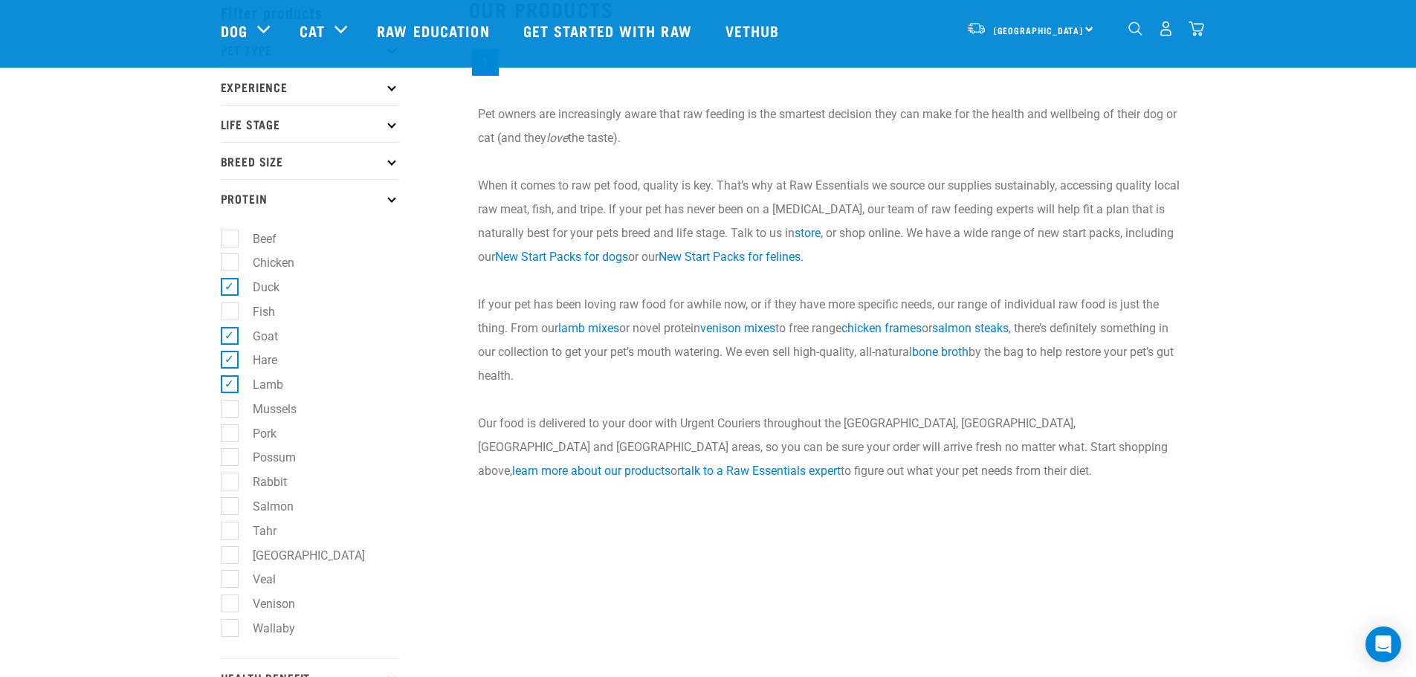
click at [229, 454] on label "Possum" at bounding box center [265, 457] width 73 height 19
click at [227, 454] on input "Possum" at bounding box center [226, 455] width 10 height 10
checkbox input "true"
click at [236, 484] on label "Rabbit" at bounding box center [261, 482] width 64 height 19
click at [230, 484] on input "Rabbit" at bounding box center [226, 480] width 10 height 10
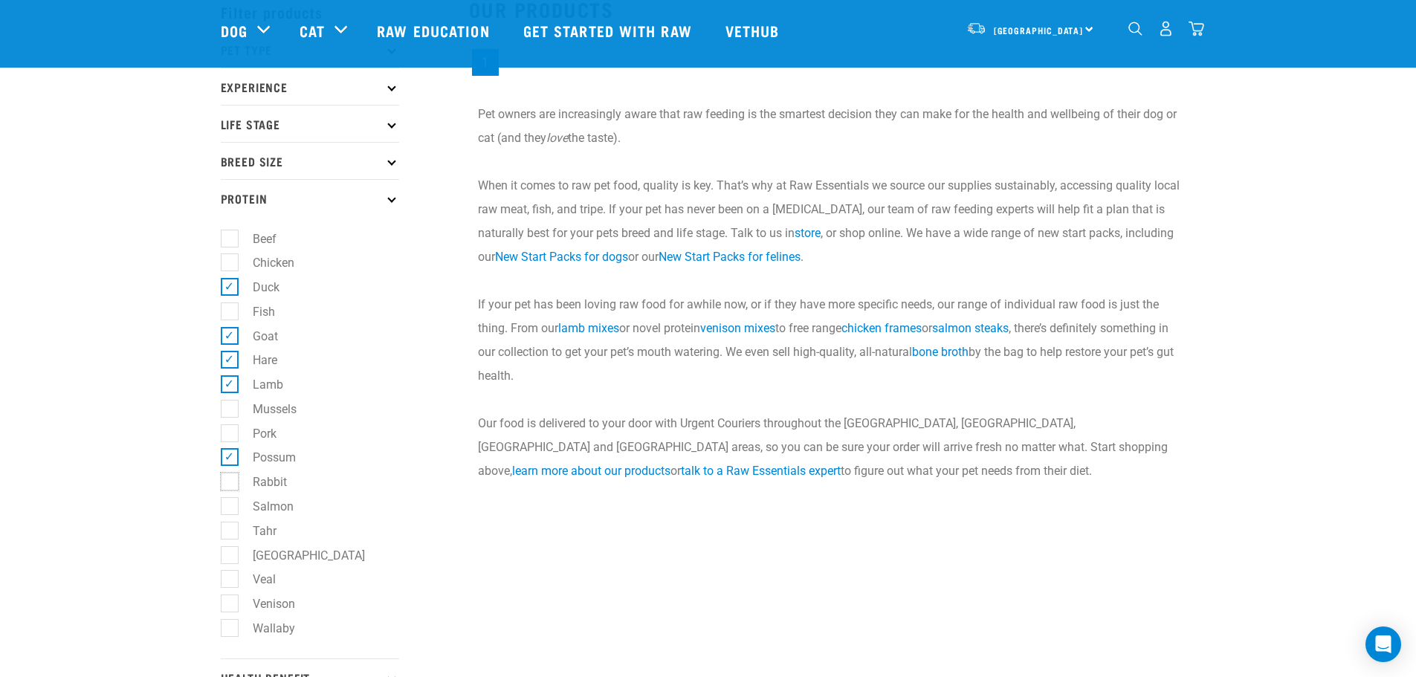
checkbox input "true"
click at [237, 609] on label "Venison" at bounding box center [265, 604] width 72 height 19
click at [230, 606] on input "Venison" at bounding box center [226, 601] width 10 height 10
checkbox input "true"
drag, startPoint x: 233, startPoint y: 628, endPoint x: 213, endPoint y: 635, distance: 21.2
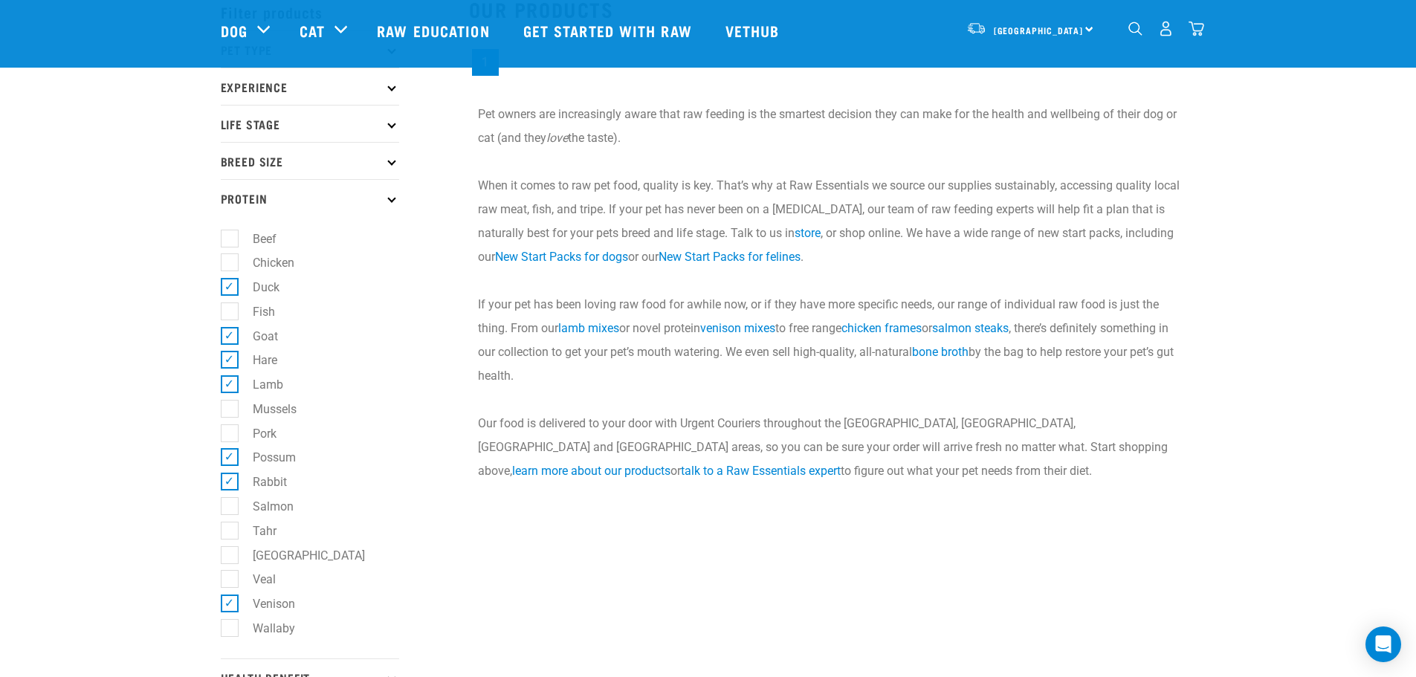
click at [234, 628] on label "Wallaby" at bounding box center [265, 628] width 72 height 19
click at [230, 628] on input "Wallaby" at bounding box center [226, 626] width 10 height 10
checkbox input "true"
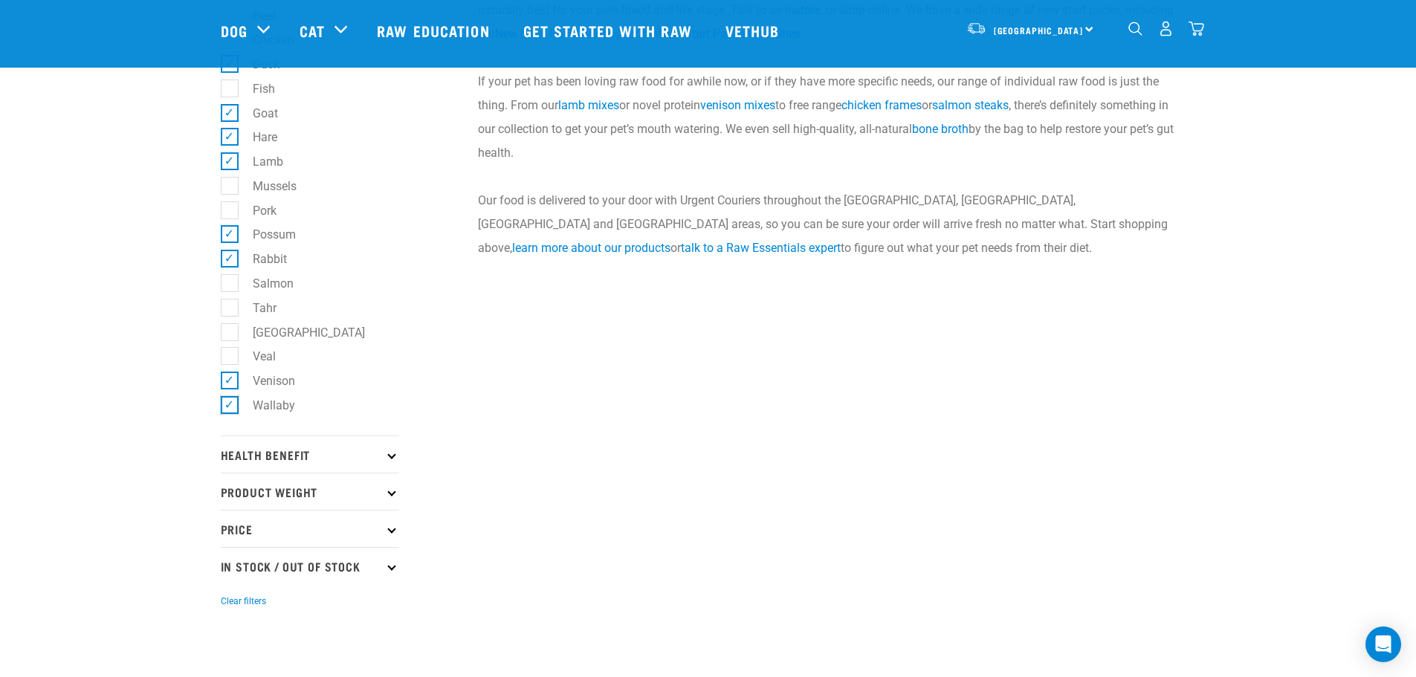
scroll to position [0, 0]
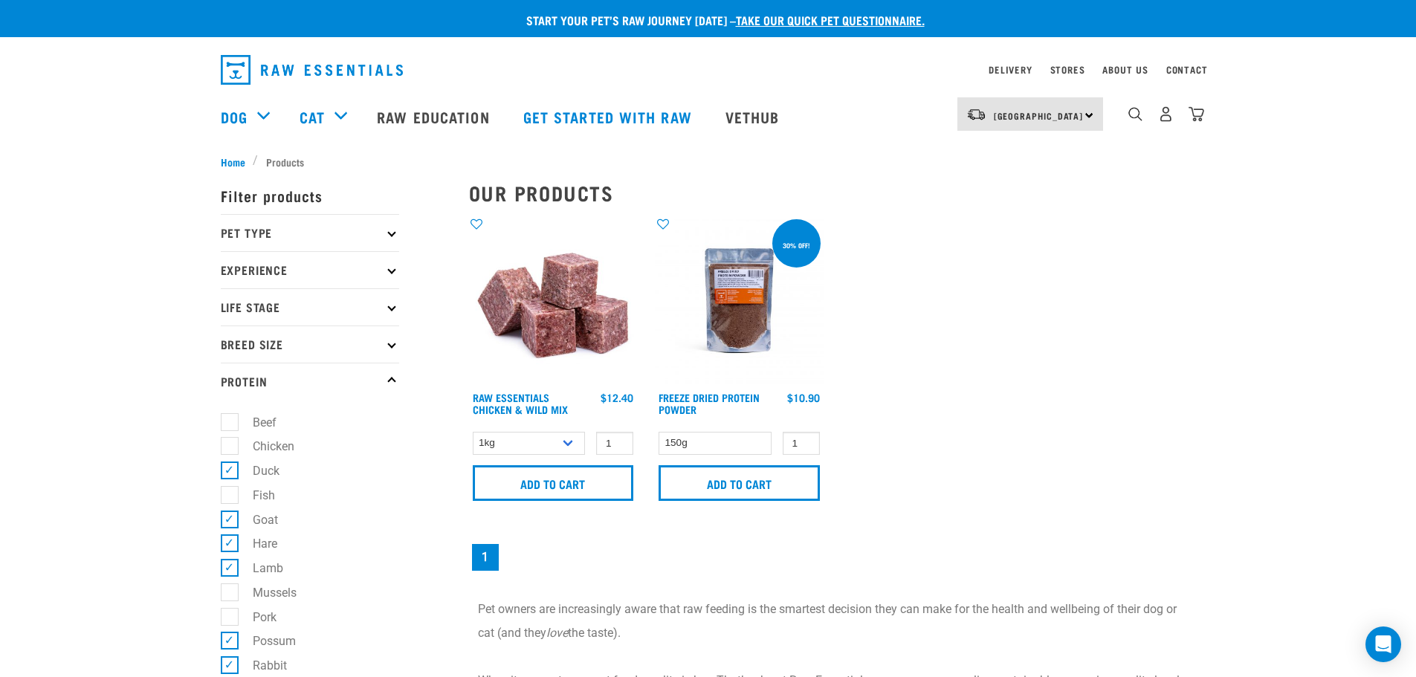
drag, startPoint x: 216, startPoint y: 466, endPoint x: 223, endPoint y: 472, distance: 9.5
click at [216, 466] on div "× Filter products Pet Type Dog Cat Experience New Raw Feeder Experienced Raw Fe…" at bounding box center [336, 600] width 248 height 879
click at [228, 481] on ul "Beef Chicken Duck Fish [GEOGRAPHIC_DATA] [GEOGRAPHIC_DATA] Lamb Mussels Pork Po…" at bounding box center [310, 621] width 178 height 442
click at [230, 473] on label "Duck" at bounding box center [257, 471] width 56 height 19
click at [230, 473] on input "Duck" at bounding box center [226, 469] width 10 height 10
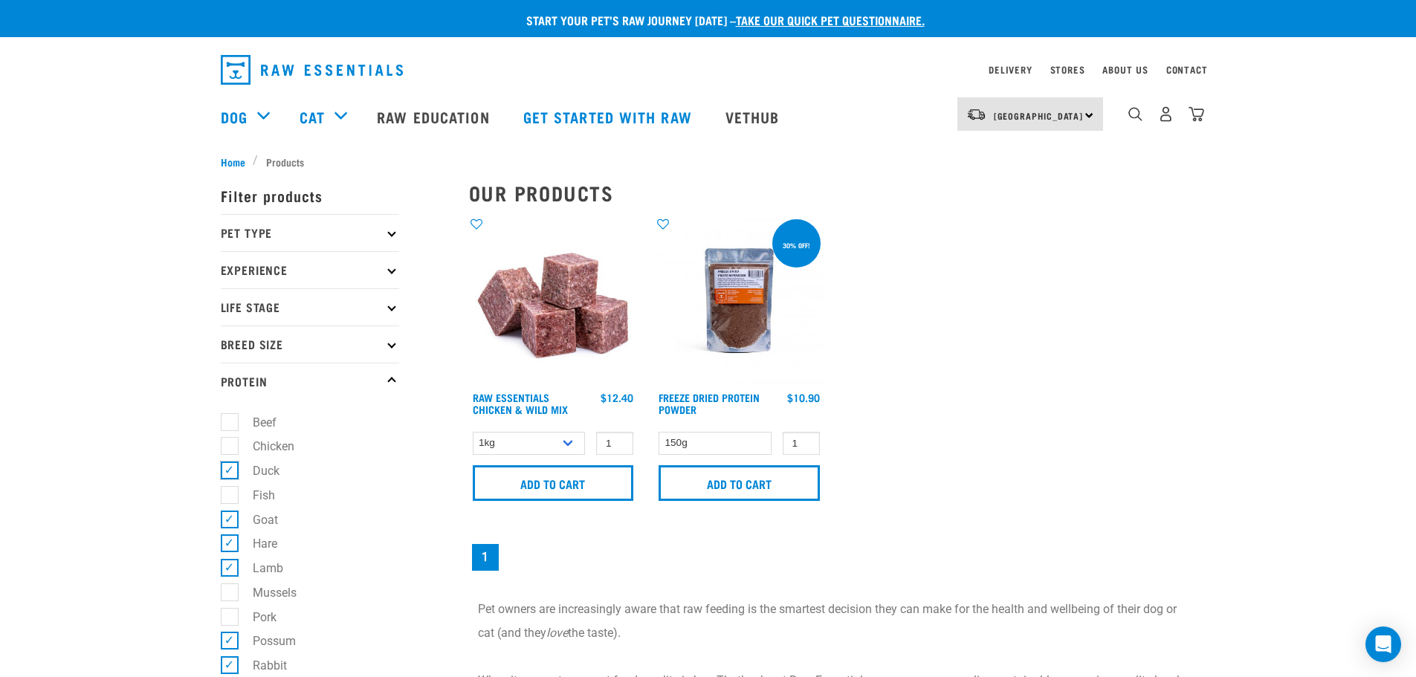
checkbox input "false"
click at [229, 521] on label "Goat" at bounding box center [256, 520] width 55 height 19
click at [227, 521] on input "Goat" at bounding box center [226, 517] width 10 height 10
checkbox input "false"
click at [389, 367] on p "Protein" at bounding box center [310, 381] width 178 height 37
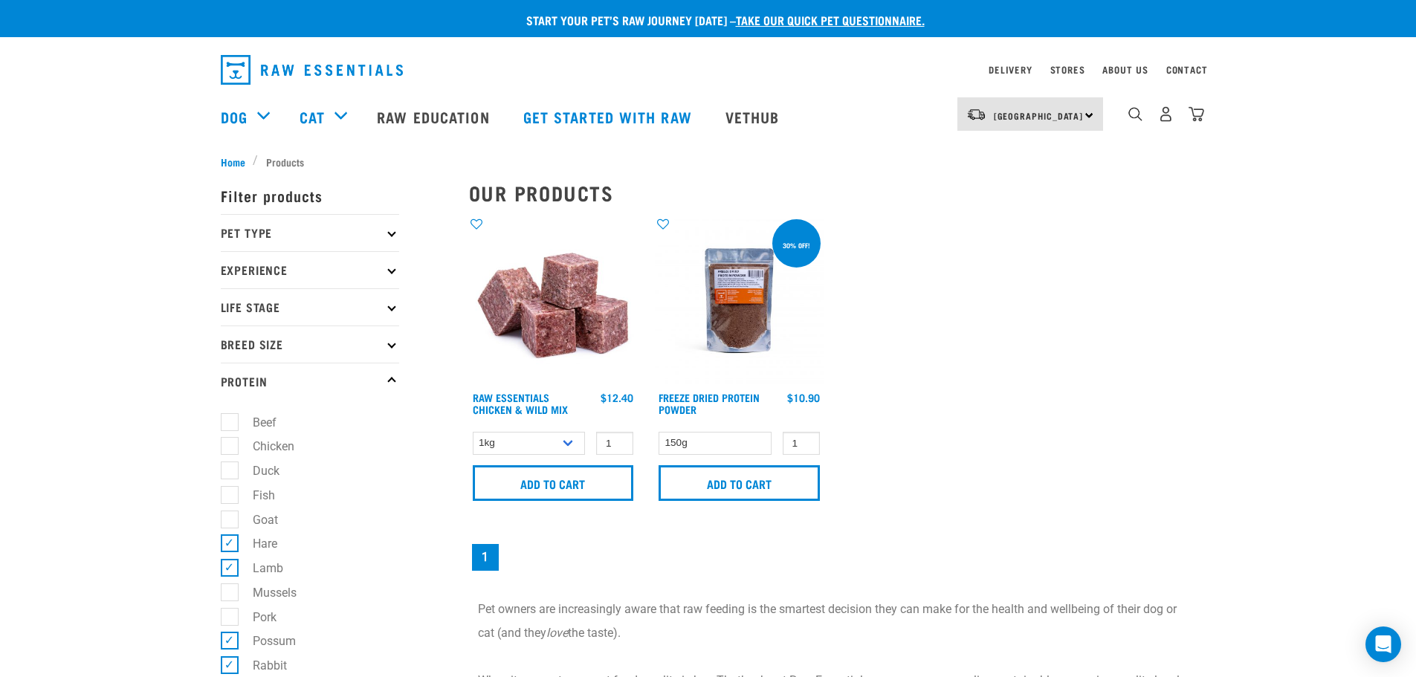
click at [262, 189] on p "Filter products" at bounding box center [310, 195] width 178 height 37
click at [232, 158] on span "Home" at bounding box center [233, 162] width 25 height 16
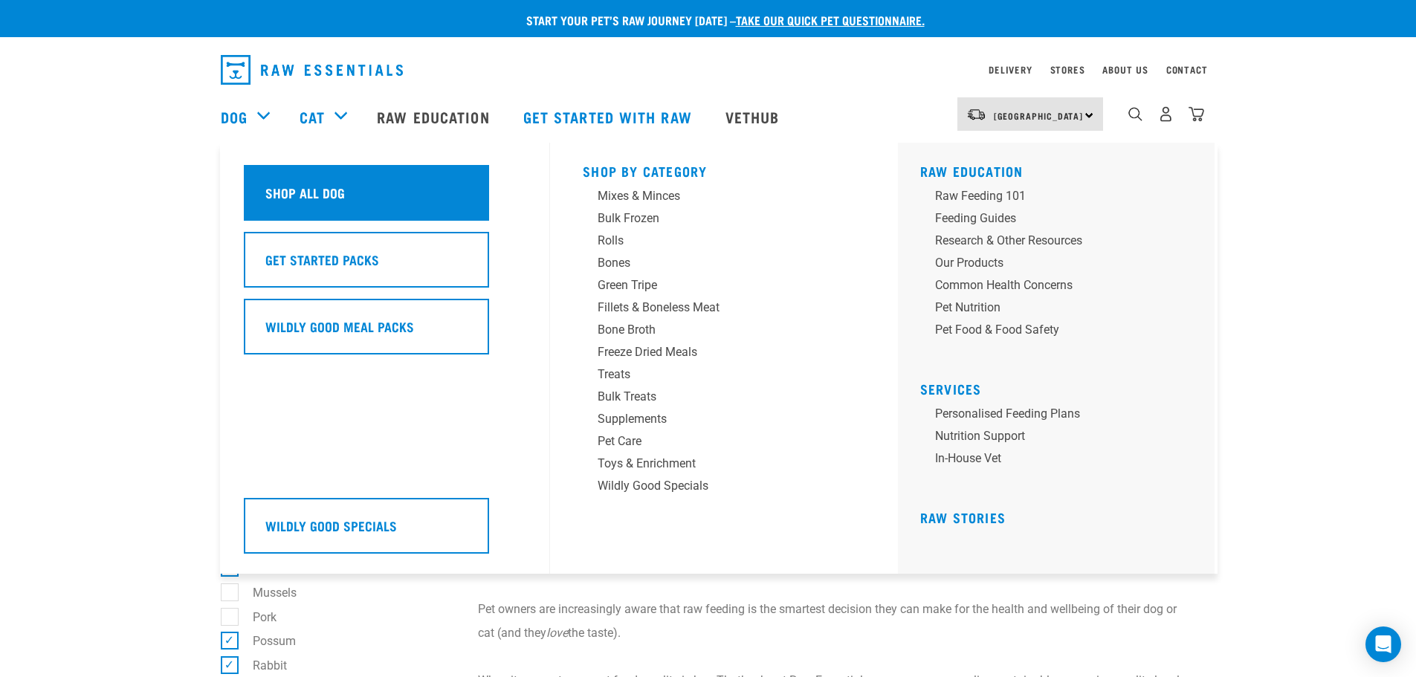
click at [308, 201] on h5 "Shop All Dog" at bounding box center [305, 192] width 80 height 19
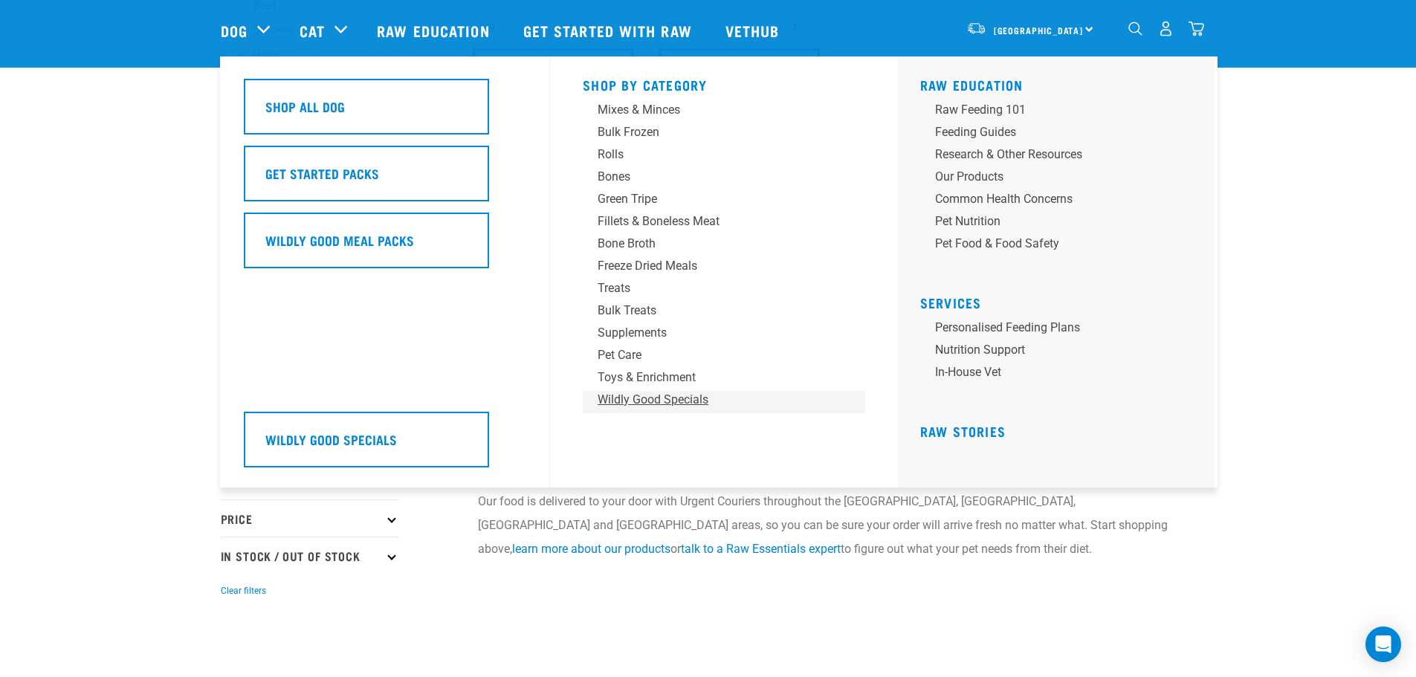
scroll to position [372, 0]
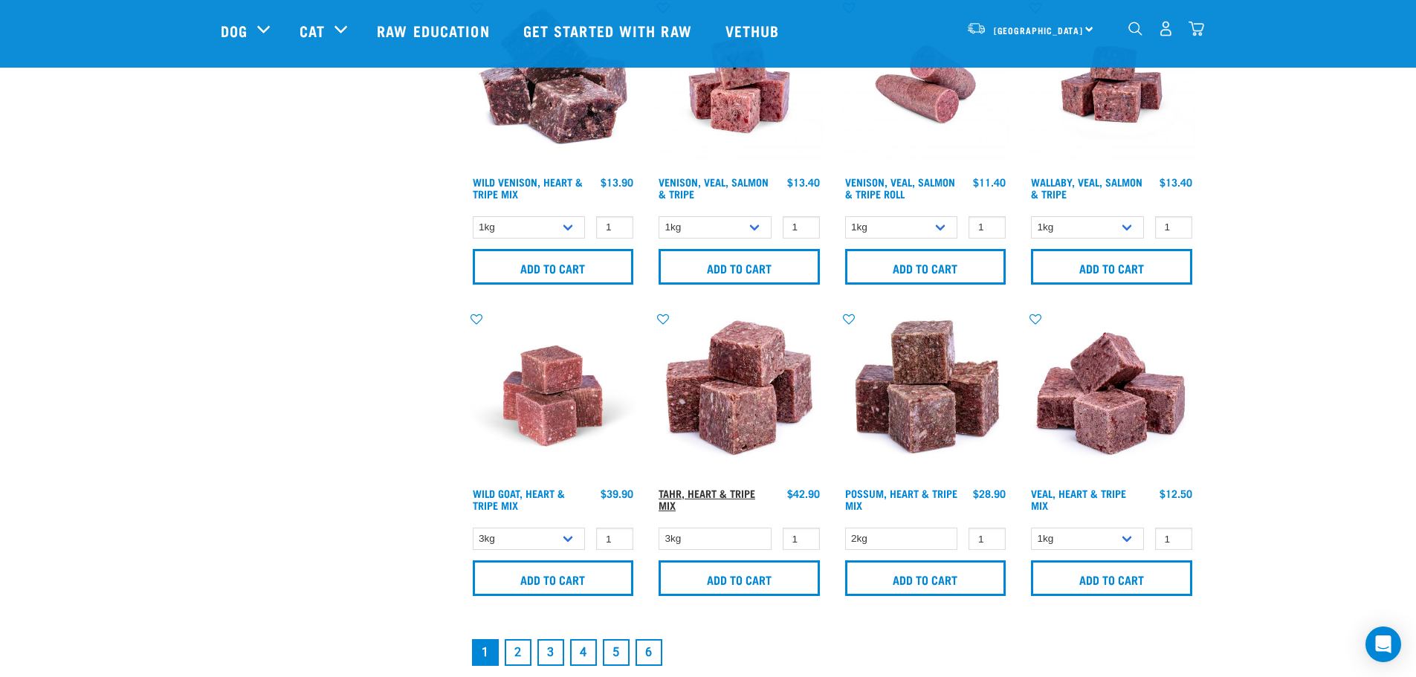
scroll to position [2081, 0]
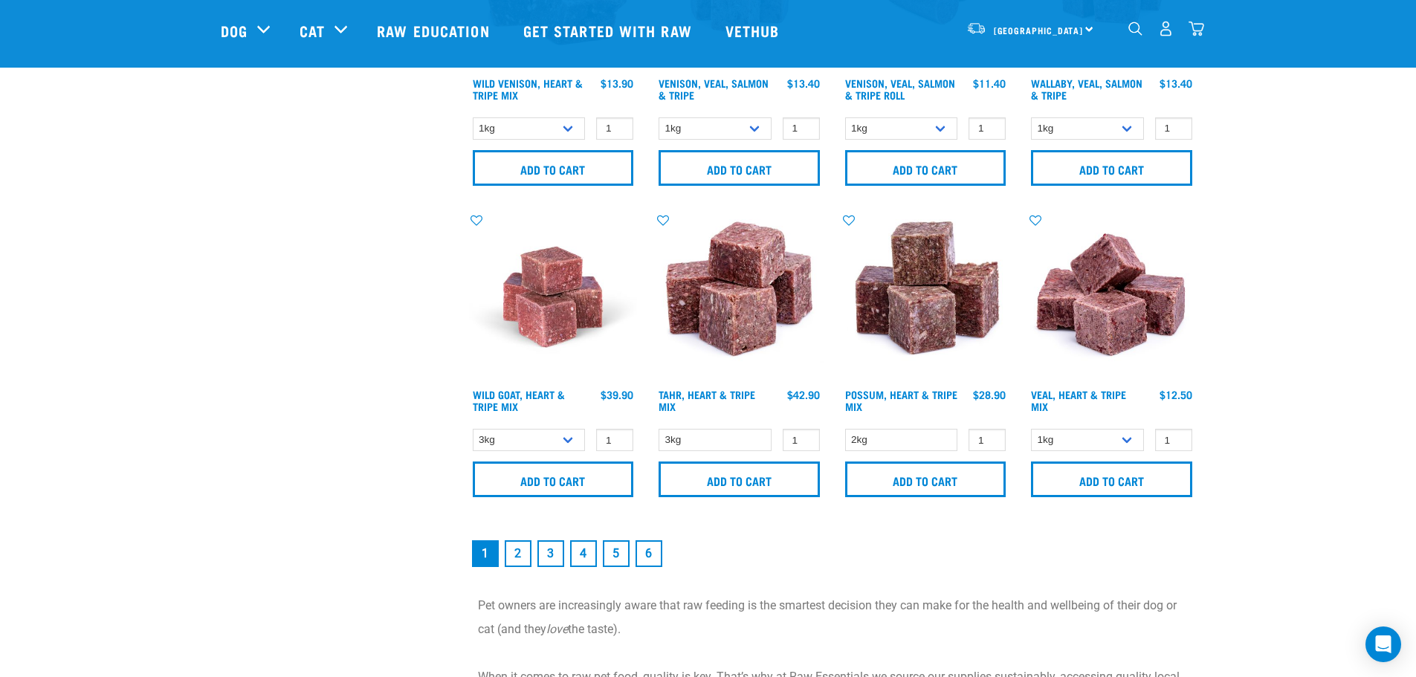
click at [521, 544] on link "2" at bounding box center [518, 553] width 27 height 27
click at [518, 560] on link "2" at bounding box center [518, 553] width 27 height 27
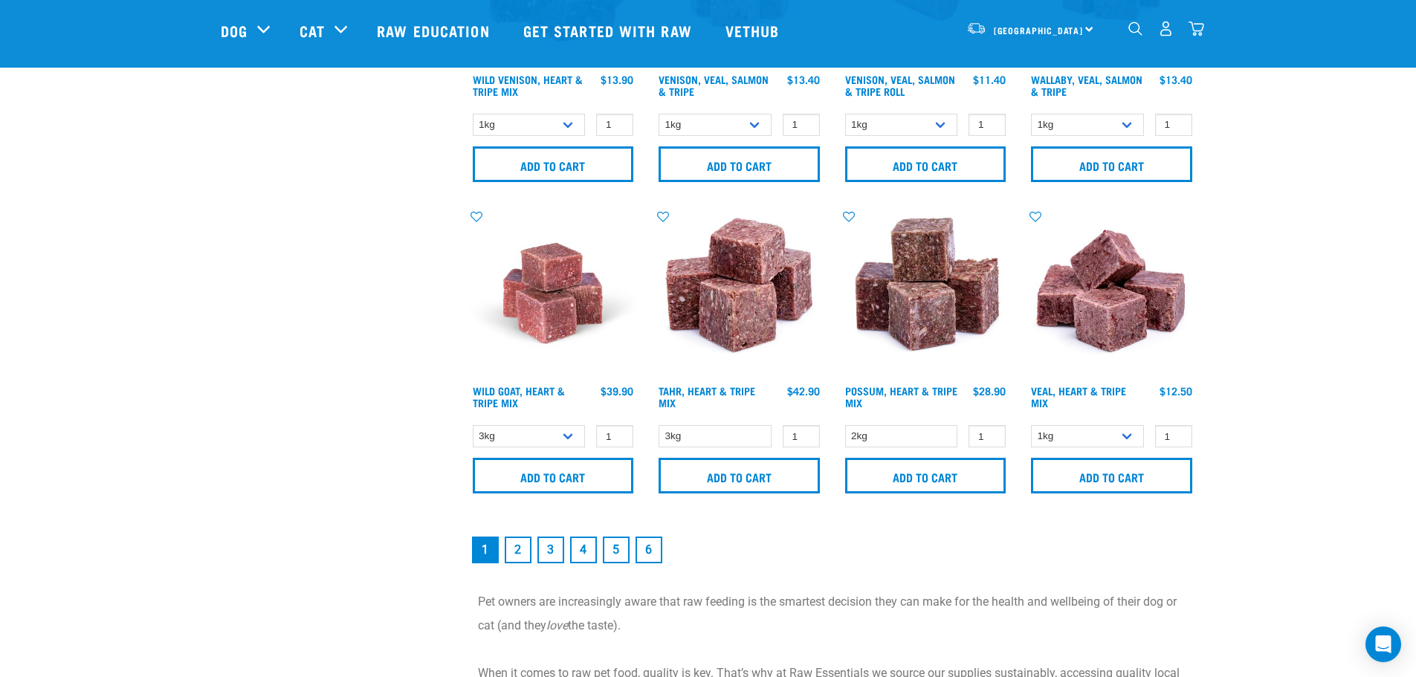
scroll to position [2230, 0]
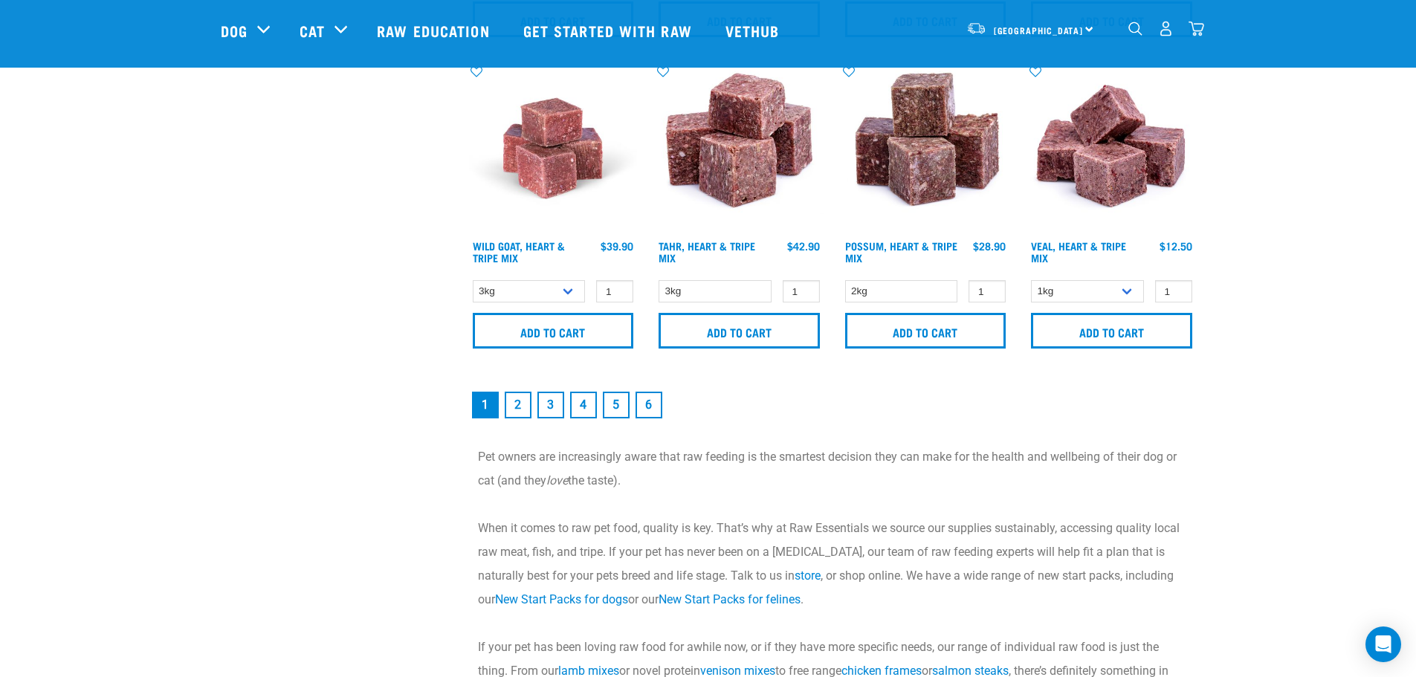
click at [516, 399] on link "2" at bounding box center [518, 405] width 27 height 27
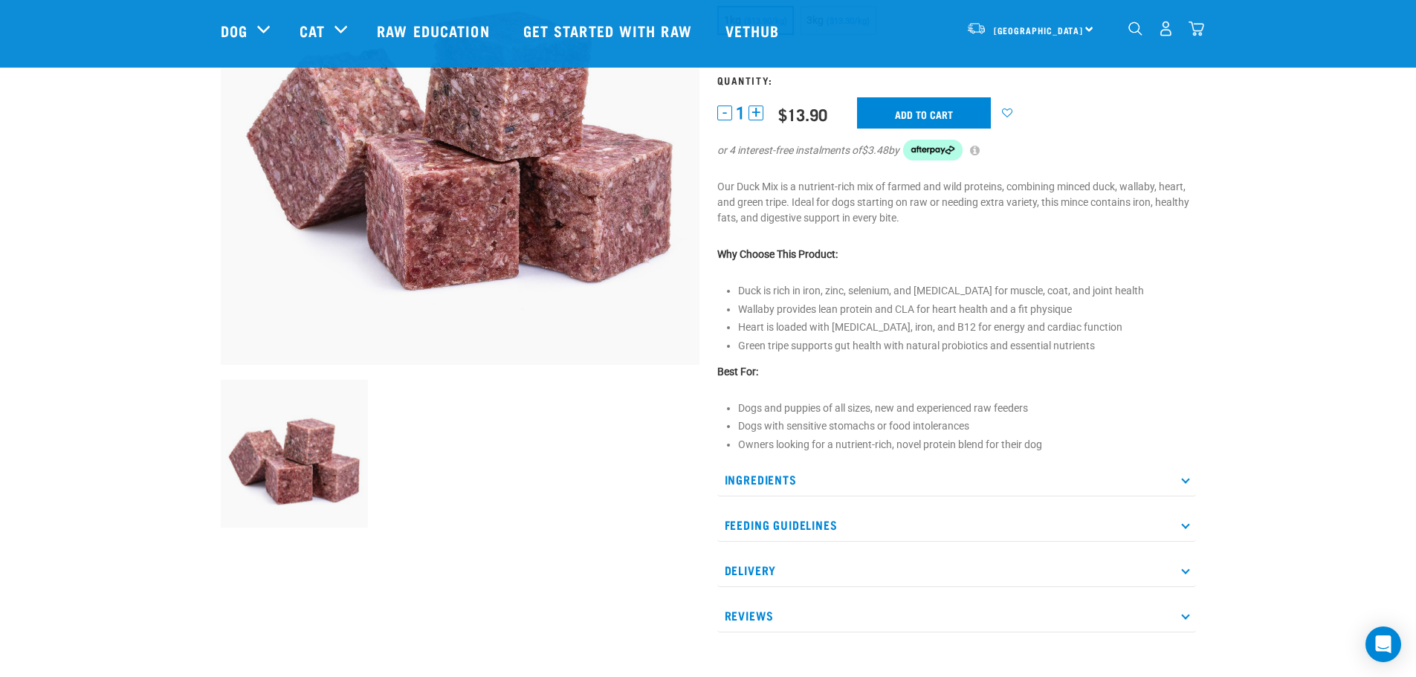
scroll to position [372, 0]
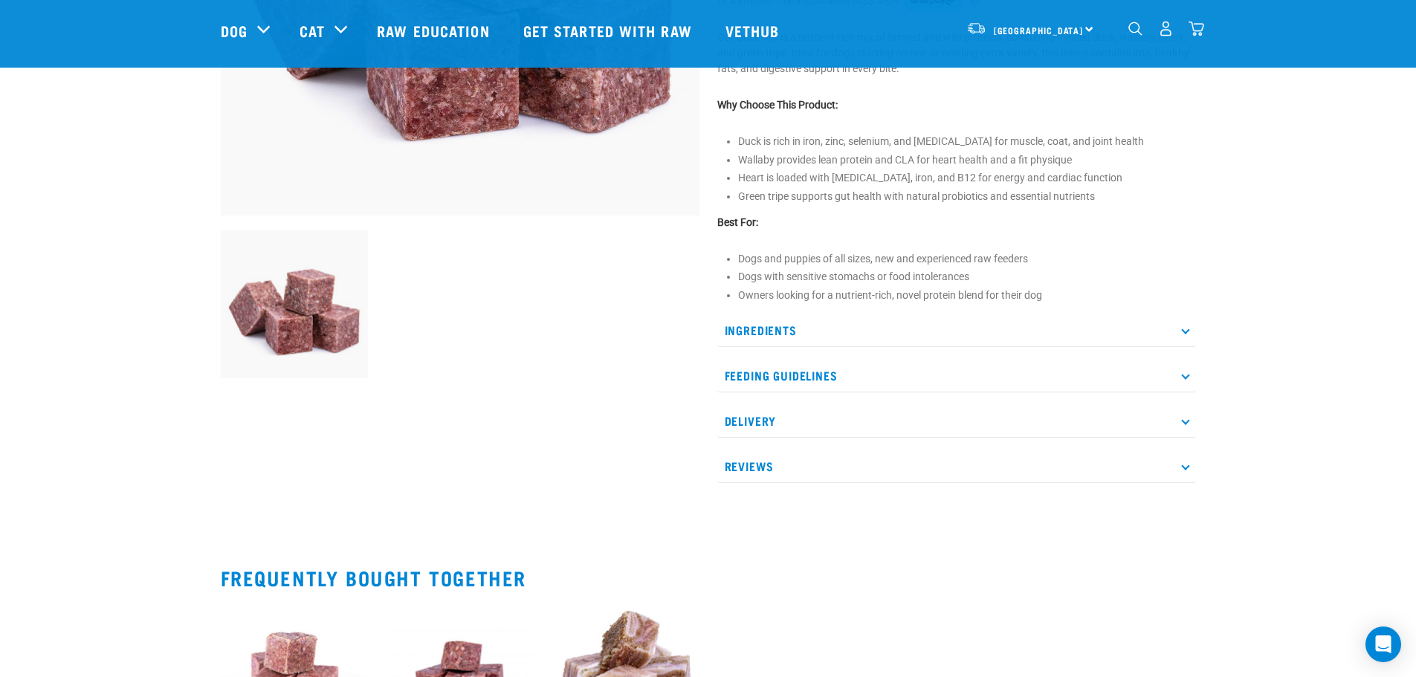
click at [774, 323] on p "Ingredients" at bounding box center [956, 330] width 479 height 33
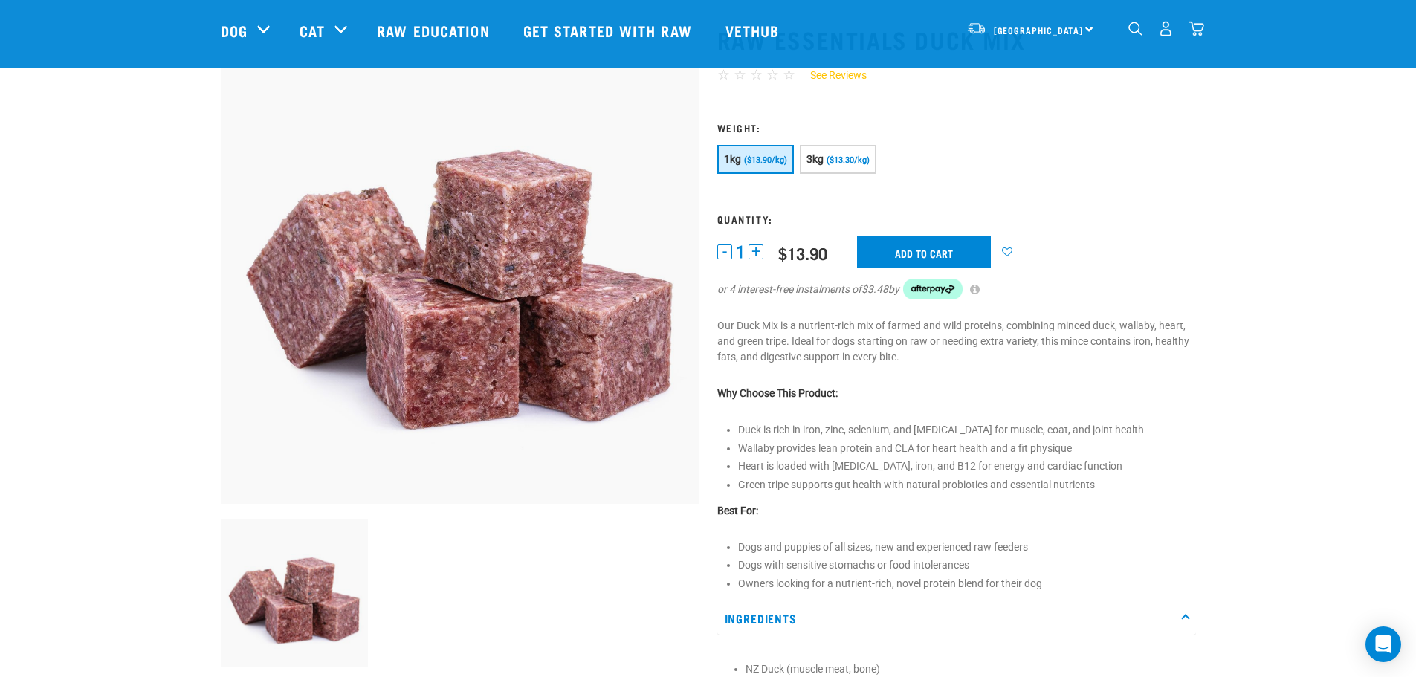
scroll to position [74, 0]
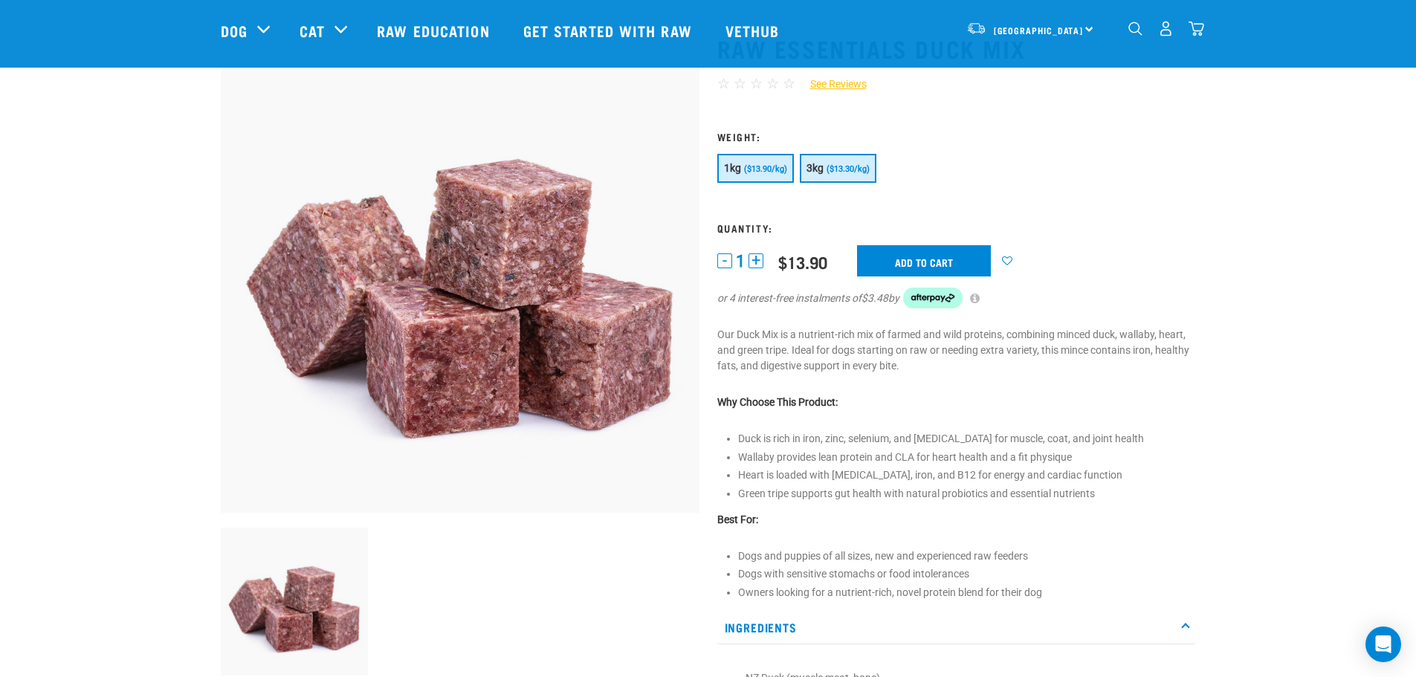
click at [841, 170] on span "($13.30/kg)" at bounding box center [847, 169] width 43 height 10
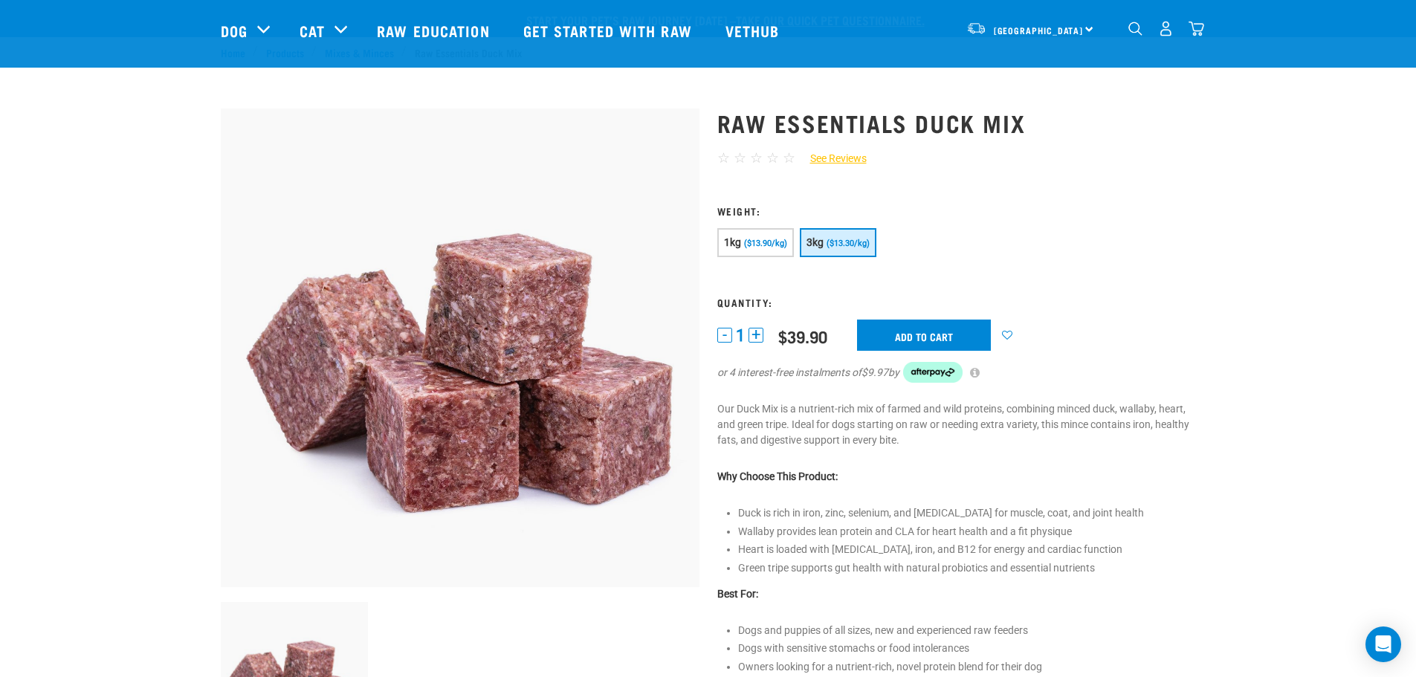
scroll to position [149, 0]
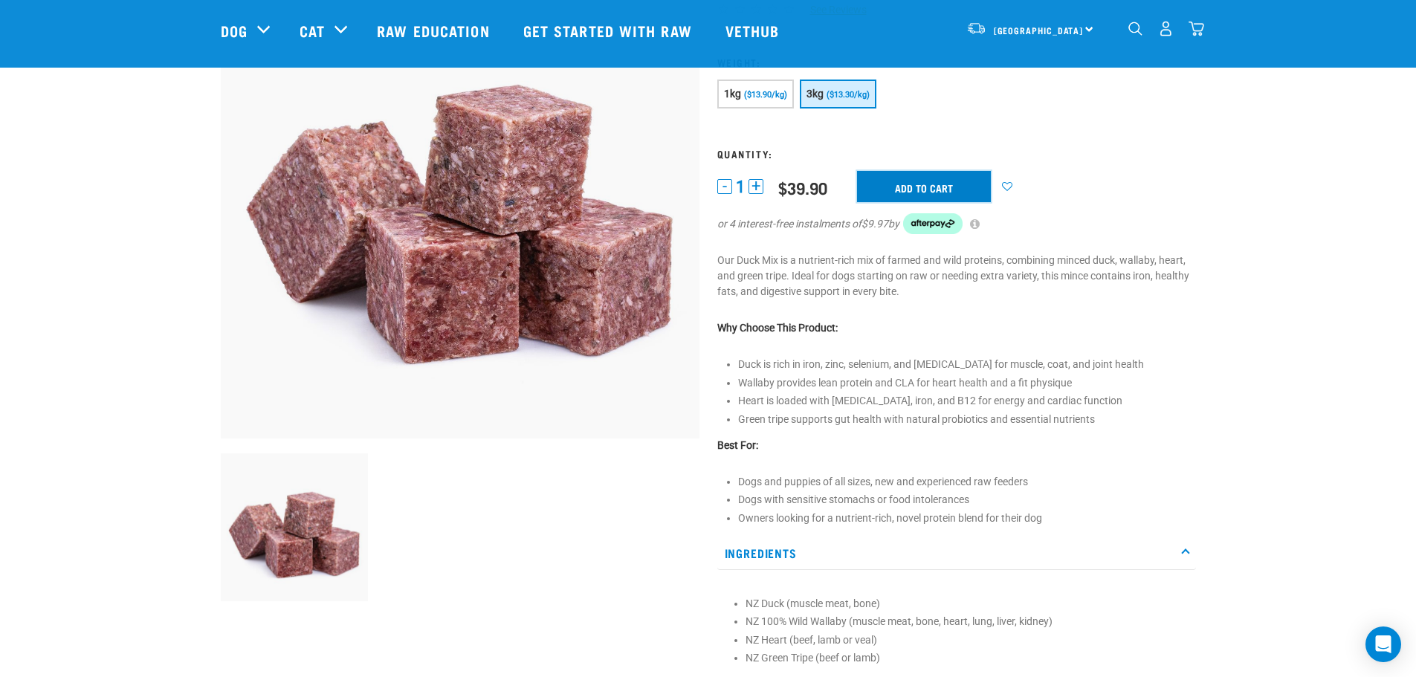
click at [913, 195] on input "Add to cart" at bounding box center [924, 186] width 134 height 31
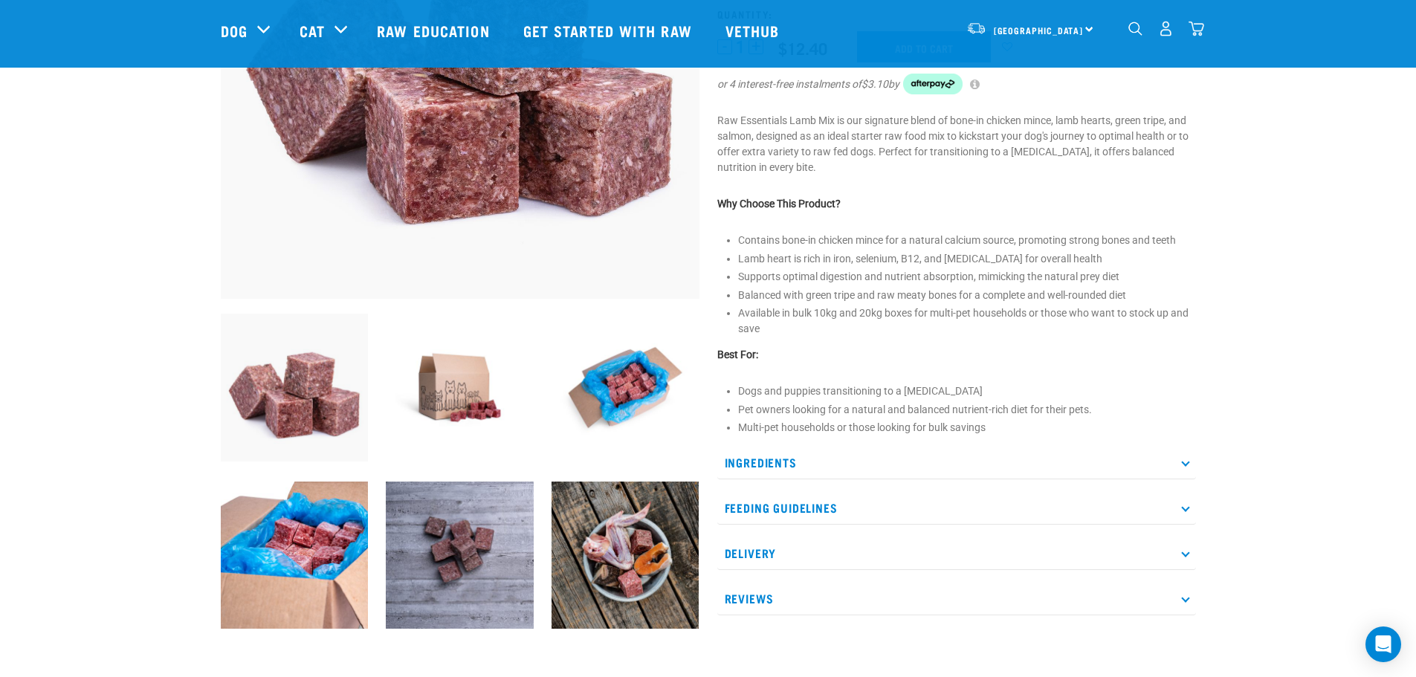
scroll to position [372, 0]
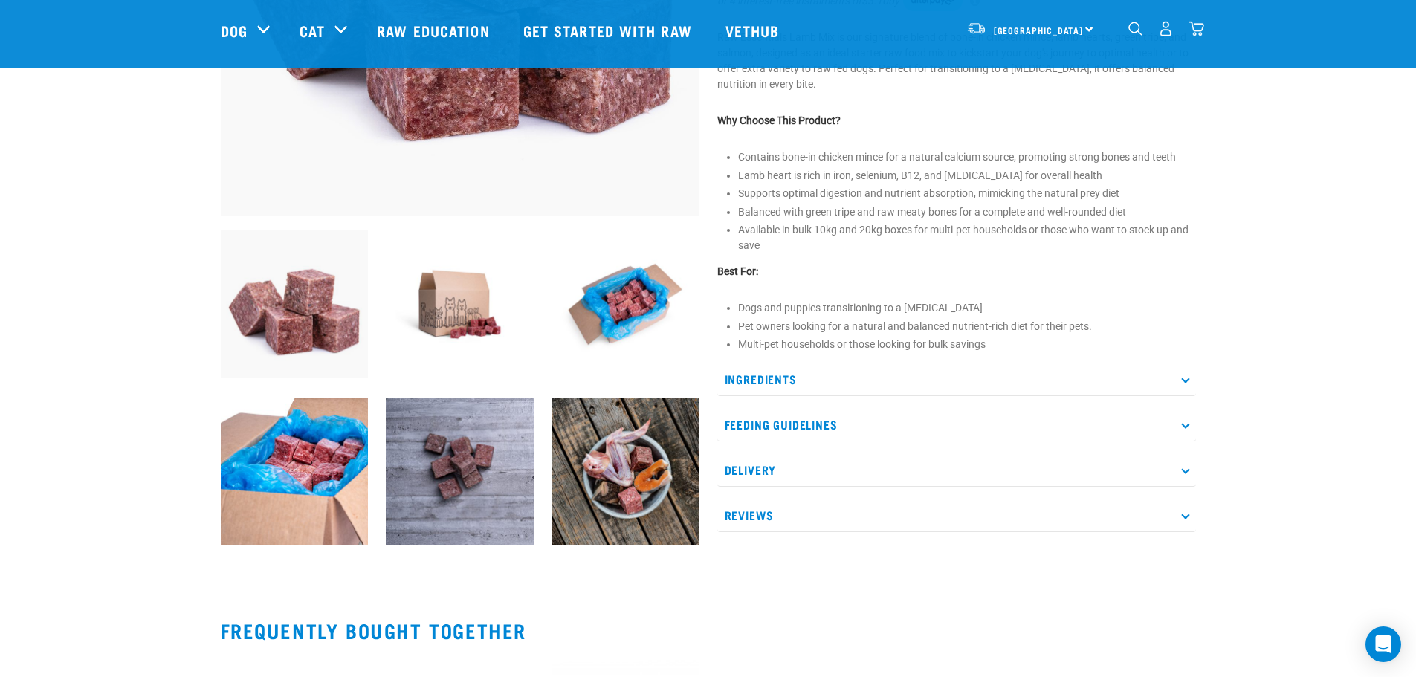
click at [815, 365] on p "Ingredients" at bounding box center [956, 379] width 479 height 33
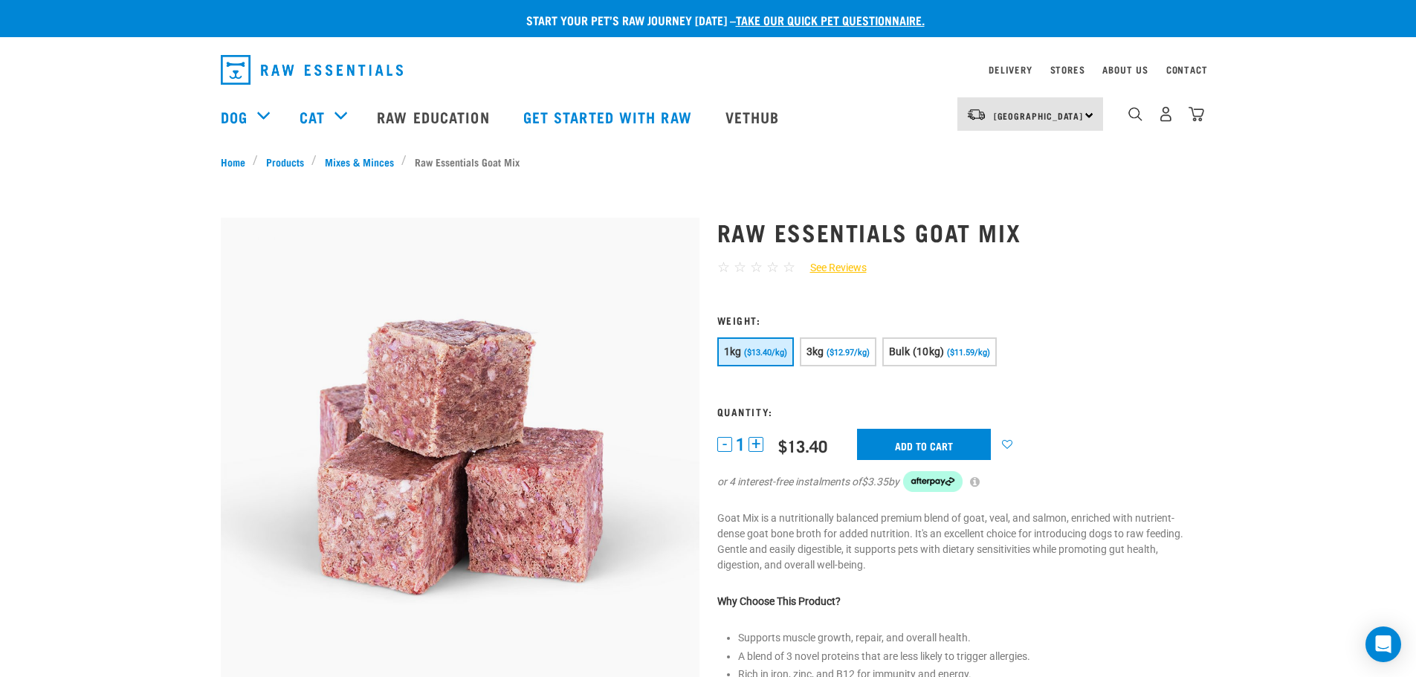
scroll to position [149, 0]
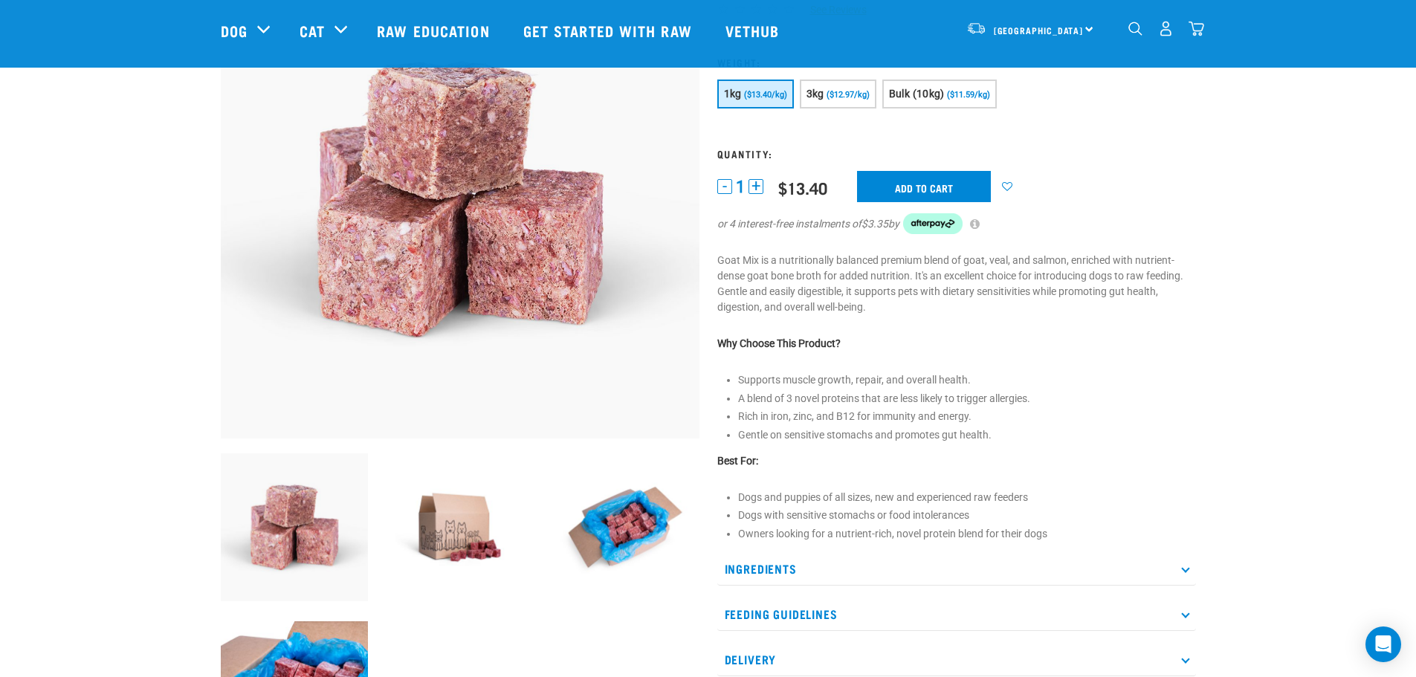
click at [787, 560] on p "Ingredients" at bounding box center [956, 568] width 479 height 33
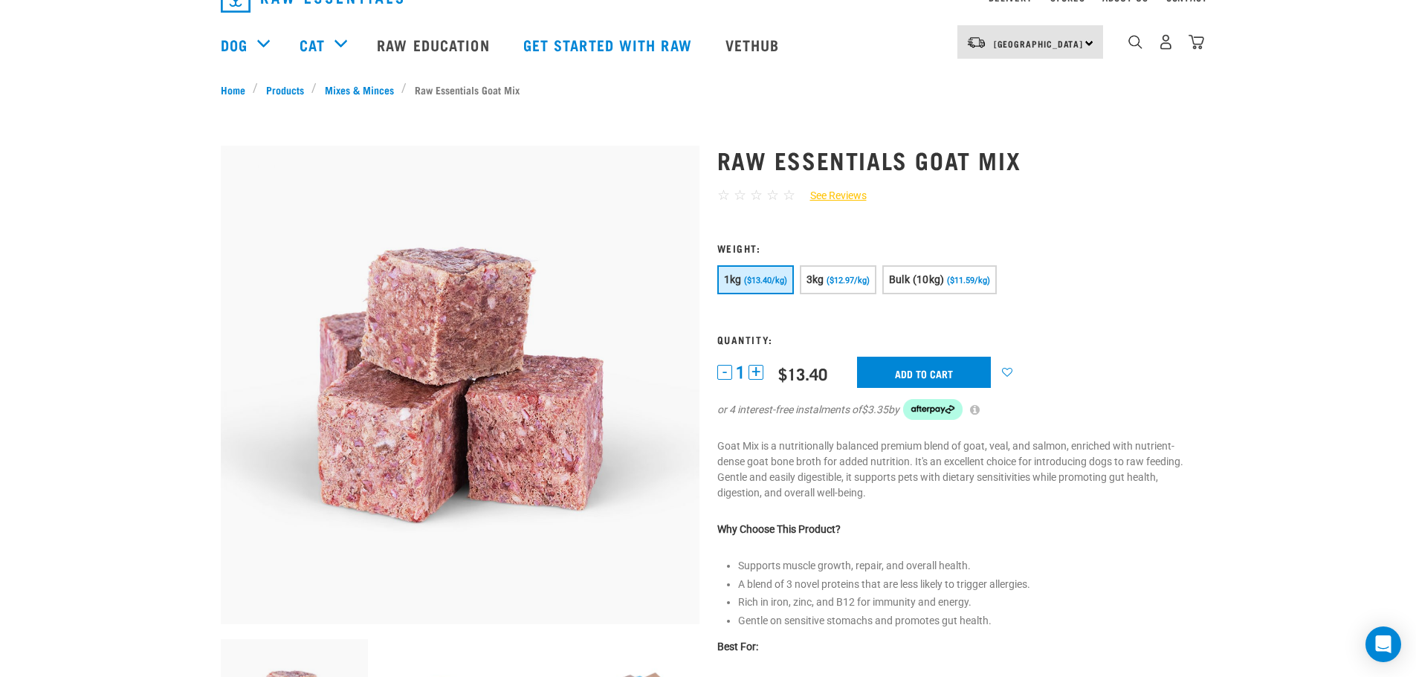
scroll to position [0, 0]
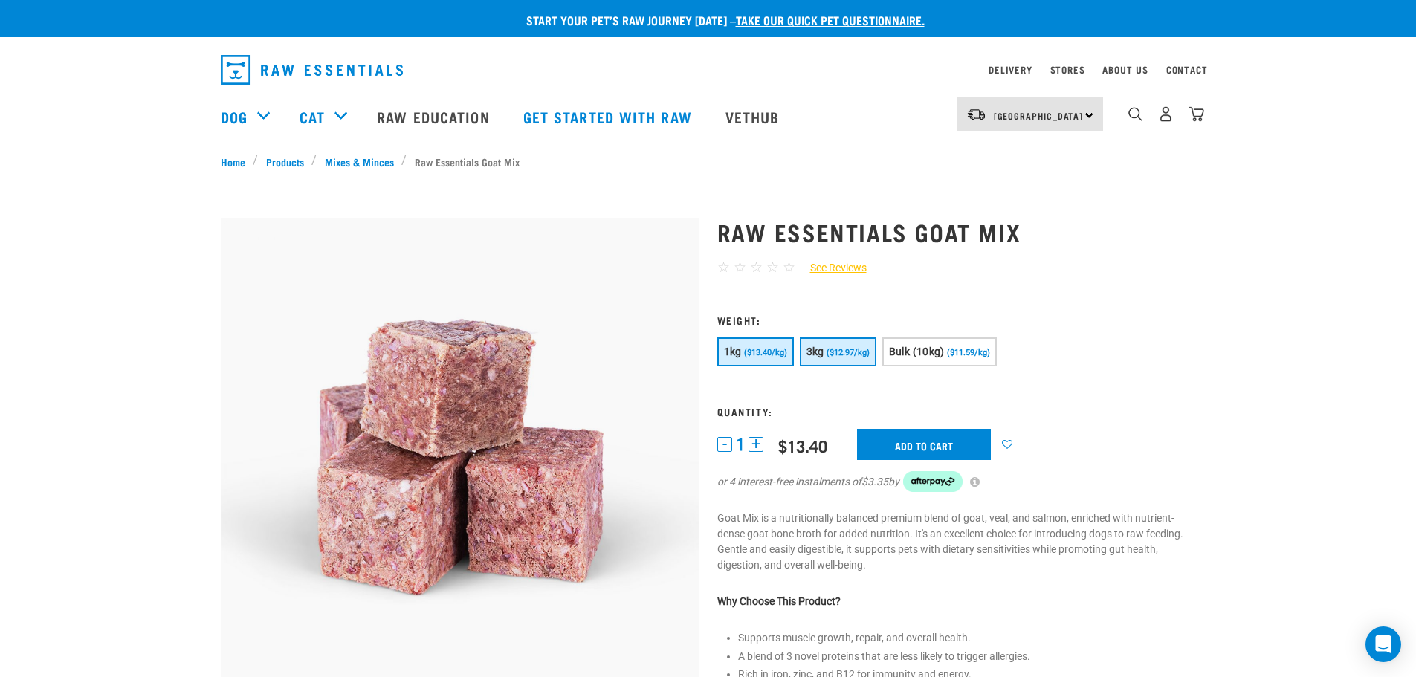
click at [852, 353] on span "($12.97/kg)" at bounding box center [847, 353] width 43 height 10
click at [910, 441] on input "Add to cart" at bounding box center [924, 444] width 134 height 31
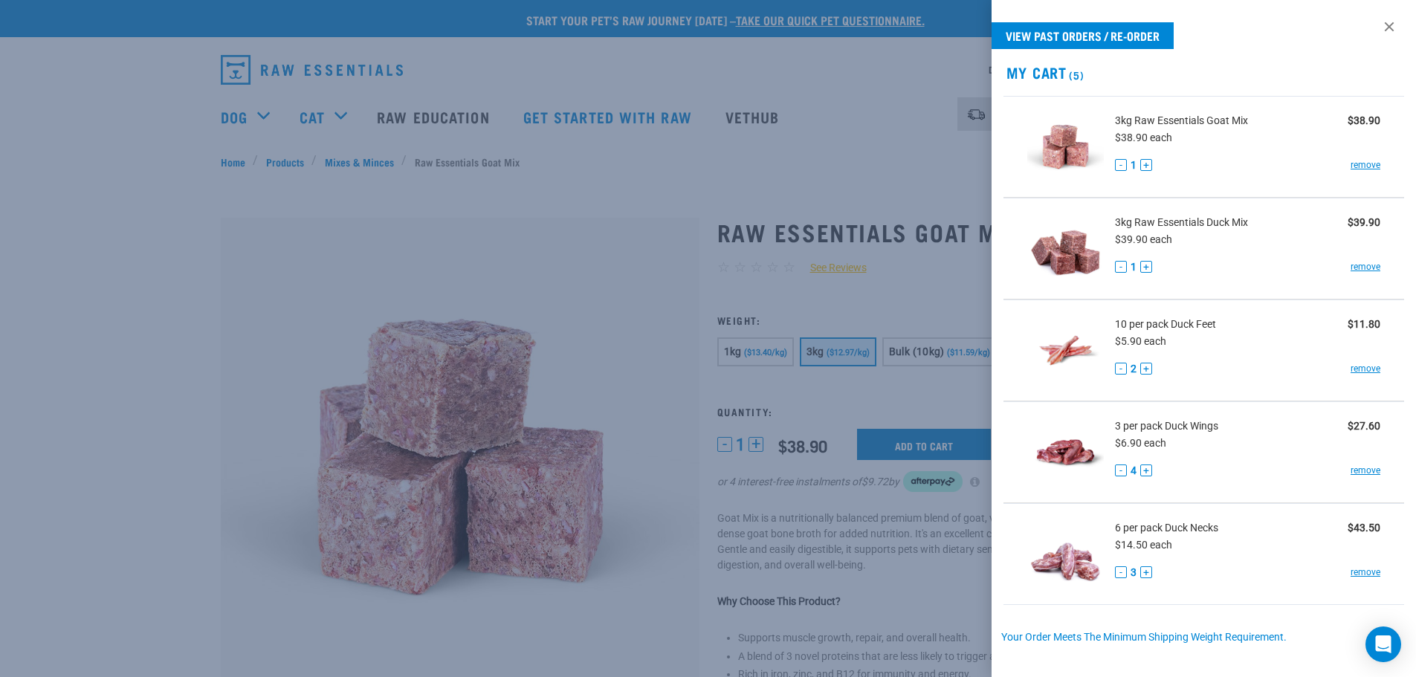
click at [904, 433] on div at bounding box center [708, 338] width 1416 height 677
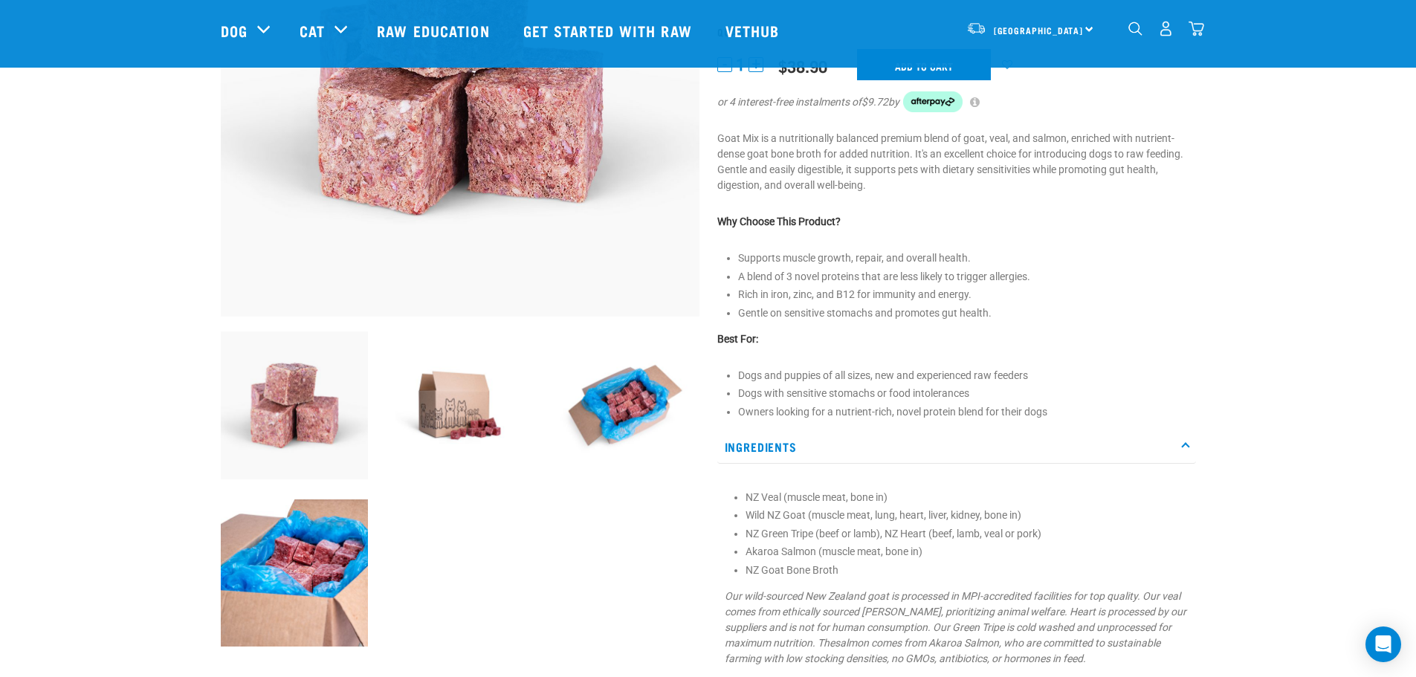
scroll to position [297, 0]
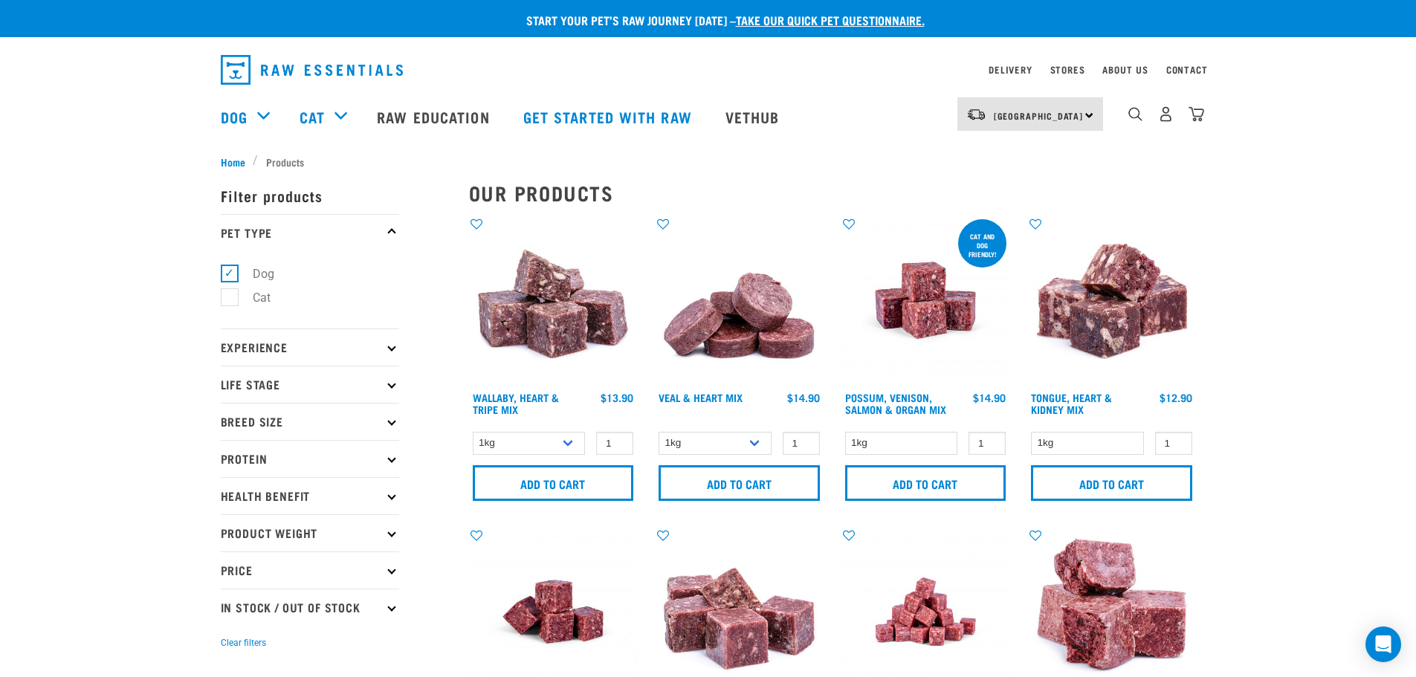
scroll to position [223, 0]
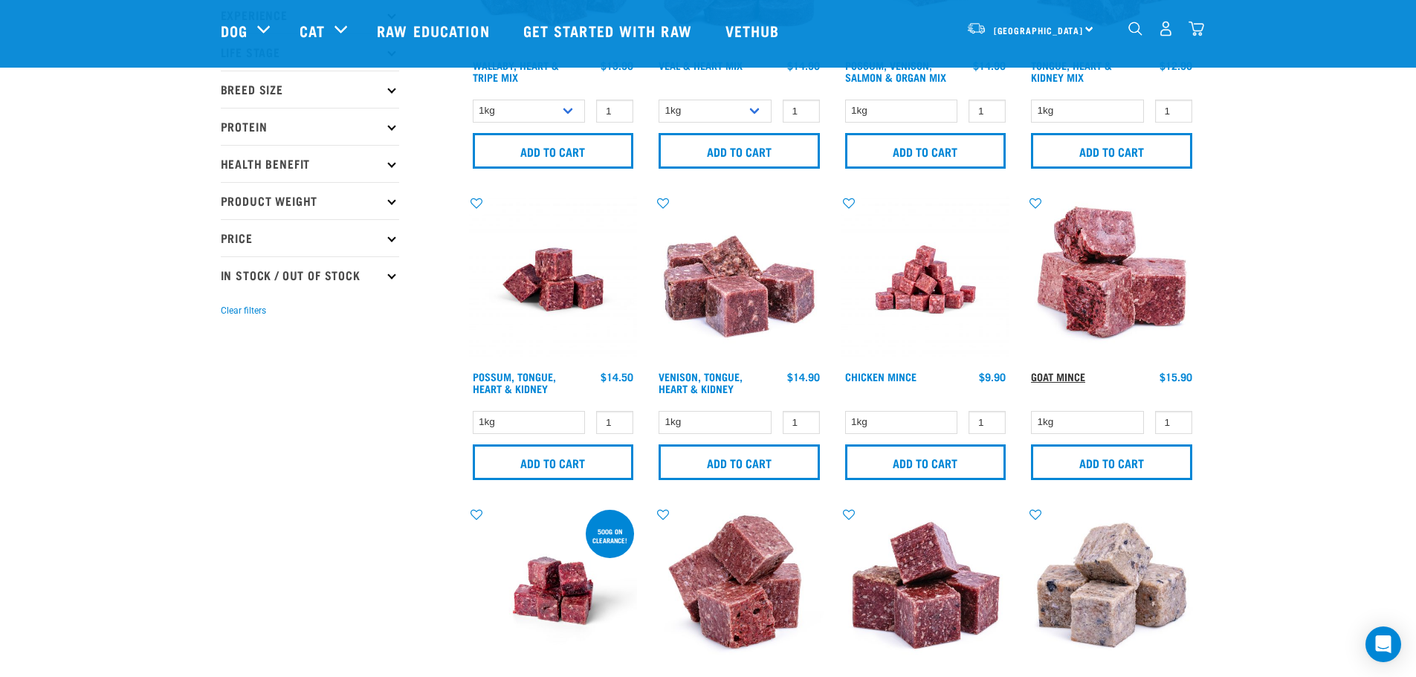
click at [1052, 374] on link "Goat Mince" at bounding box center [1058, 376] width 54 height 5
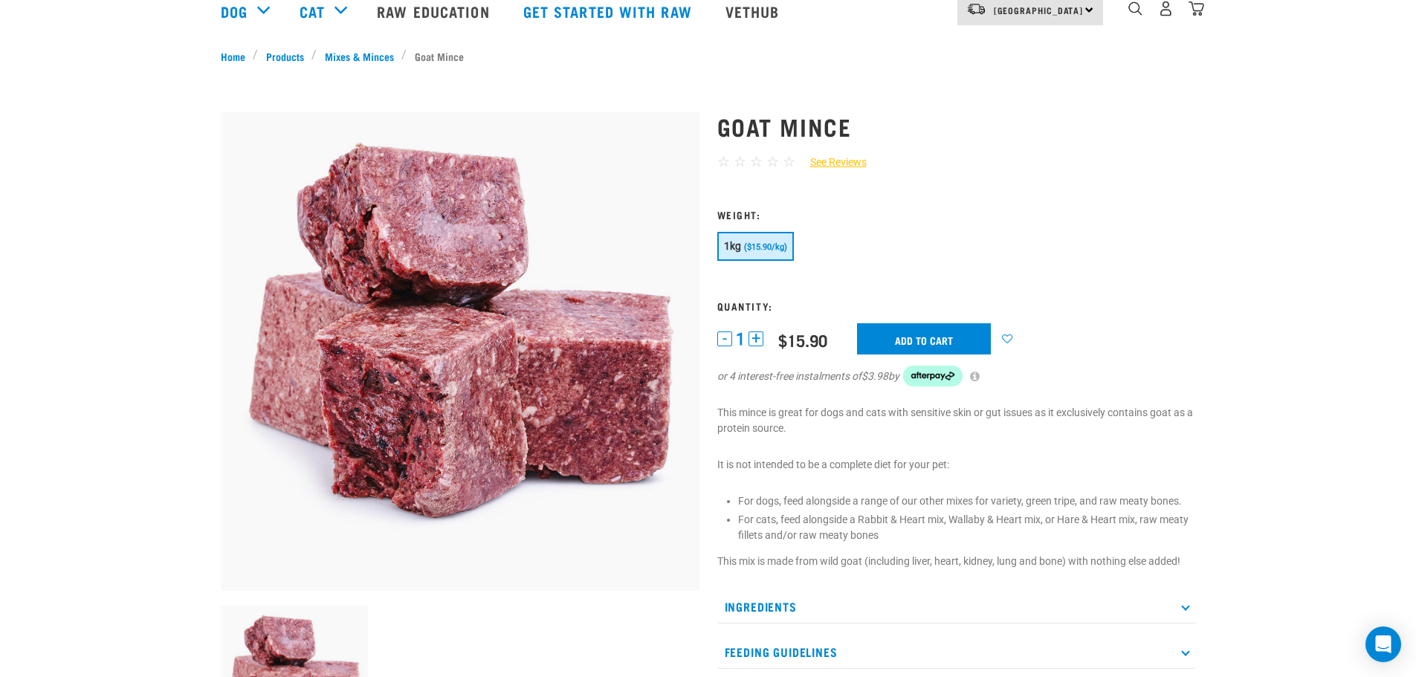
scroll to position [297, 0]
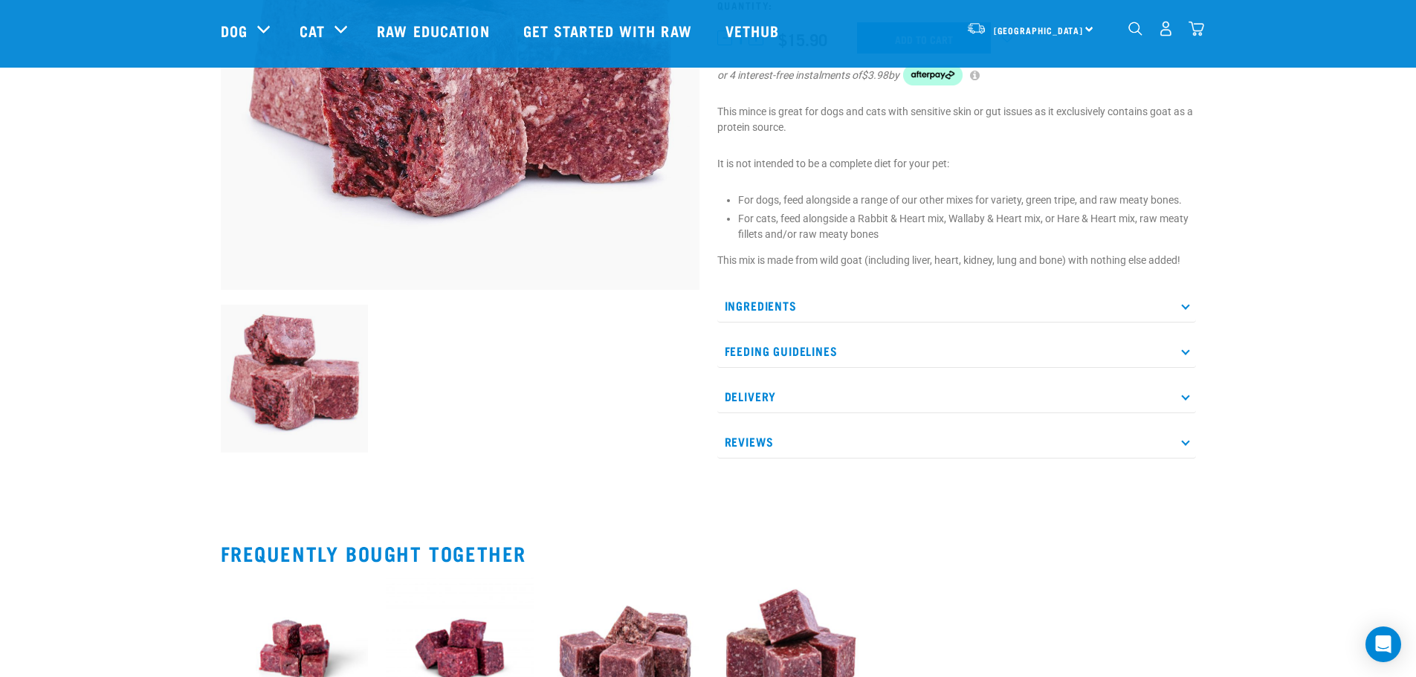
click at [761, 300] on p "Ingredients" at bounding box center [956, 305] width 479 height 33
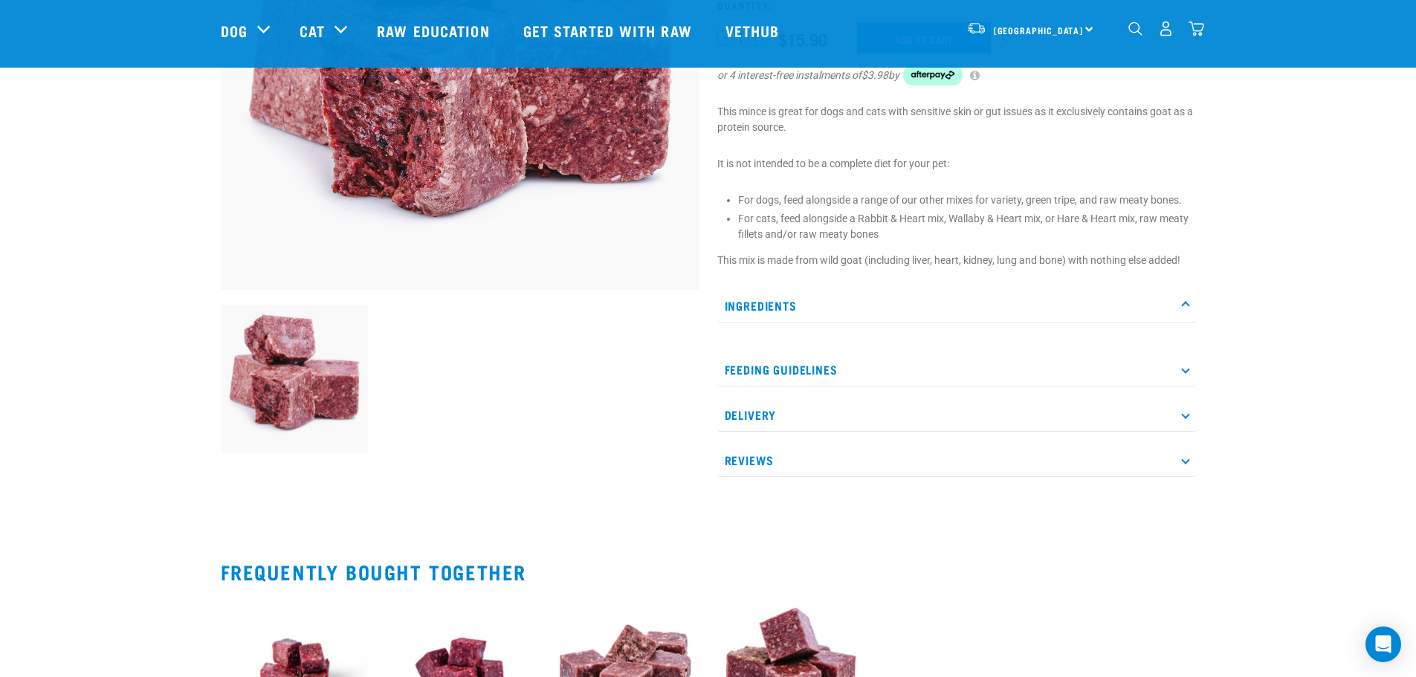
click at [870, 302] on p "Ingredients" at bounding box center [956, 305] width 479 height 33
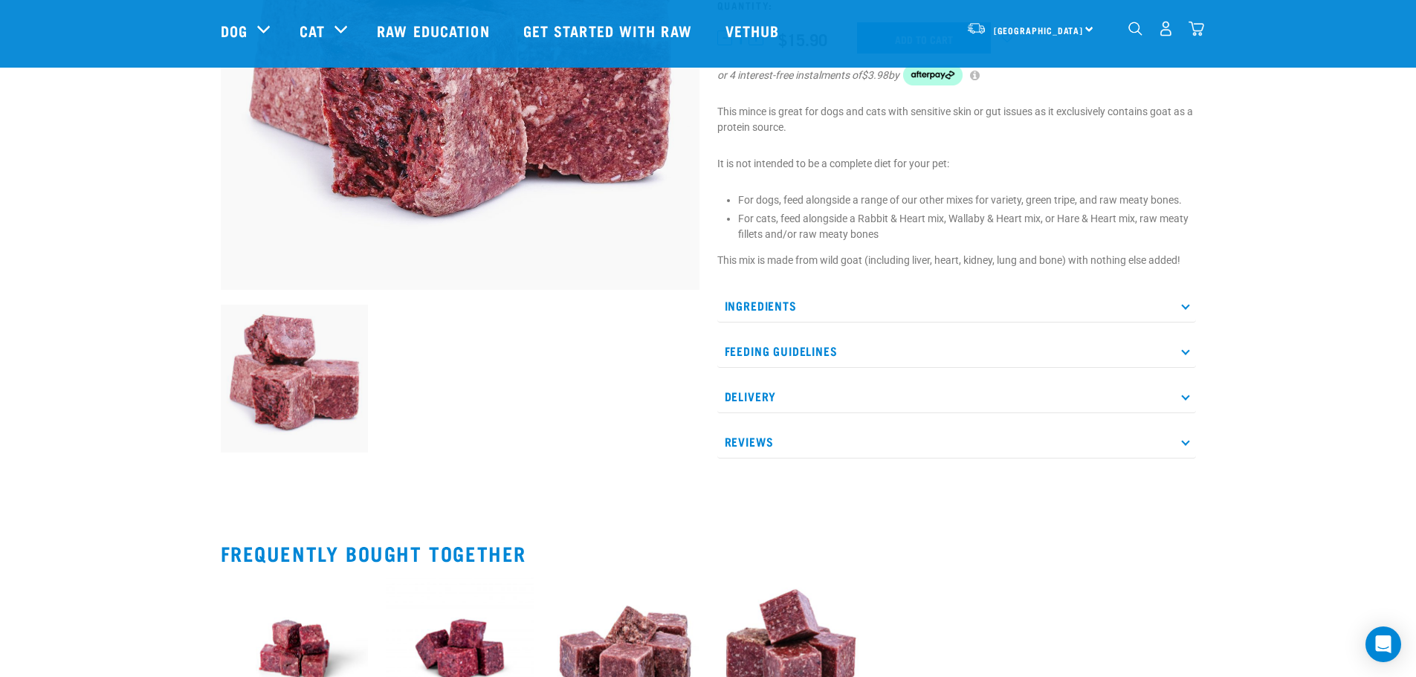
click at [760, 350] on p "Feeding Guidelines" at bounding box center [956, 350] width 479 height 33
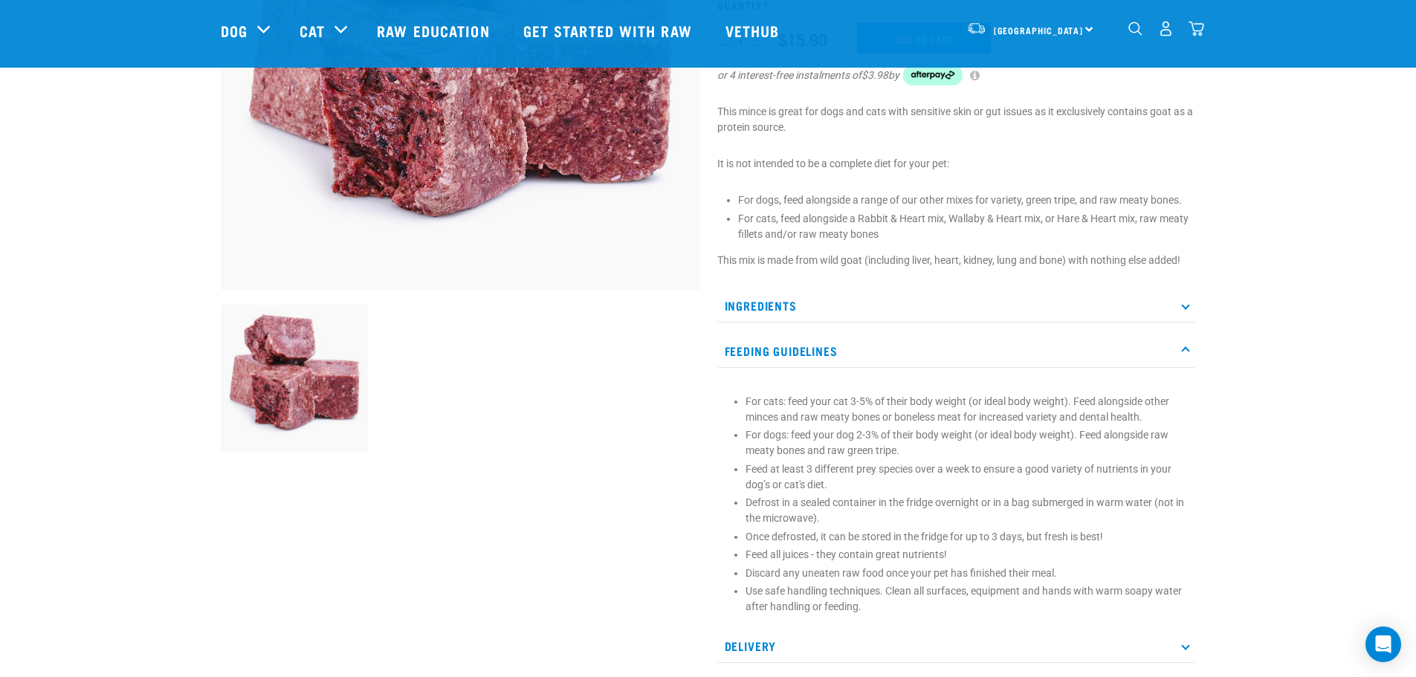
click at [760, 350] on p "Feeding Guidelines" at bounding box center [956, 350] width 479 height 33
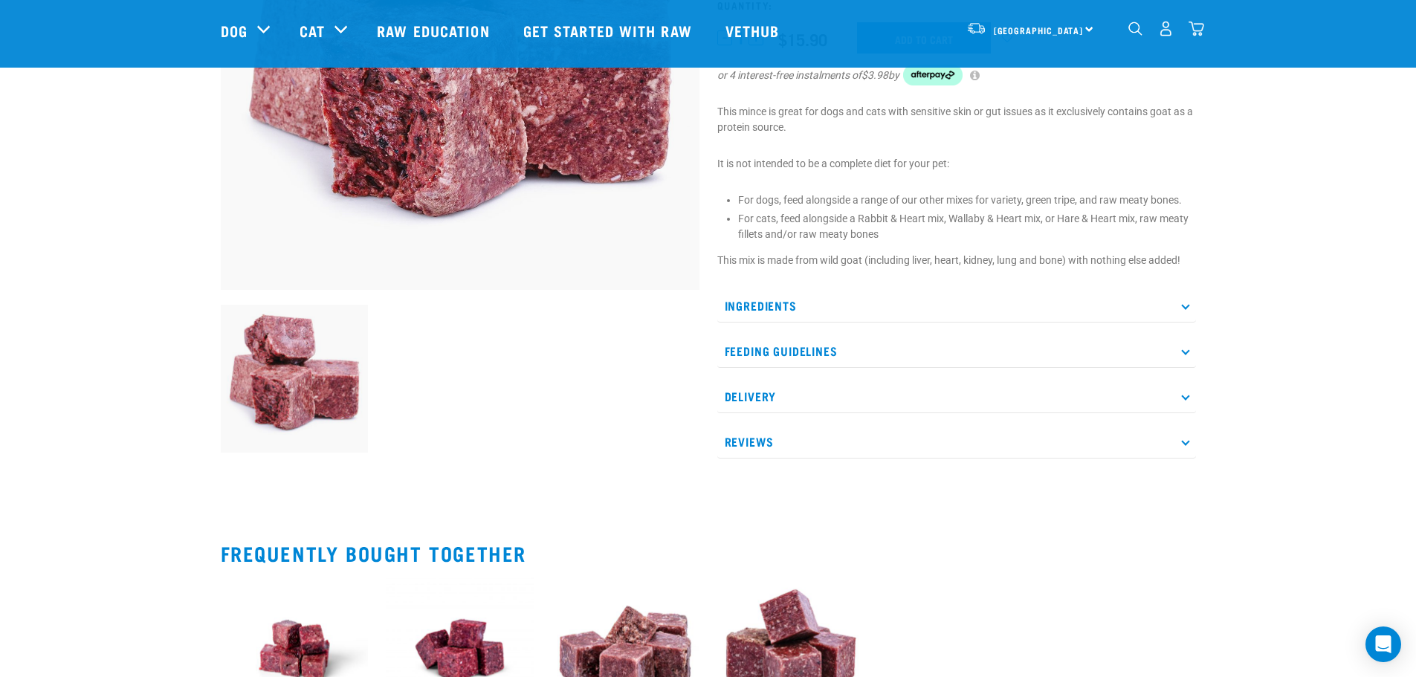
click at [763, 392] on p "Delivery" at bounding box center [956, 396] width 479 height 33
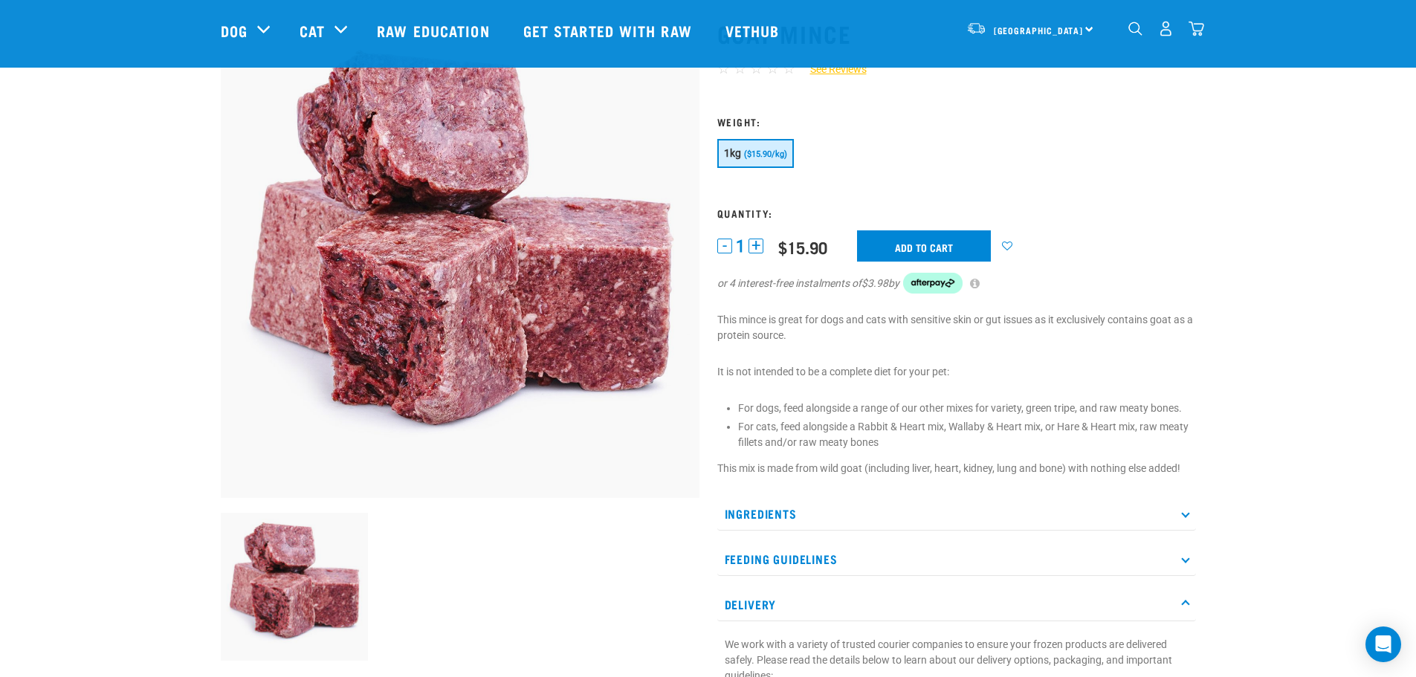
scroll to position [74, 0]
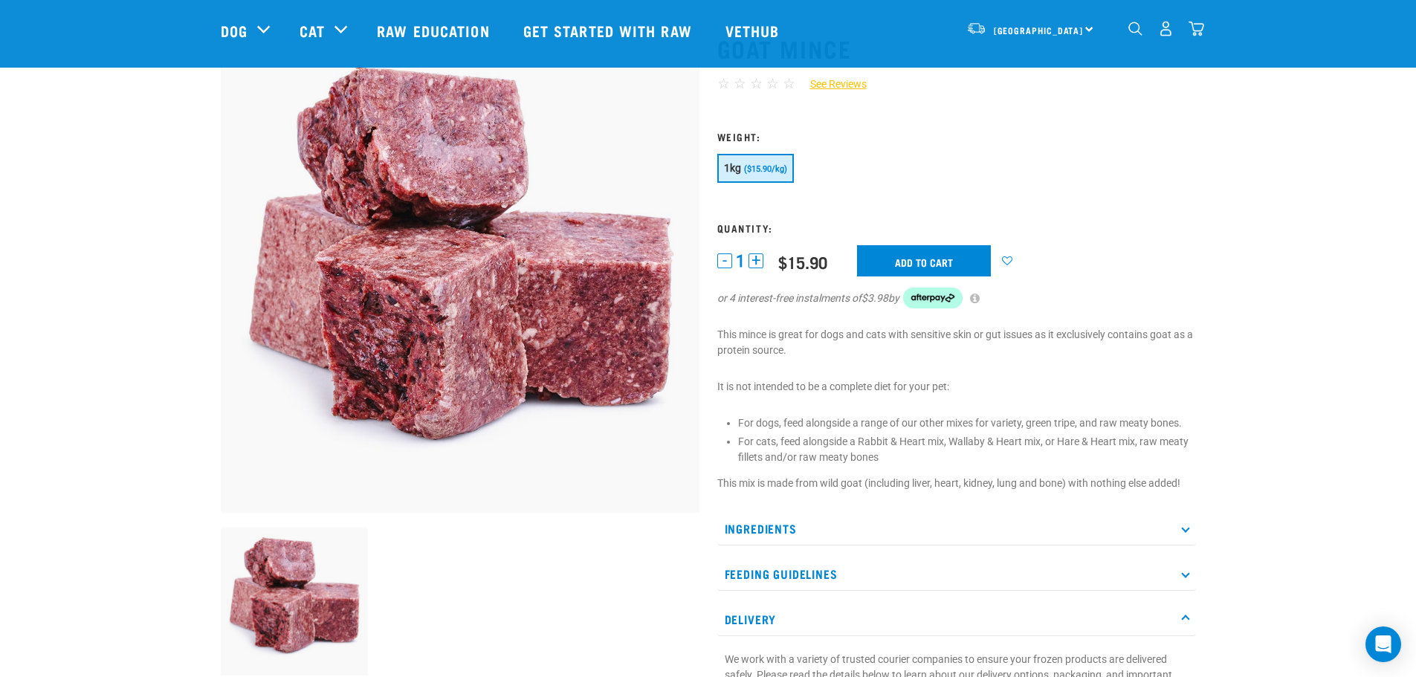
click at [774, 528] on p "Ingredients" at bounding box center [956, 528] width 479 height 33
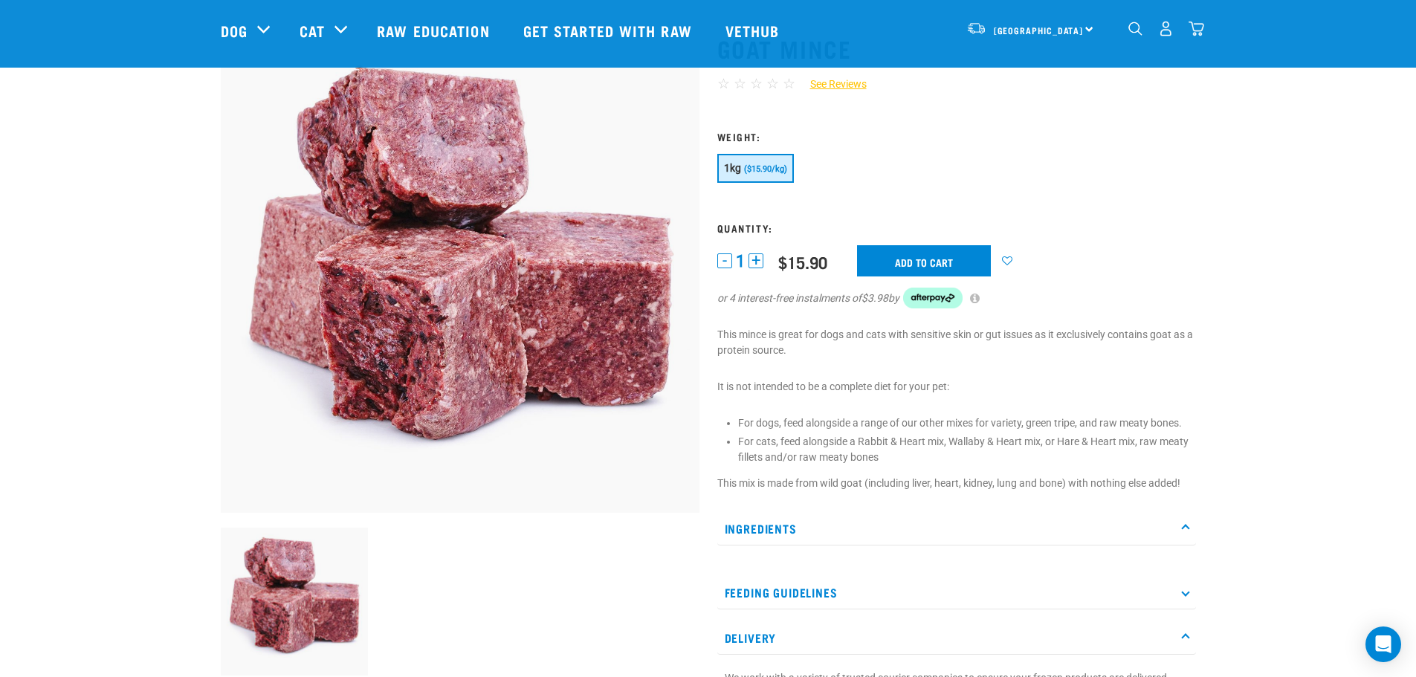
click at [770, 530] on p "Ingredients" at bounding box center [956, 528] width 479 height 33
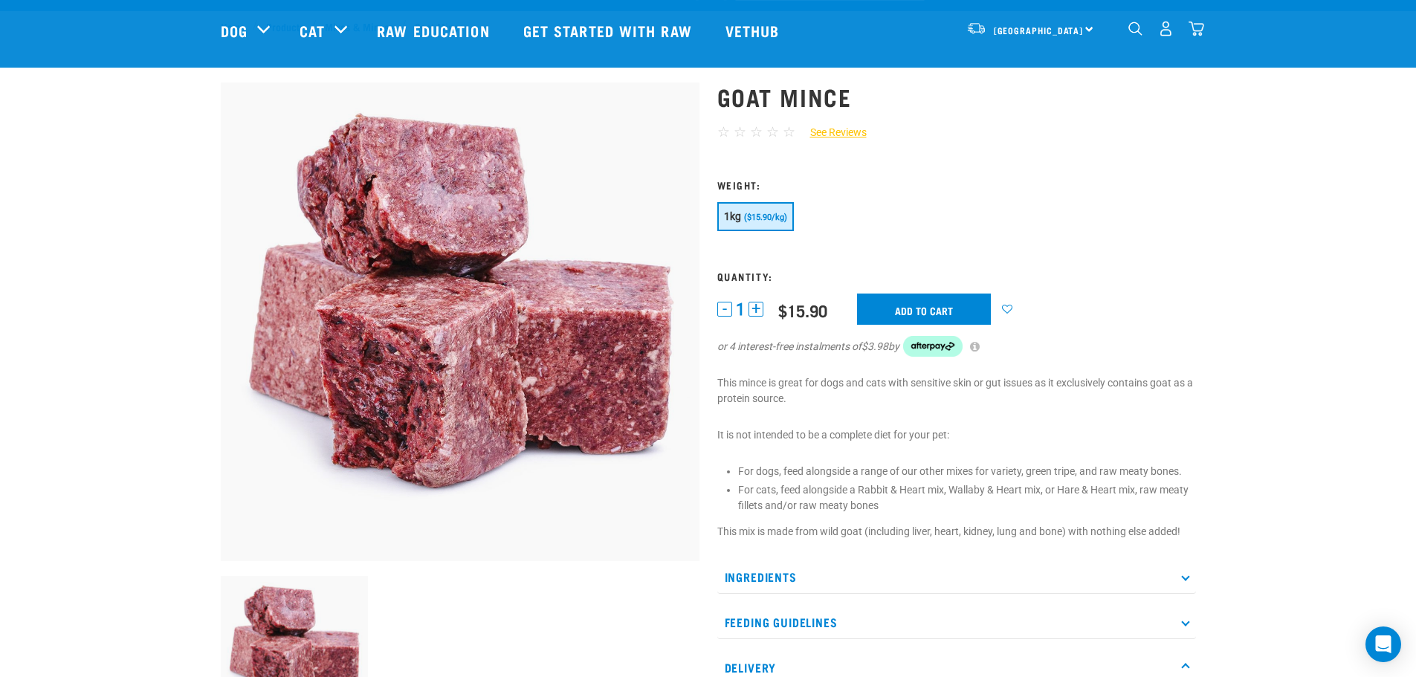
scroll to position [0, 0]
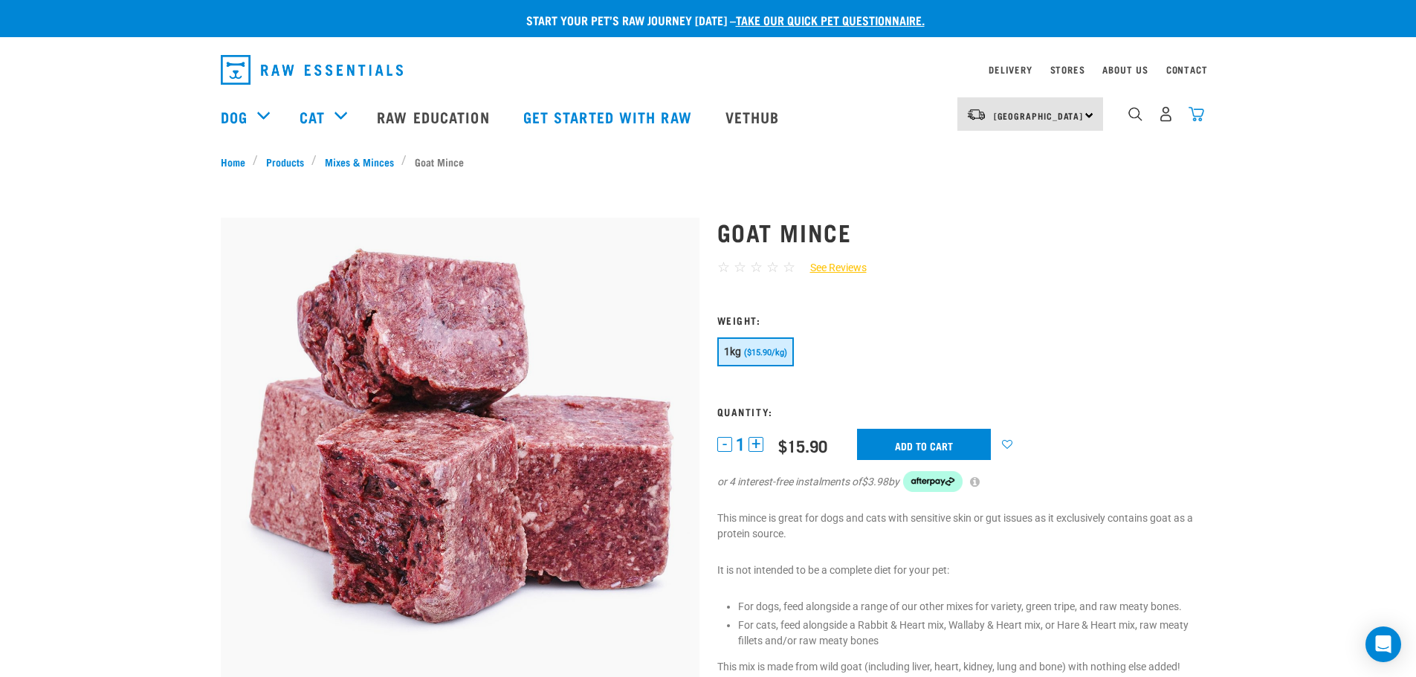
click at [1200, 117] on img "dropdown navigation" at bounding box center [1196, 114] width 16 height 16
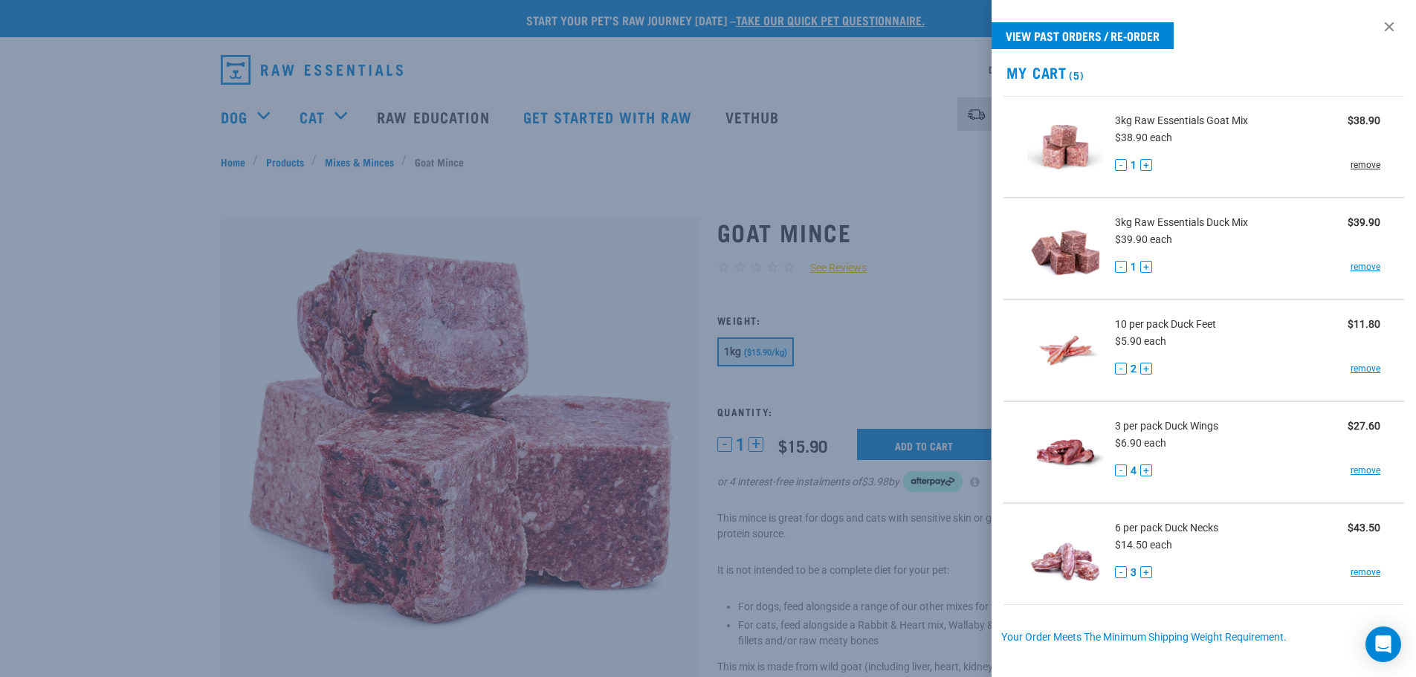
click at [1354, 164] on link "remove" at bounding box center [1365, 164] width 30 height 13
click at [1350, 267] on link "remove" at bounding box center [1365, 266] width 30 height 13
click at [1145, 364] on button "+" at bounding box center [1146, 369] width 12 height 12
click at [1145, 368] on button "+" at bounding box center [1146, 369] width 12 height 12
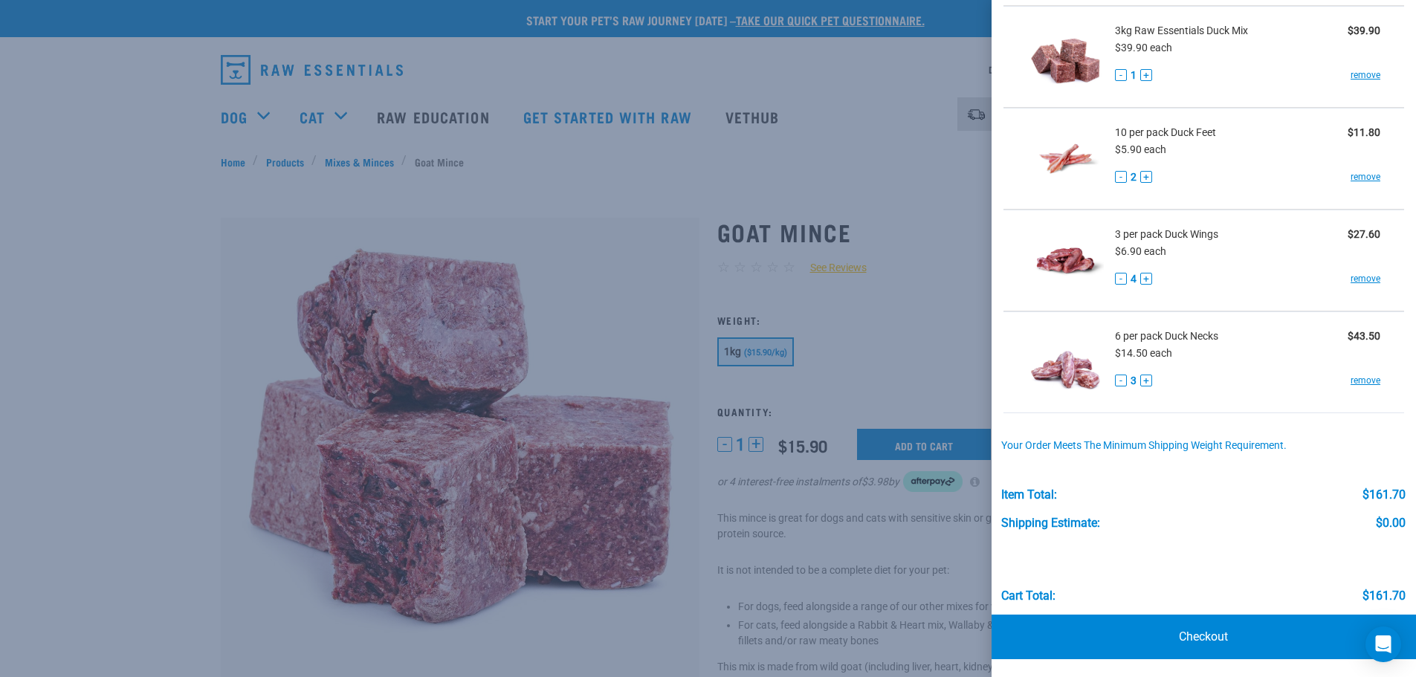
click at [696, 236] on div at bounding box center [708, 338] width 1416 height 677
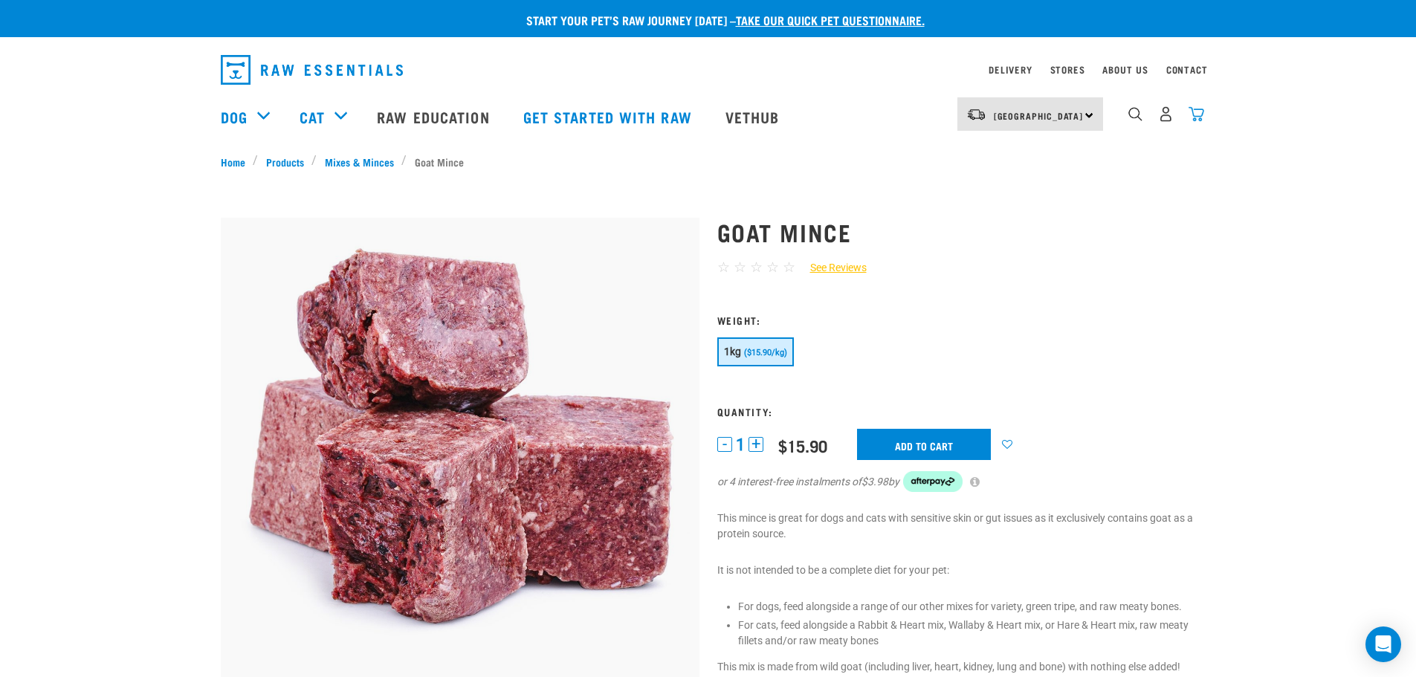
click at [1191, 121] on img "dropdown navigation" at bounding box center [1196, 114] width 16 height 16
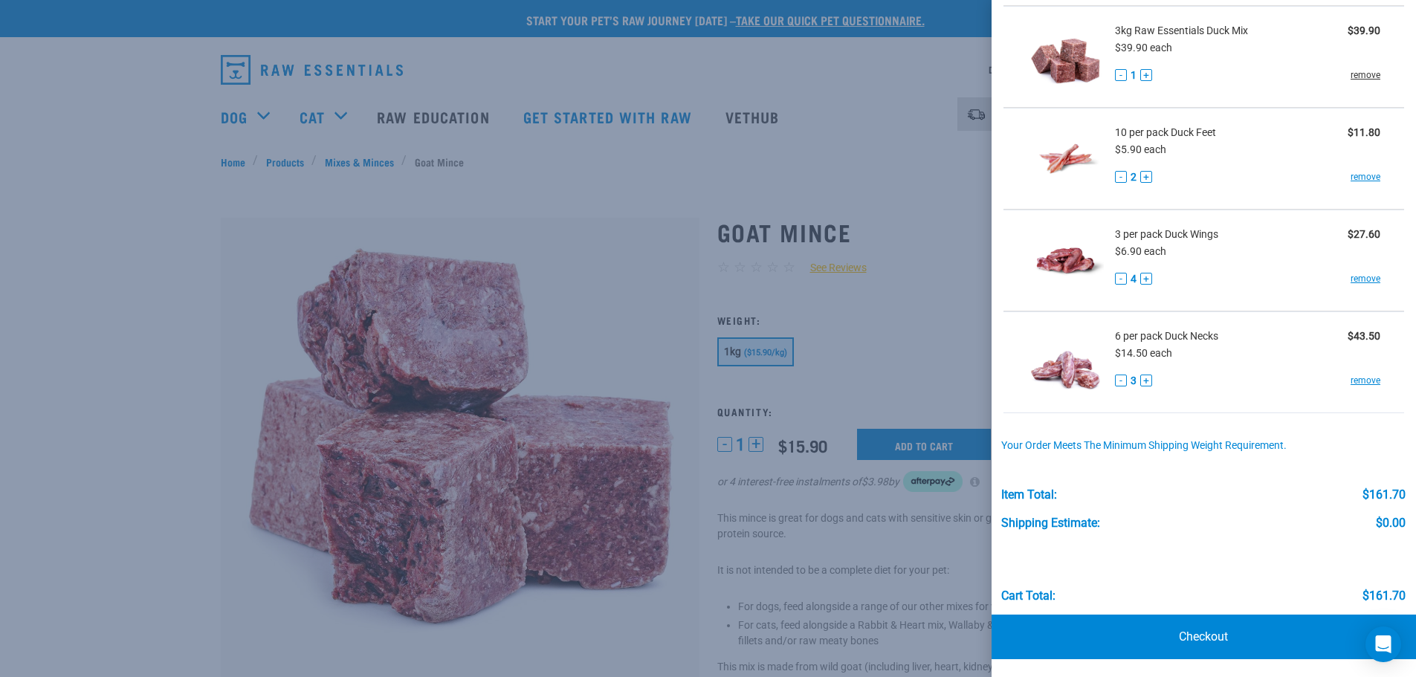
click at [1358, 80] on link "remove" at bounding box center [1365, 74] width 30 height 13
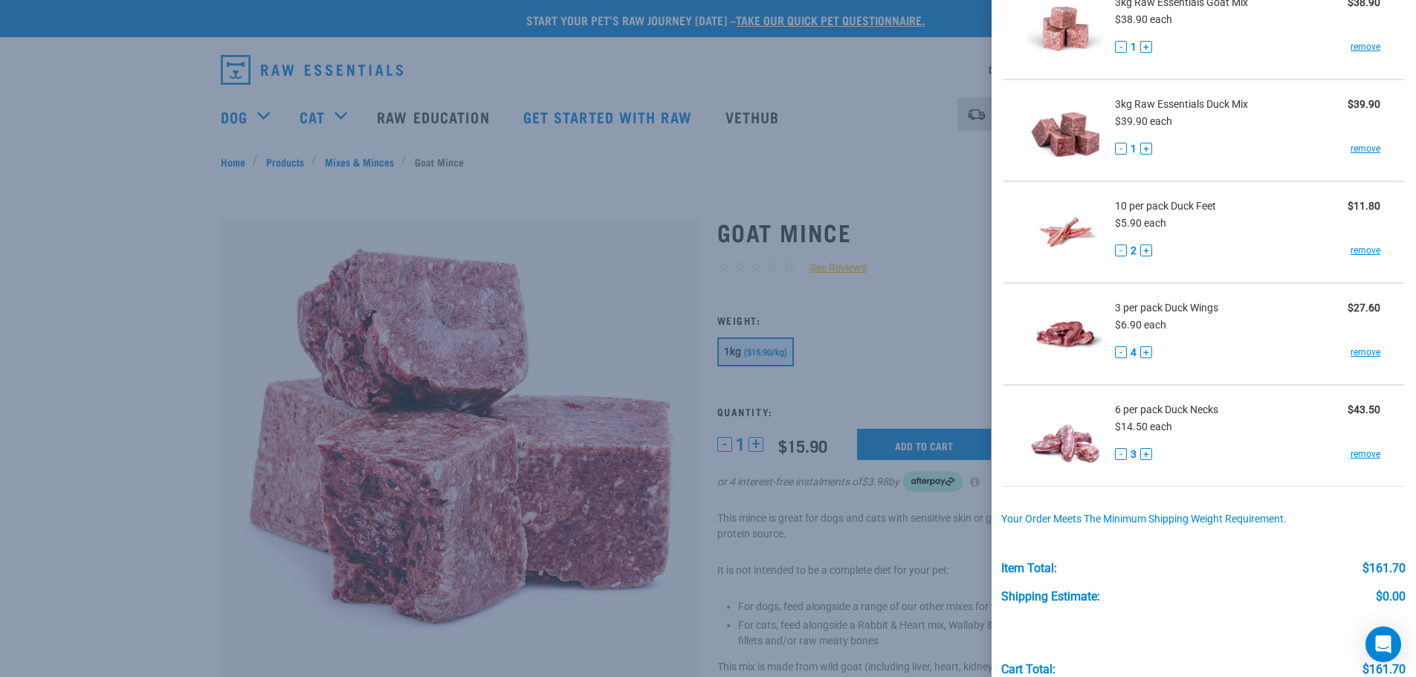
scroll to position [117, 0]
click at [1350, 43] on link "remove" at bounding box center [1365, 47] width 30 height 13
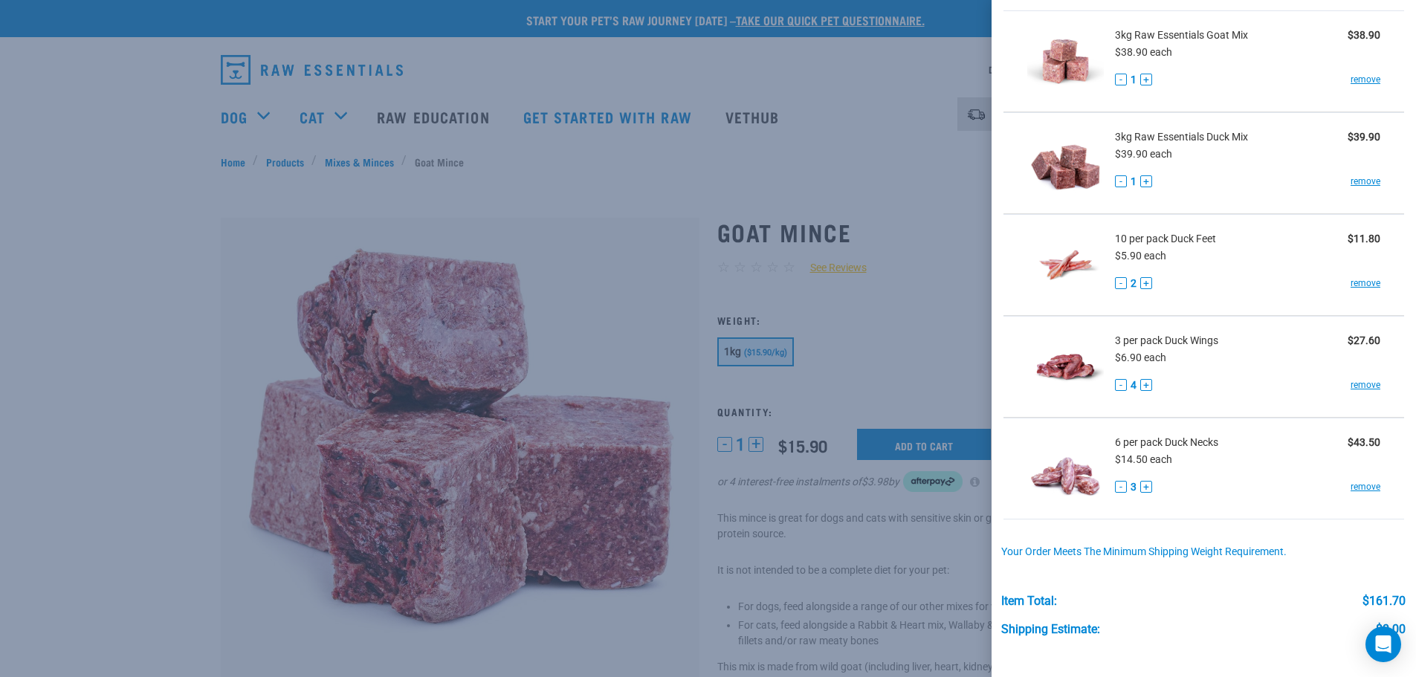
scroll to position [0, 0]
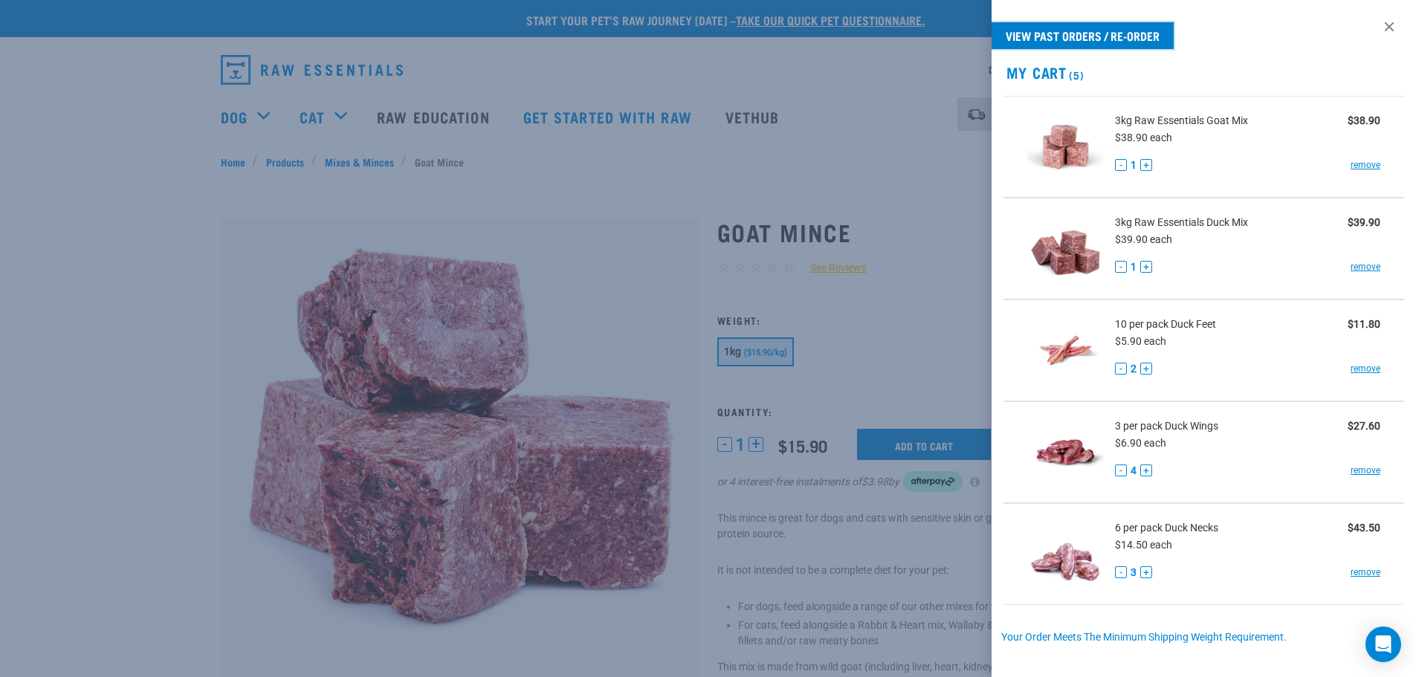
click at [1075, 31] on link "View past orders / re-order" at bounding box center [1082, 35] width 182 height 27
click at [1378, 18] on link at bounding box center [1389, 27] width 24 height 24
click at [890, 186] on div at bounding box center [708, 338] width 1416 height 677
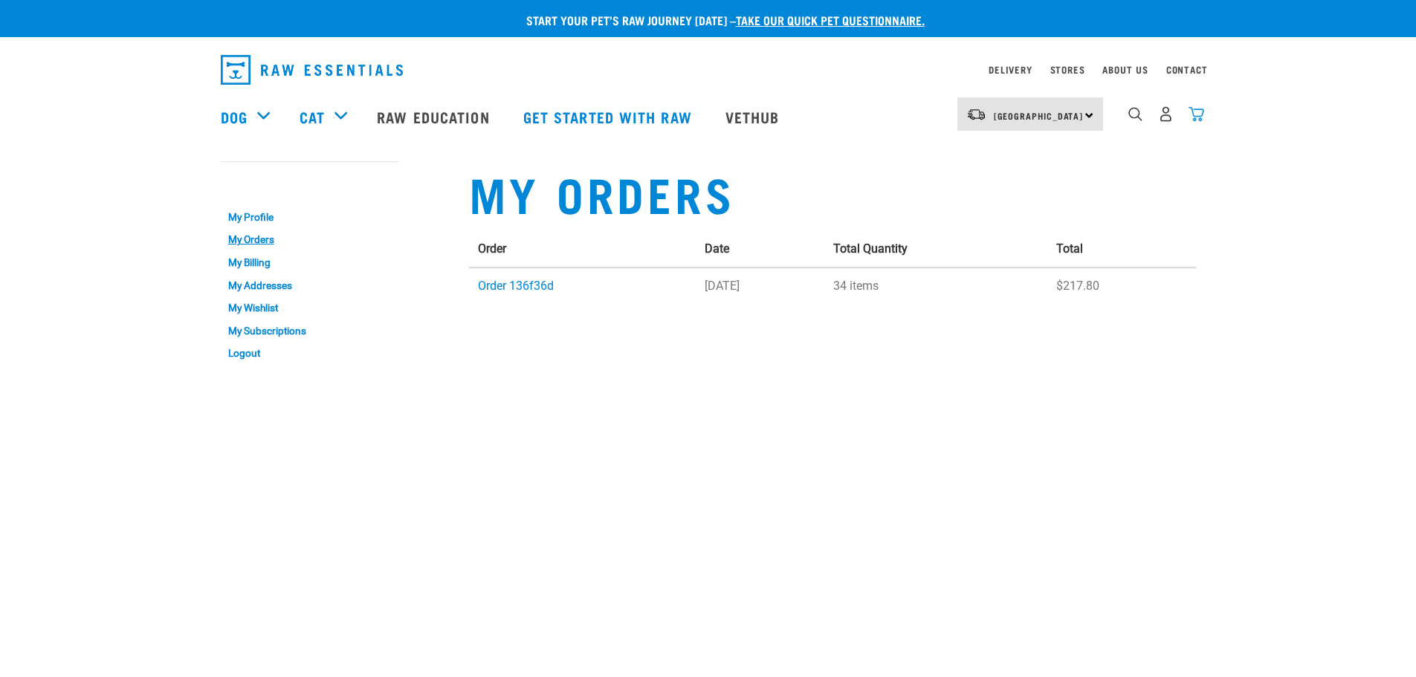
click at [1188, 116] on img "dropdown navigation" at bounding box center [1196, 114] width 16 height 16
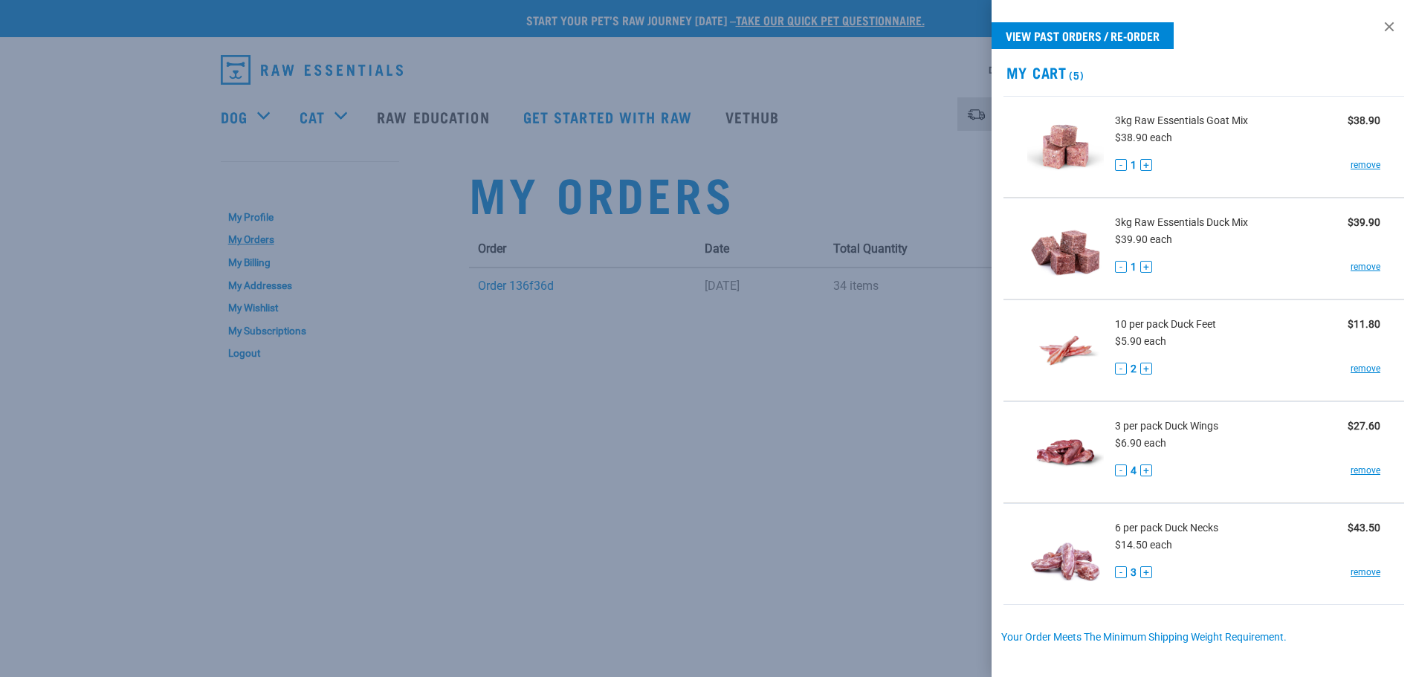
click at [777, 328] on div at bounding box center [708, 338] width 1416 height 677
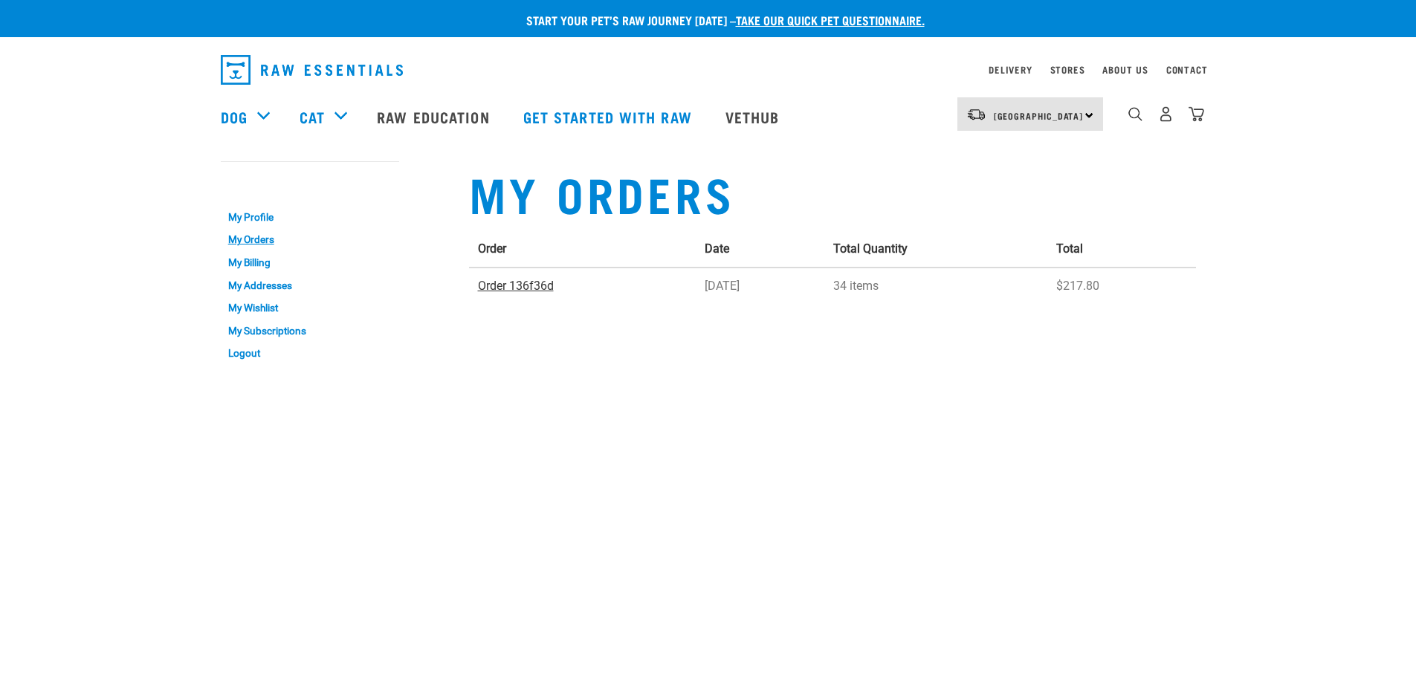
click at [535, 286] on link "Order 136f36d" at bounding box center [516, 286] width 76 height 14
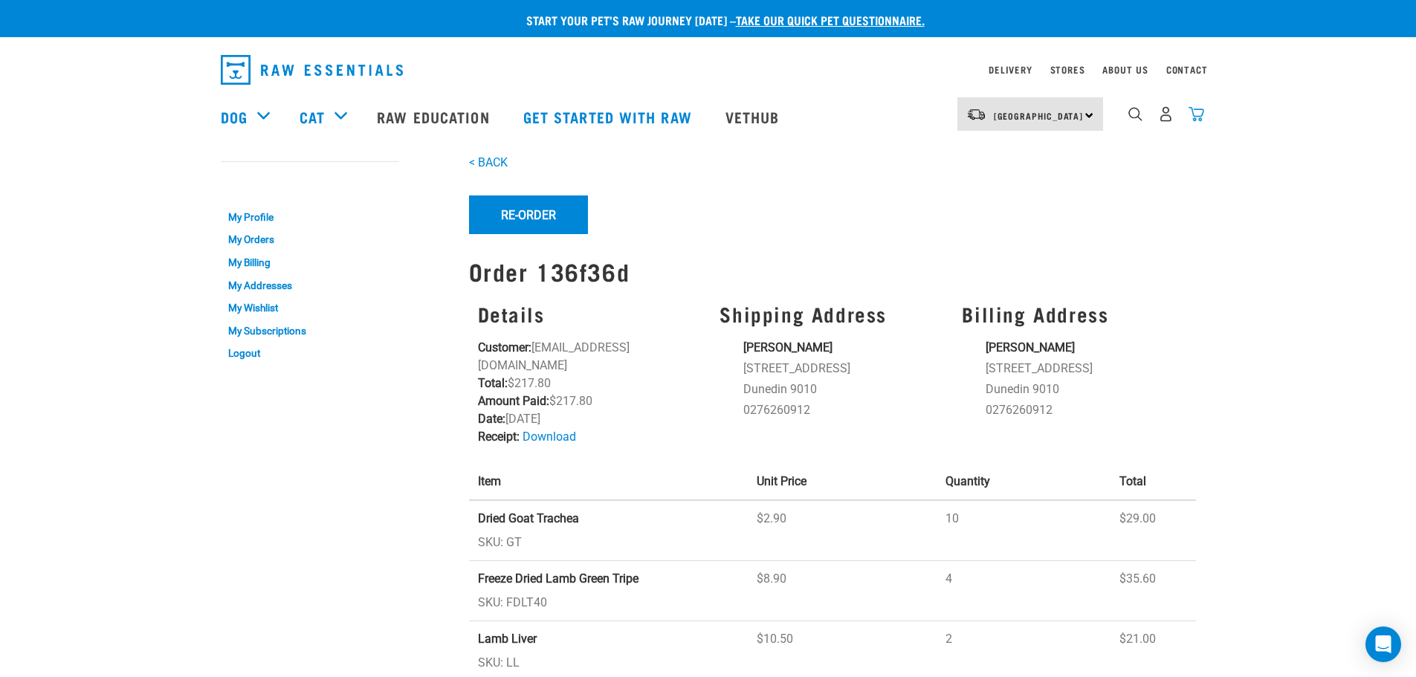
click at [1197, 118] on img "dropdown navigation" at bounding box center [1196, 114] width 16 height 16
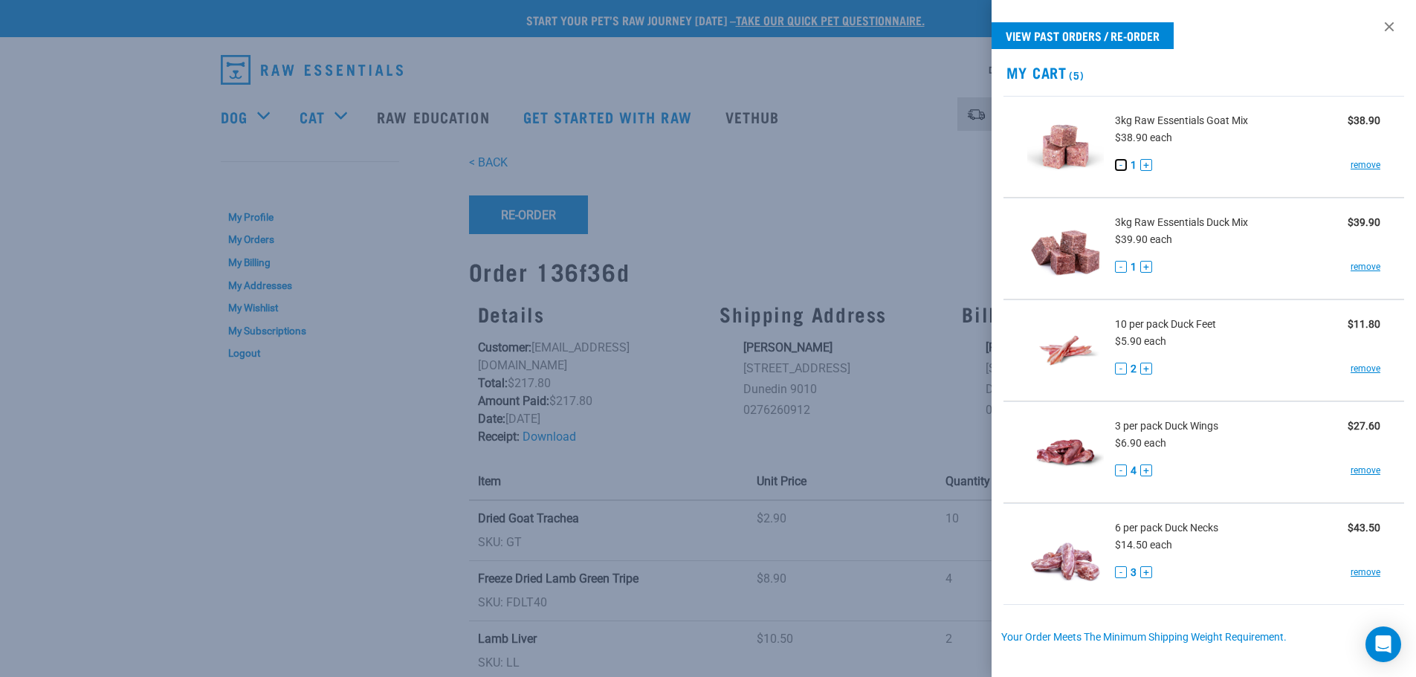
click at [1119, 162] on button "-" at bounding box center [1121, 165] width 12 height 12
click at [1355, 164] on link "remove" at bounding box center [1365, 164] width 30 height 13
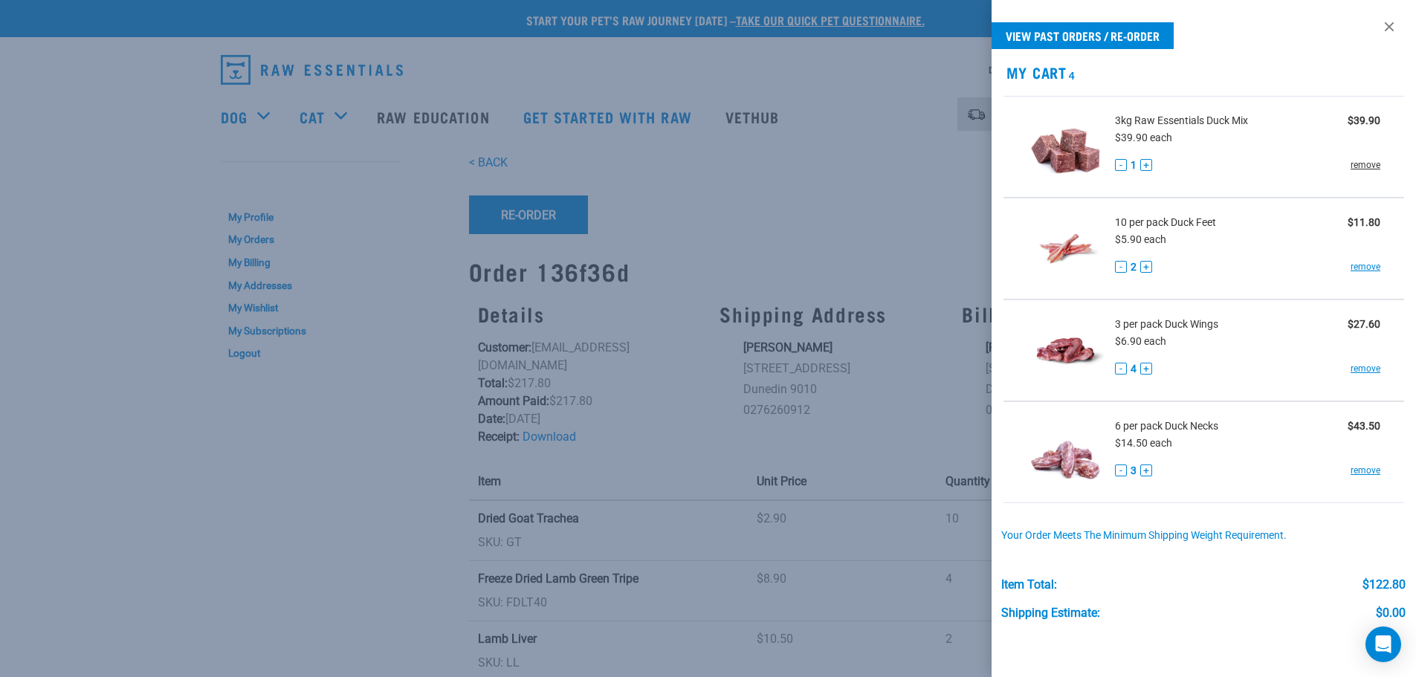
click at [1356, 167] on link "remove" at bounding box center [1365, 164] width 30 height 13
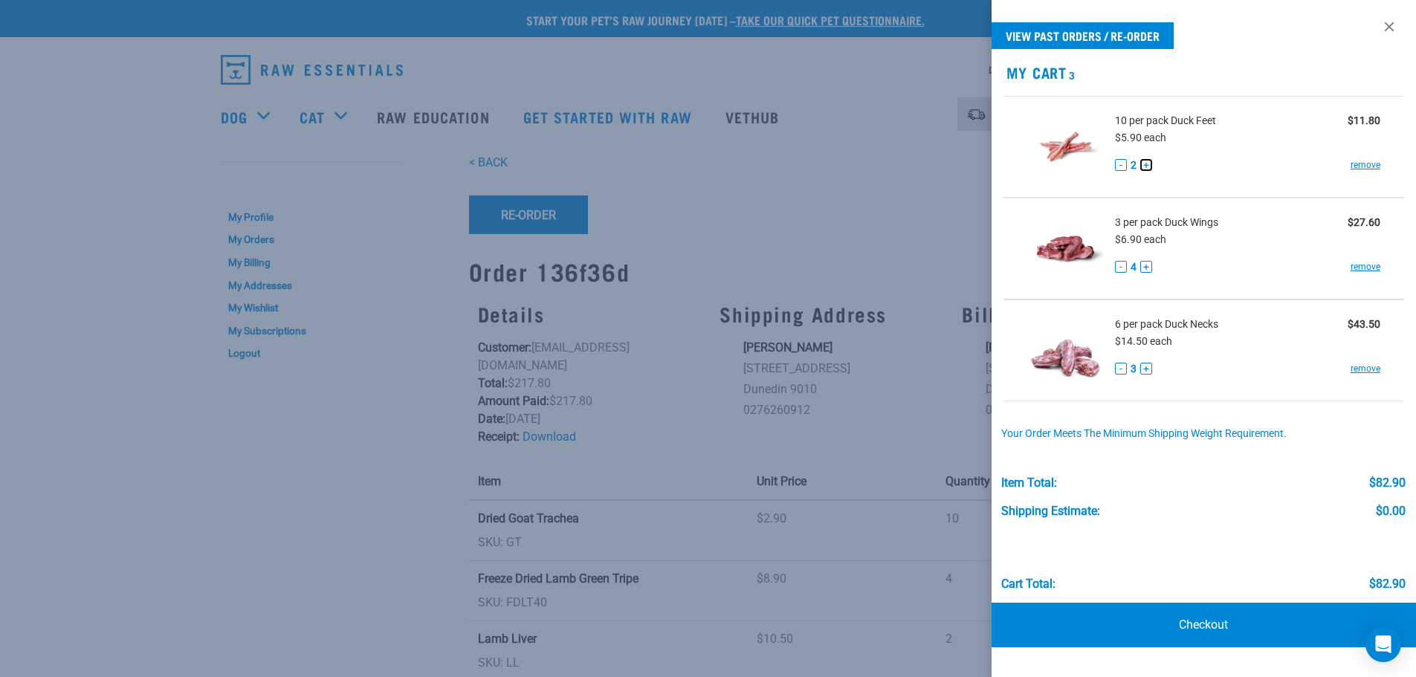
click at [1144, 161] on button "+" at bounding box center [1146, 165] width 12 height 12
click at [1144, 165] on button "+" at bounding box center [1146, 165] width 12 height 12
click at [1145, 166] on button "+" at bounding box center [1146, 165] width 12 height 12
click at [1147, 166] on button "+" at bounding box center [1146, 165] width 12 height 12
click at [1207, 546] on div "Cart total: $94.70" at bounding box center [1203, 554] width 404 height 73
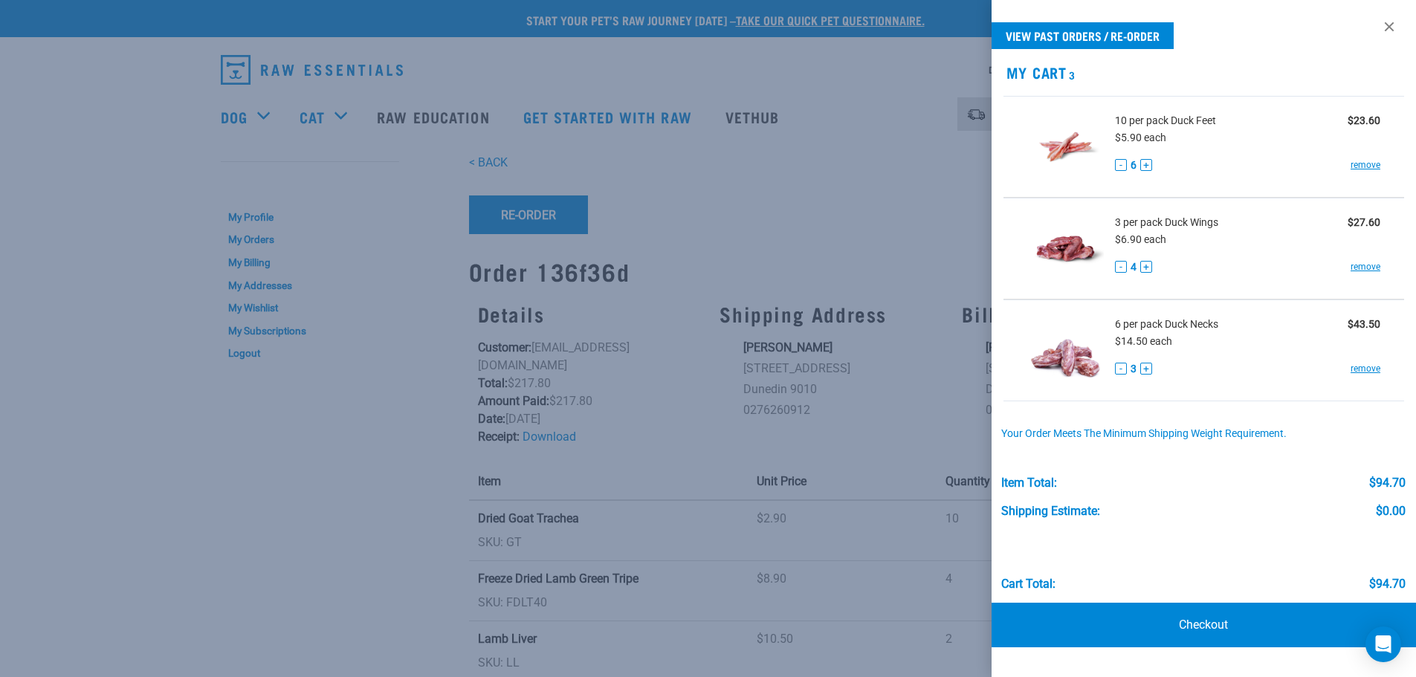
click at [737, 187] on div at bounding box center [708, 338] width 1416 height 677
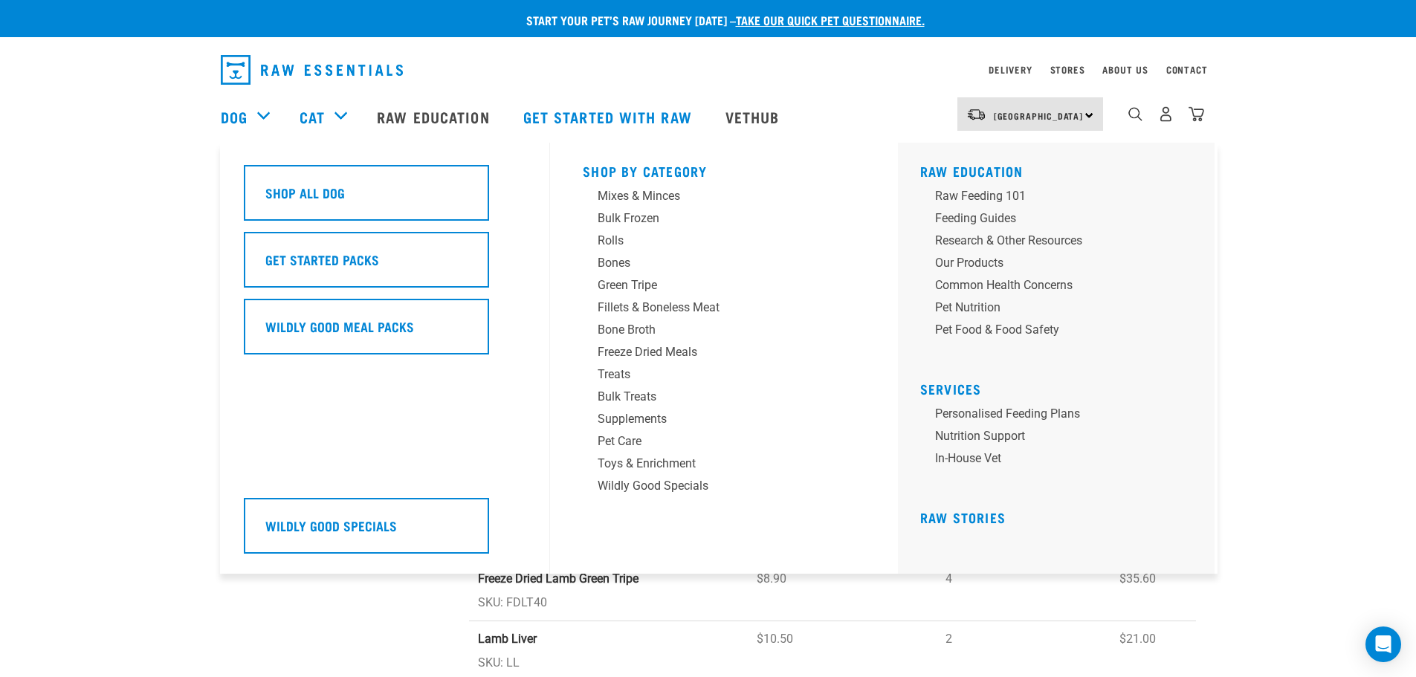
click at [253, 111] on div "Dog" at bounding box center [253, 116] width 64 height 59
click at [641, 396] on div "Bulk Treats" at bounding box center [714, 397] width 232 height 18
click at [641, 389] on div "Bulk Treats" at bounding box center [714, 397] width 232 height 18
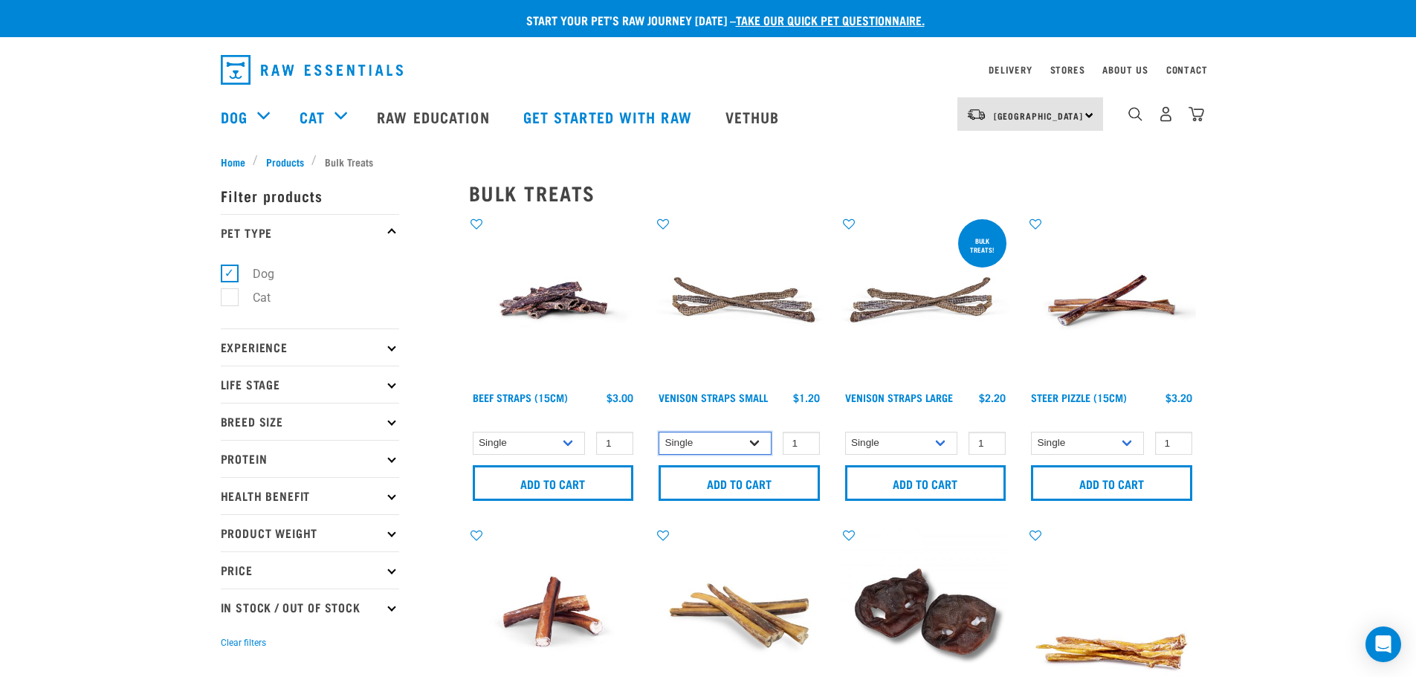
click at [765, 442] on select "Single 25 per pack 50 per pack" at bounding box center [714, 443] width 113 height 23
select select "337205"
click at [658, 432] on select "Single 25 per pack 50 per pack" at bounding box center [714, 443] width 113 height 23
click at [935, 438] on select "Single 25 per pack 50 per pack" at bounding box center [901, 443] width 113 height 23
select select "251922"
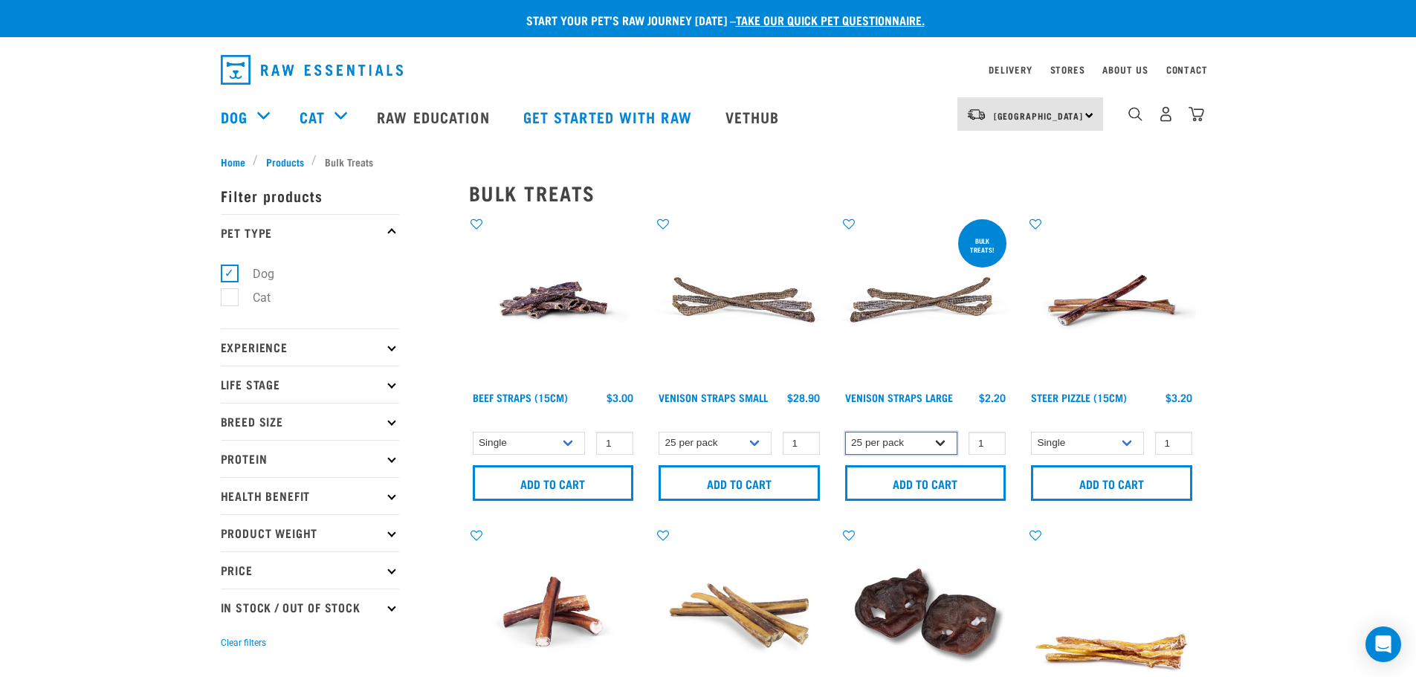
click at [845, 432] on select "Single 25 per pack 50 per pack" at bounding box center [901, 443] width 113 height 23
click at [917, 295] on img at bounding box center [925, 300] width 169 height 169
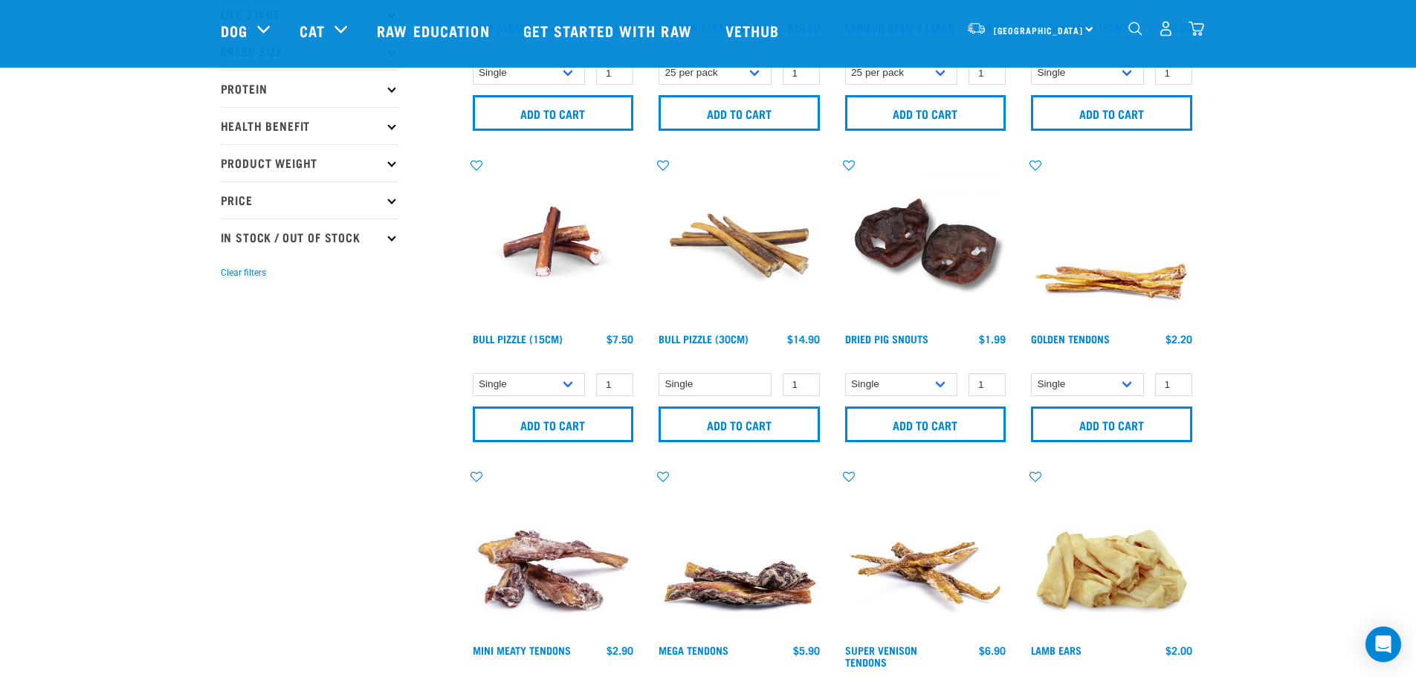
scroll to position [372, 0]
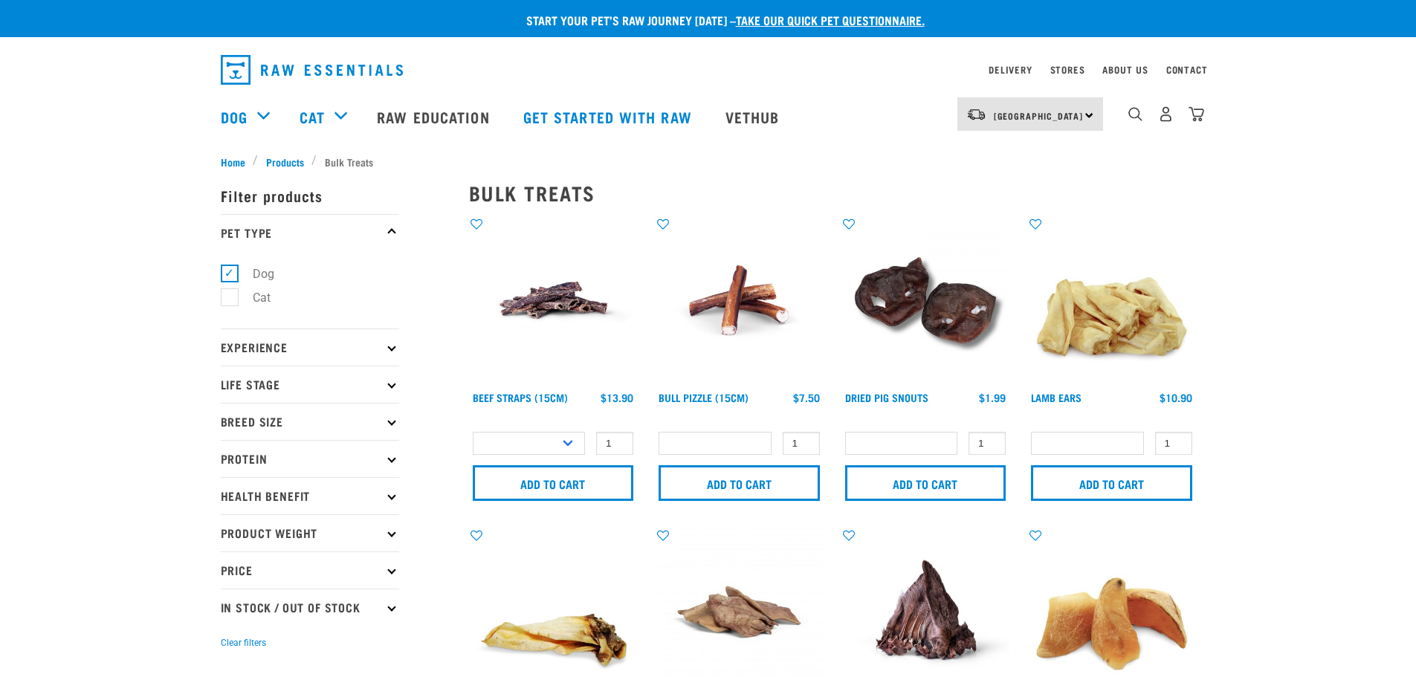
select select
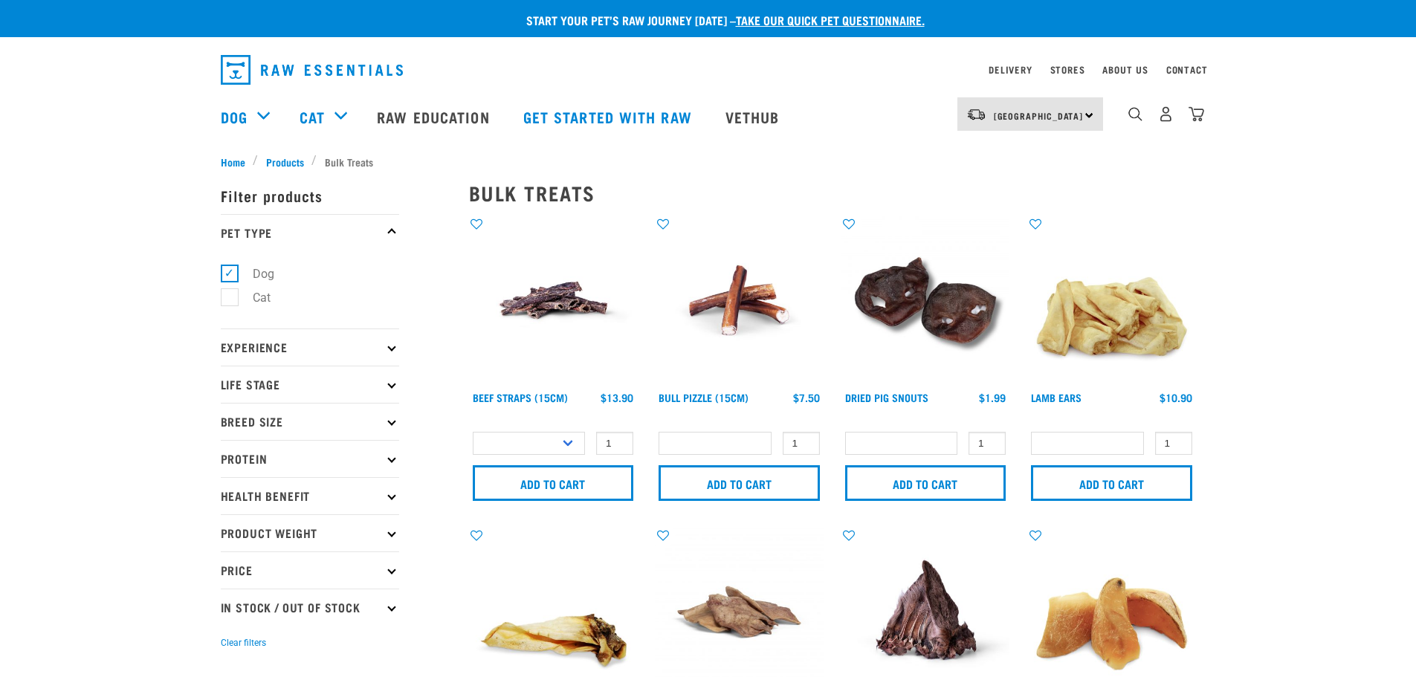
select select
